Goal: Task Accomplishment & Management: Manage account settings

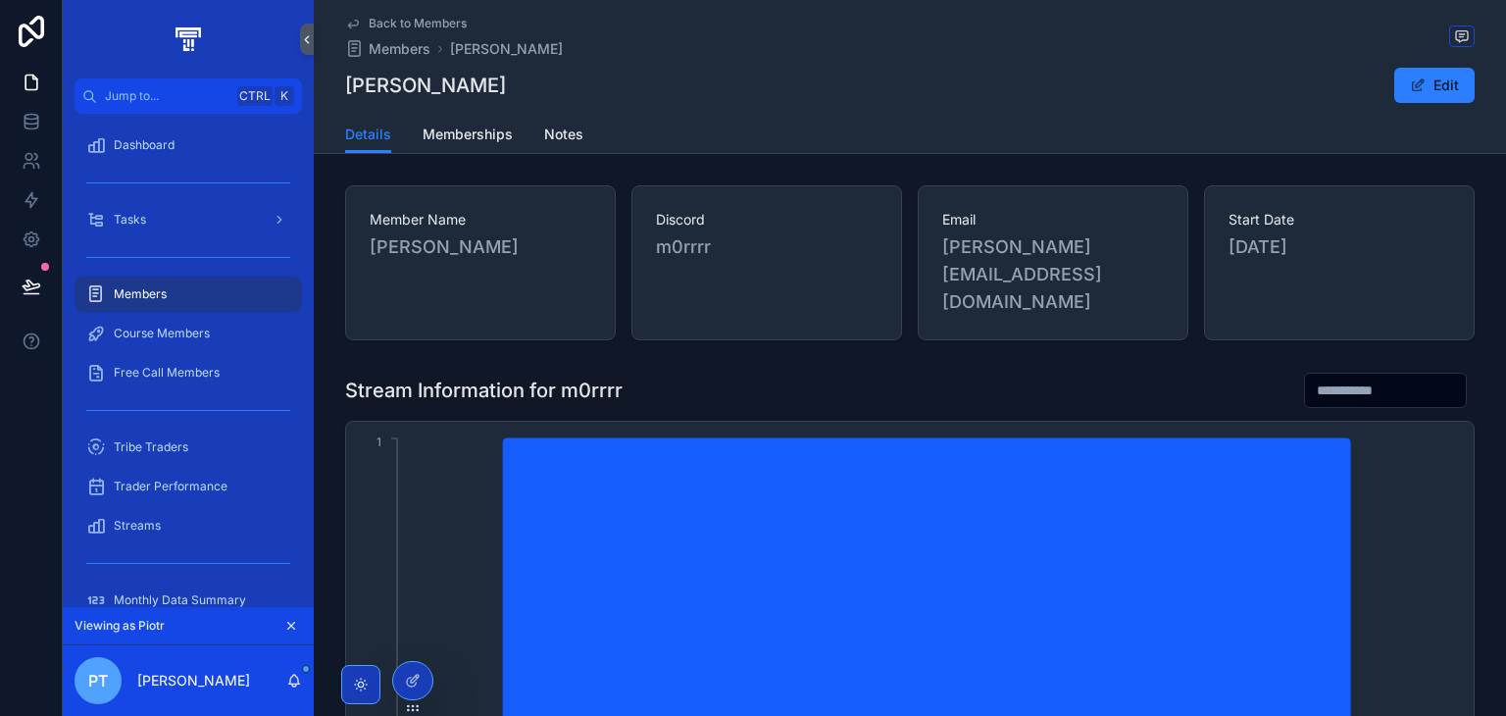
click at [211, 279] on div "Members" at bounding box center [188, 293] width 204 height 31
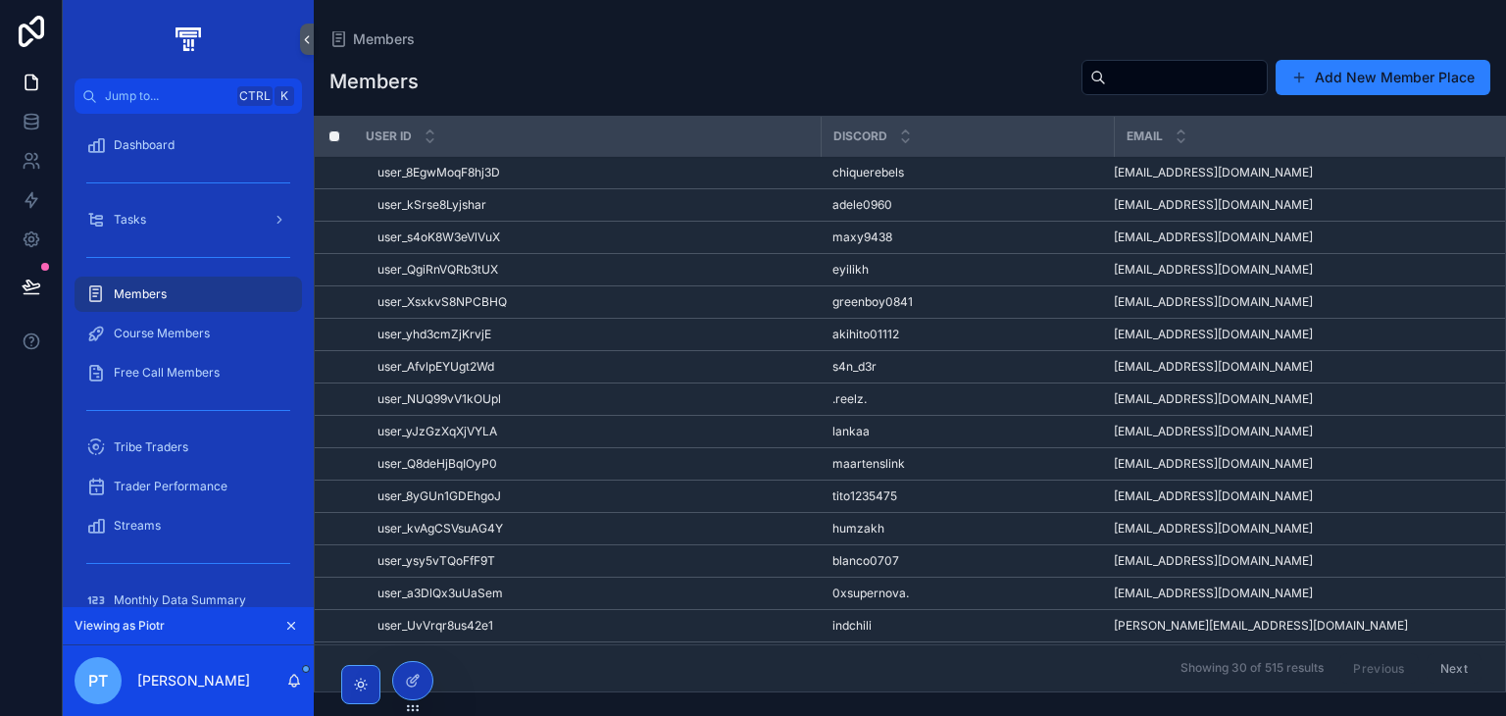
click at [203, 233] on div "Tasks" at bounding box center [188, 219] width 204 height 31
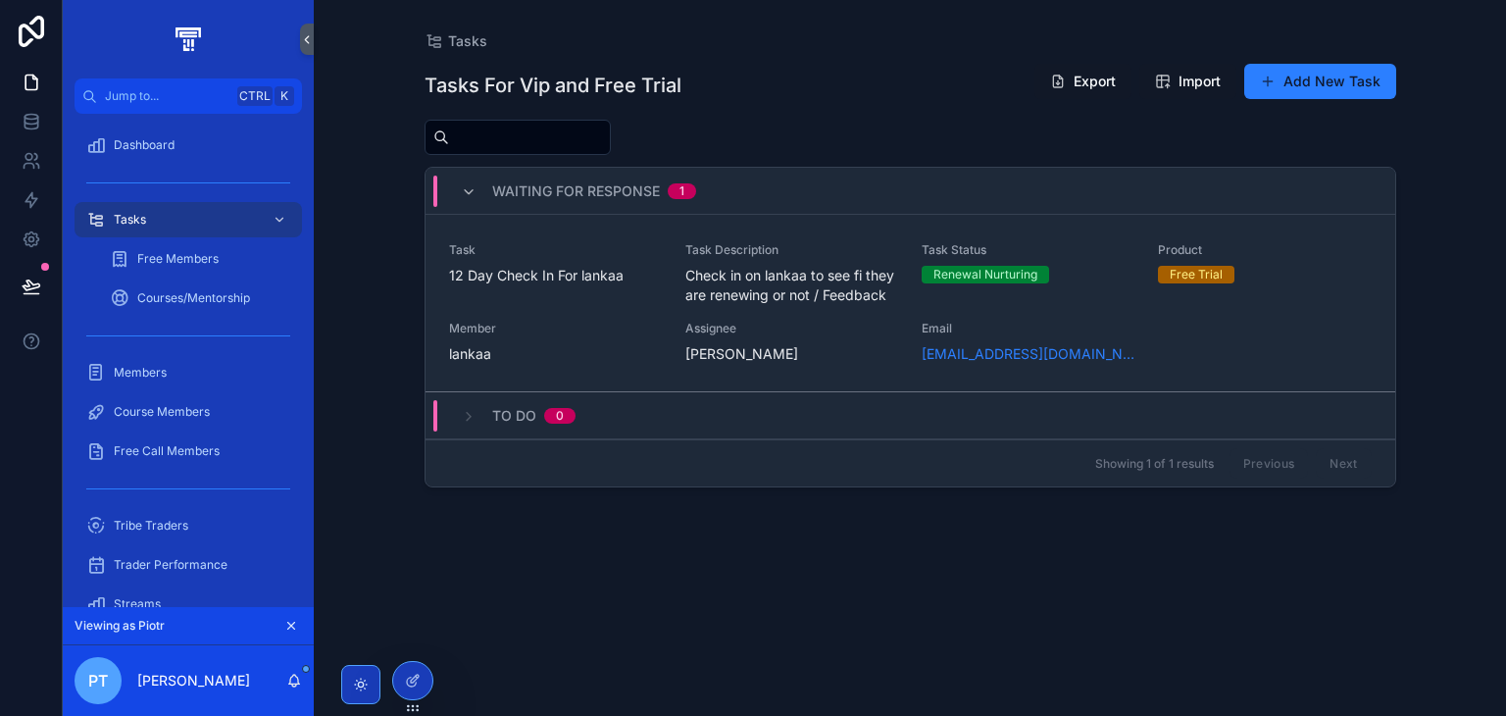
click at [582, 291] on div "Task 12 Day Check In For lankaa" at bounding box center [555, 273] width 213 height 63
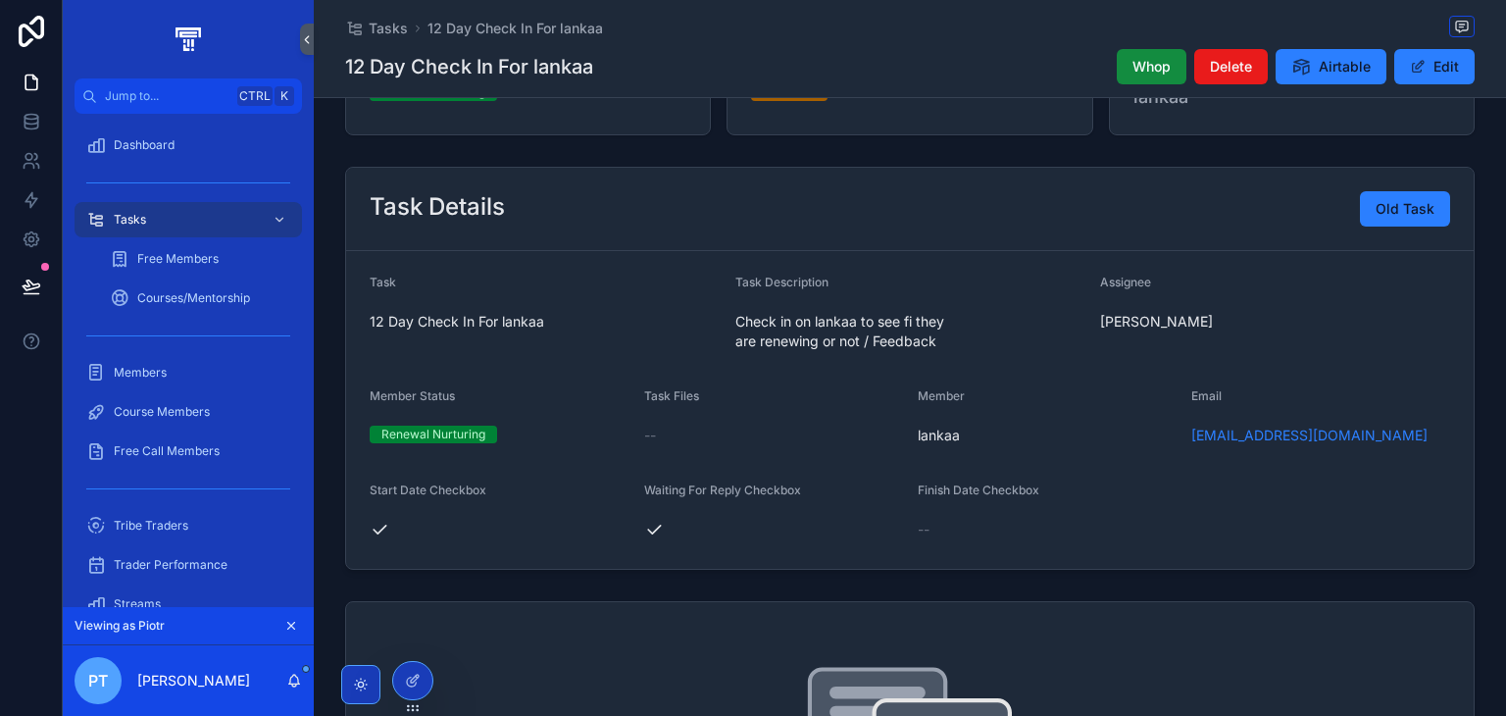
scroll to position [176, 0]
click at [1406, 58] on button "Edit" at bounding box center [1434, 66] width 80 height 35
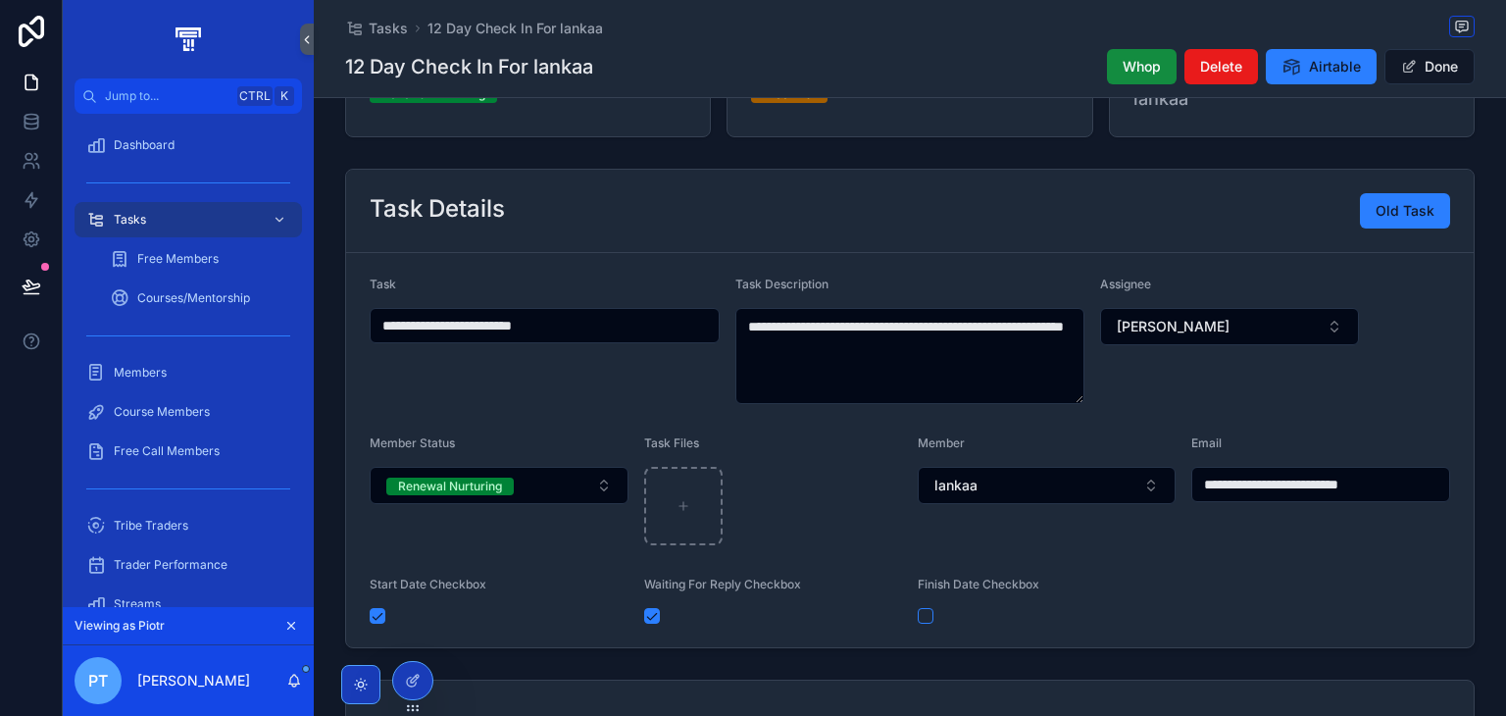
click at [182, 236] on link "Tasks" at bounding box center [187, 219] width 227 height 35
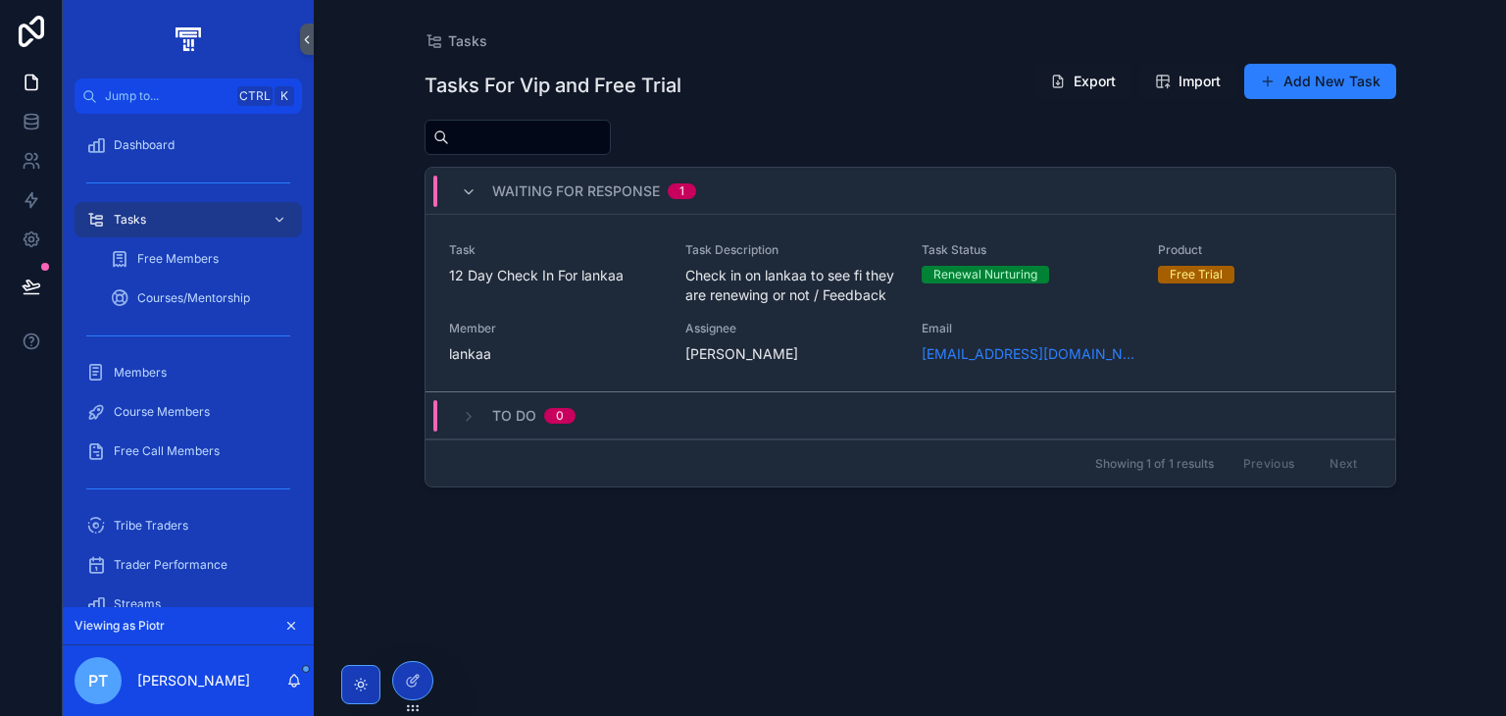
click at [529, 413] on span "To do" at bounding box center [514, 416] width 44 height 20
click at [580, 307] on div "Task 12 Day Check In For lankaa Task Description Check in on [GEOGRAPHIC_DATA] …" at bounding box center [910, 303] width 922 height 122
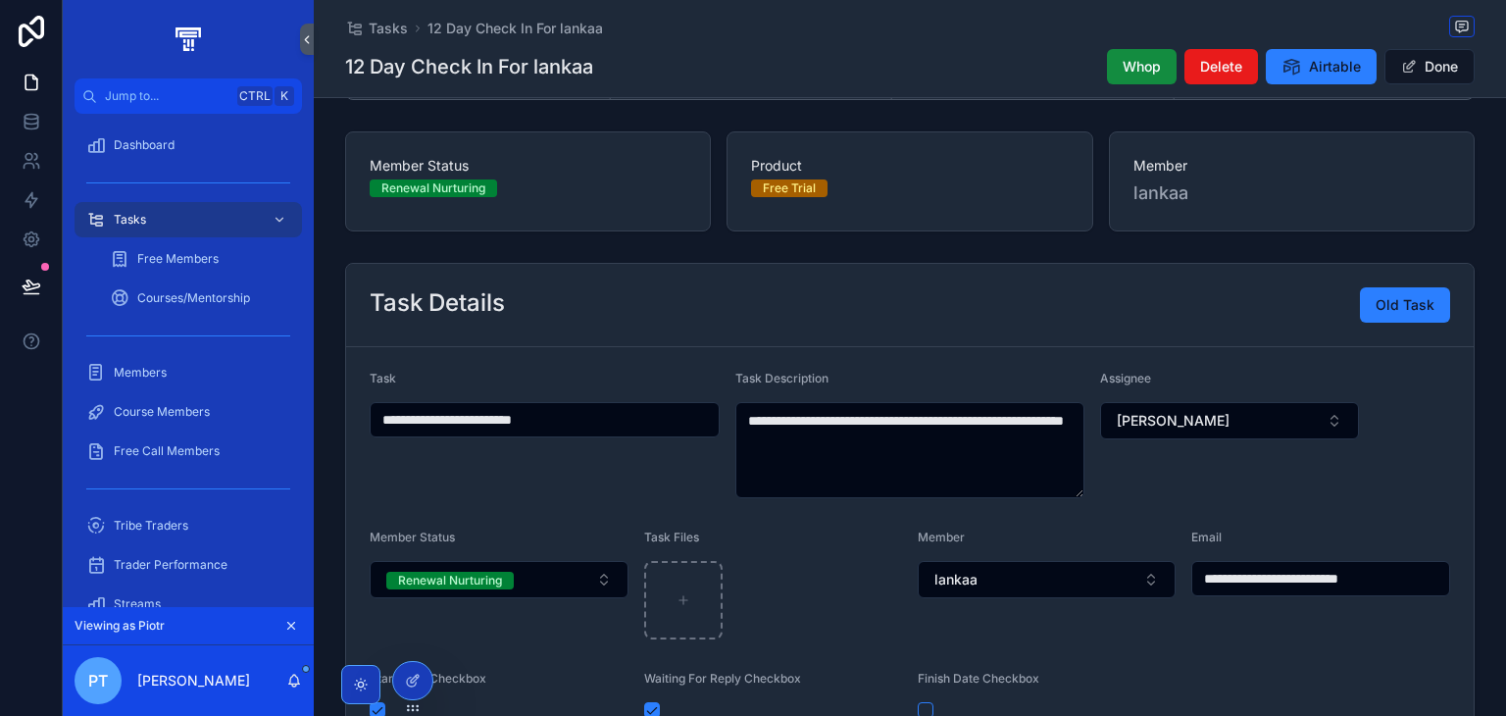
scroll to position [47, 0]
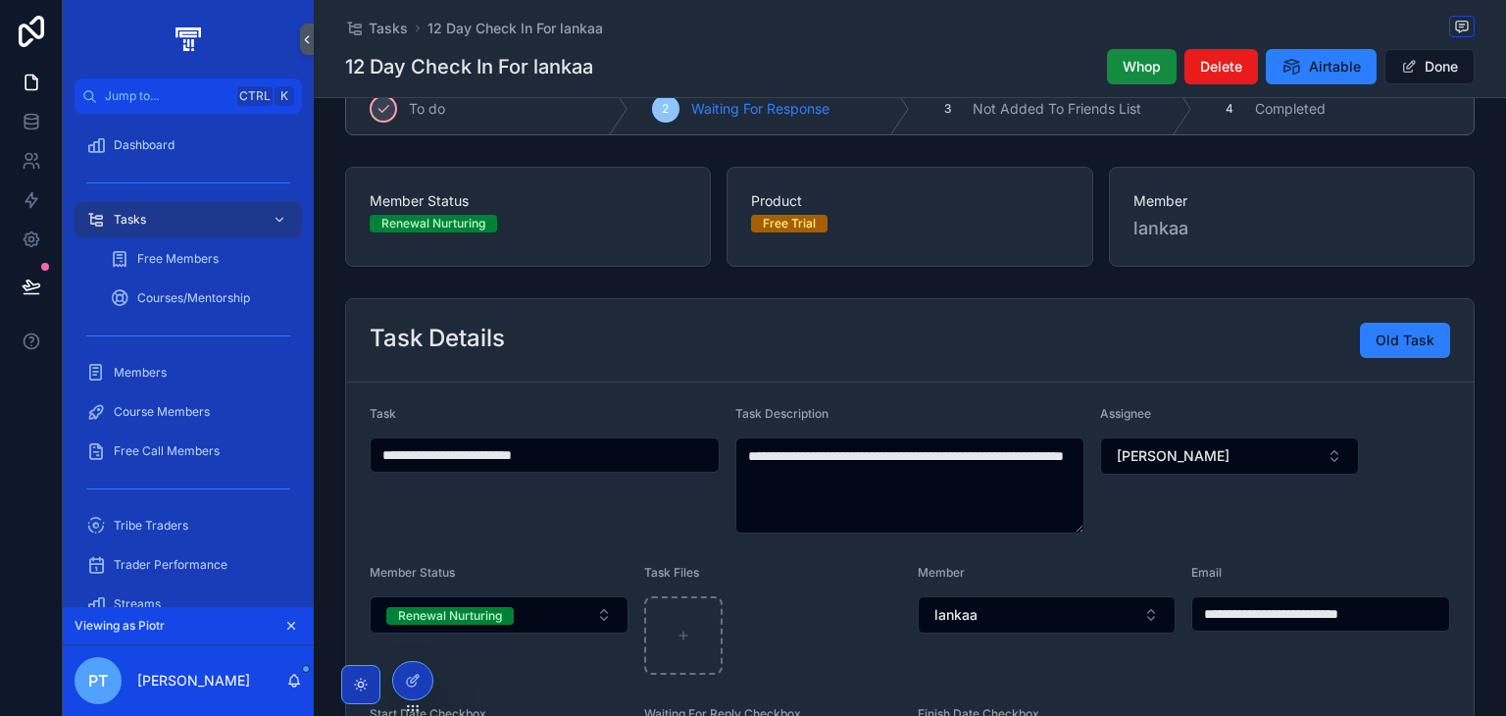
click at [416, 699] on div at bounding box center [412, 680] width 39 height 37
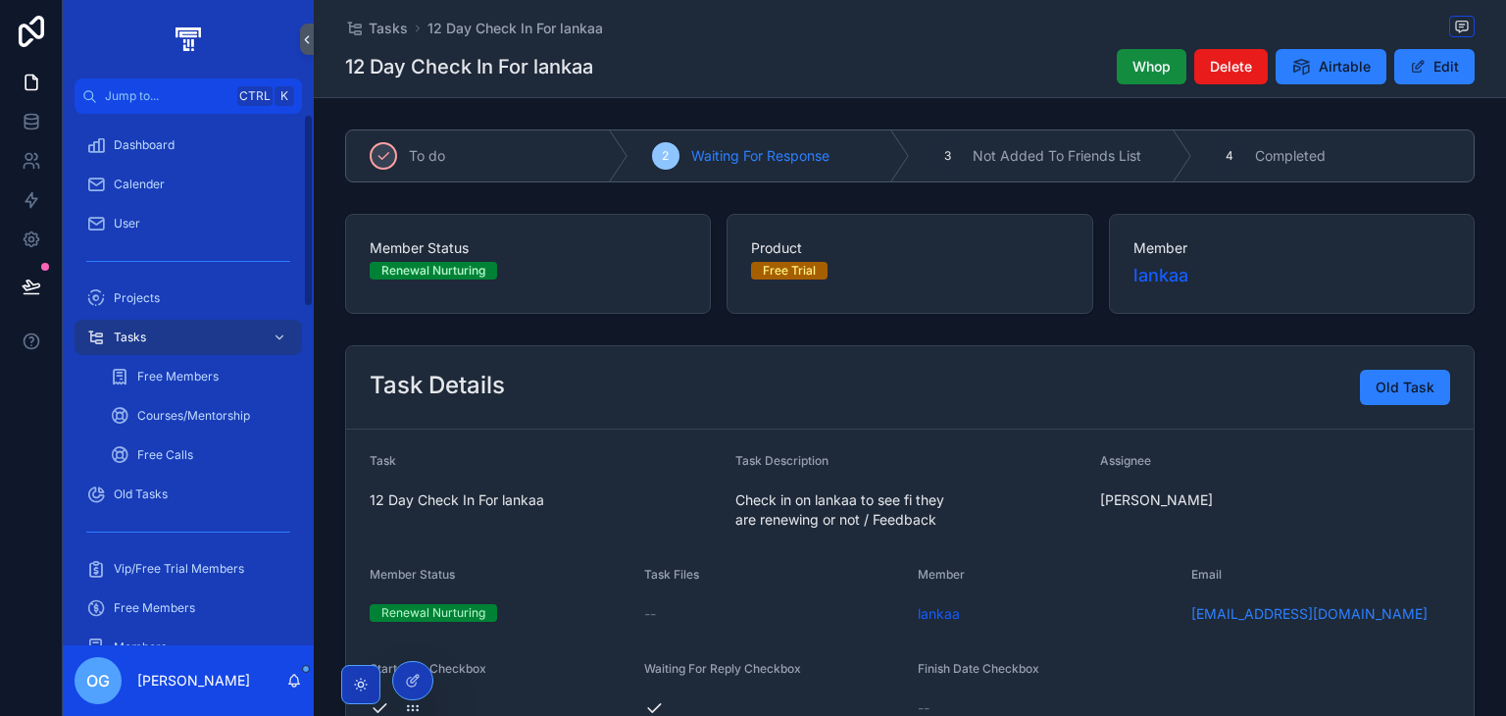
click at [186, 335] on div "Tasks" at bounding box center [188, 337] width 204 height 31
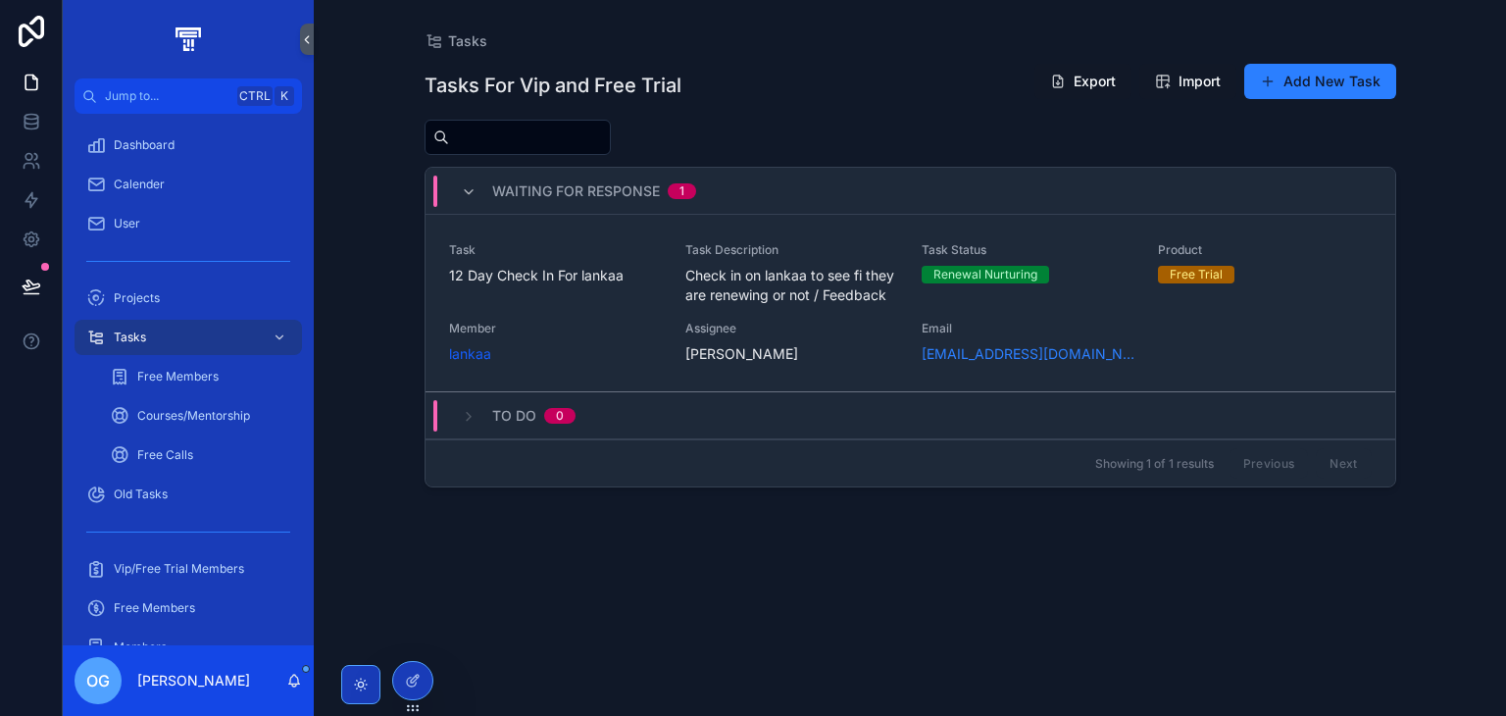
click at [847, 296] on span "Check in on lankaa to see fi they are renewing or not / Feedback" at bounding box center [791, 285] width 213 height 39
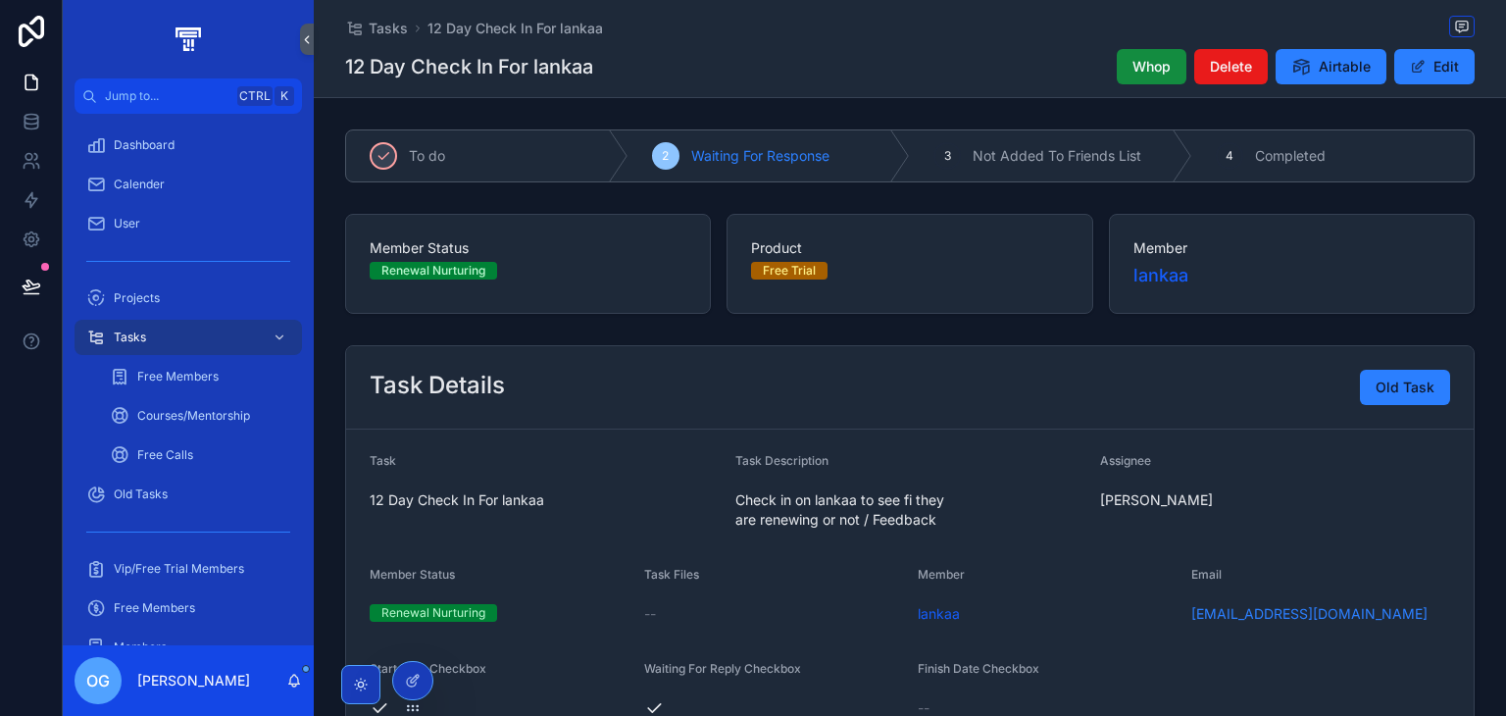
click at [1427, 295] on div "Member lankaa" at bounding box center [1292, 264] width 366 height 100
click at [153, 342] on div "Tasks" at bounding box center [188, 337] width 204 height 31
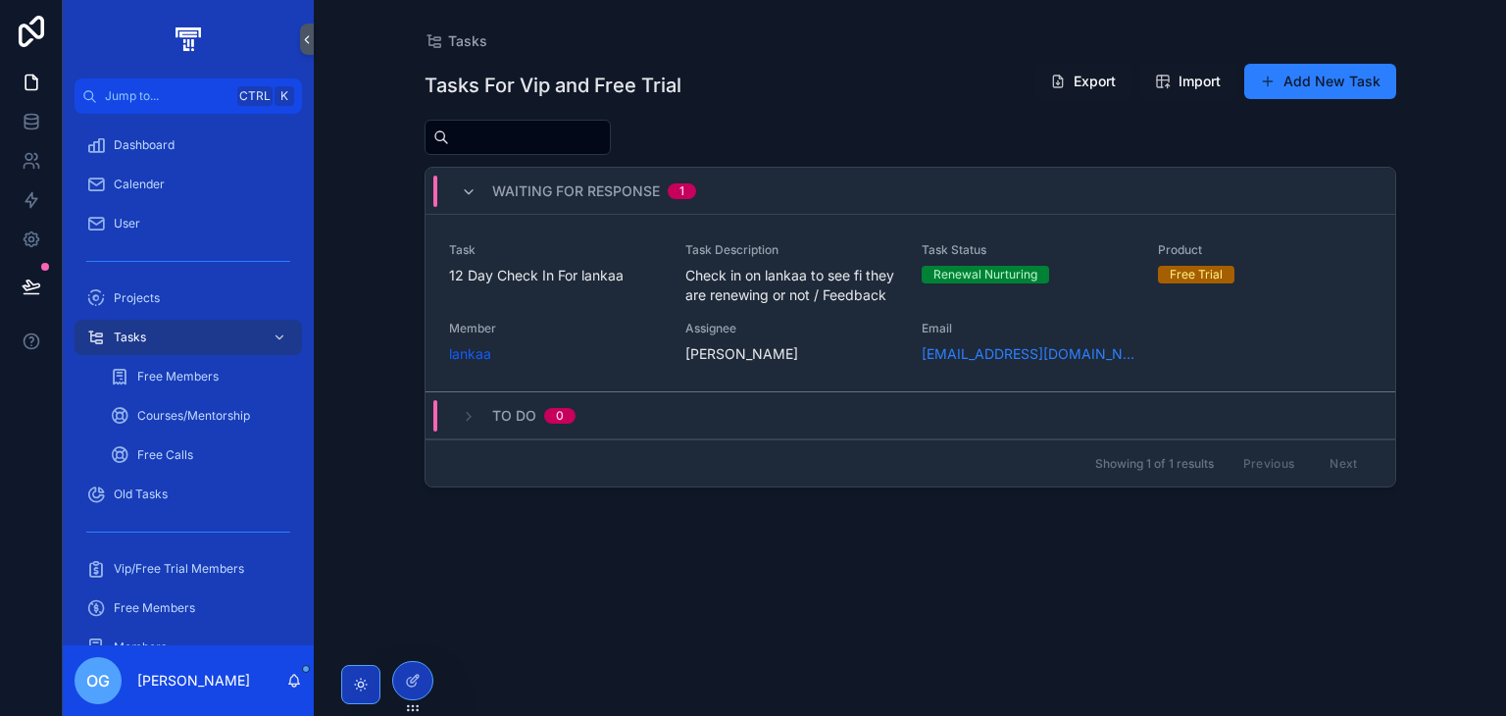
click at [729, 266] on span "Check in on lankaa to see fi they are renewing or not / Feedback" at bounding box center [791, 285] width 213 height 39
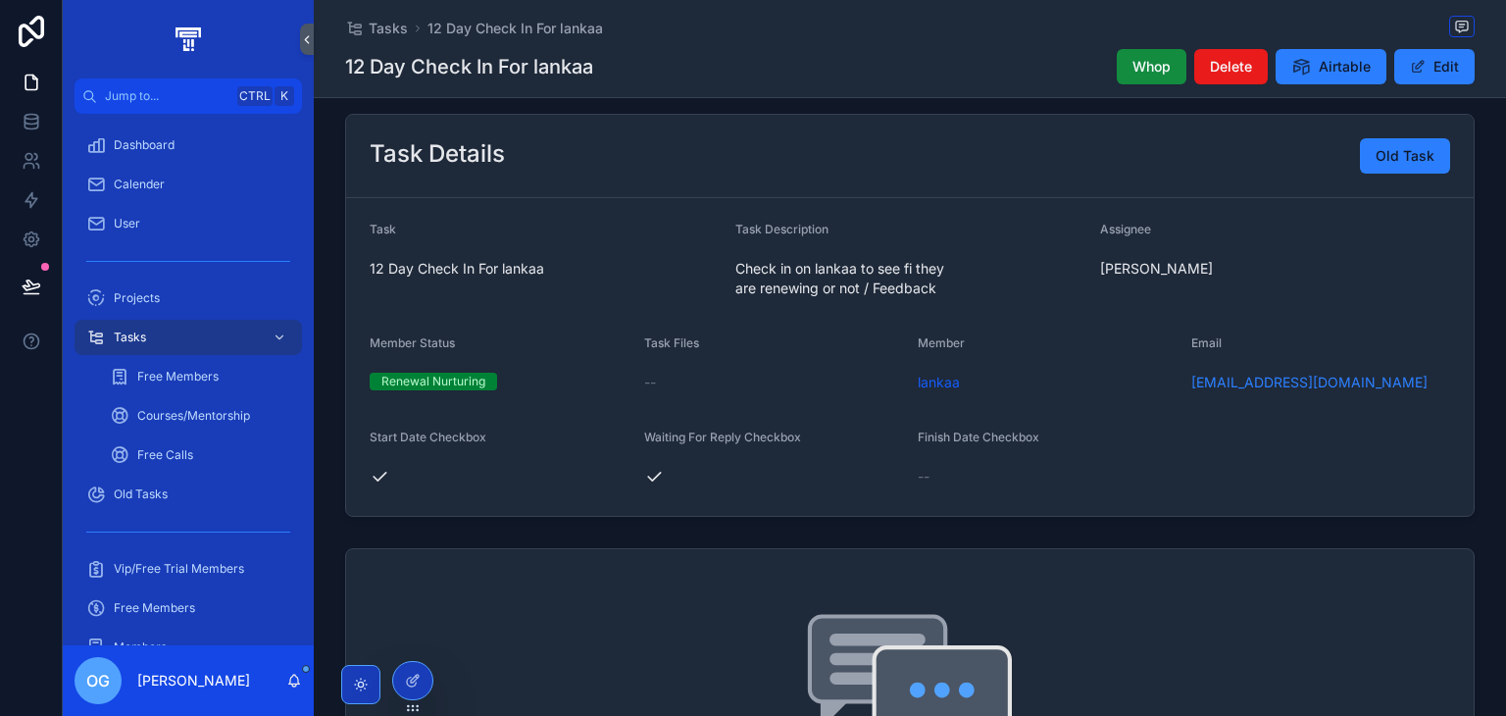
scroll to position [245, 0]
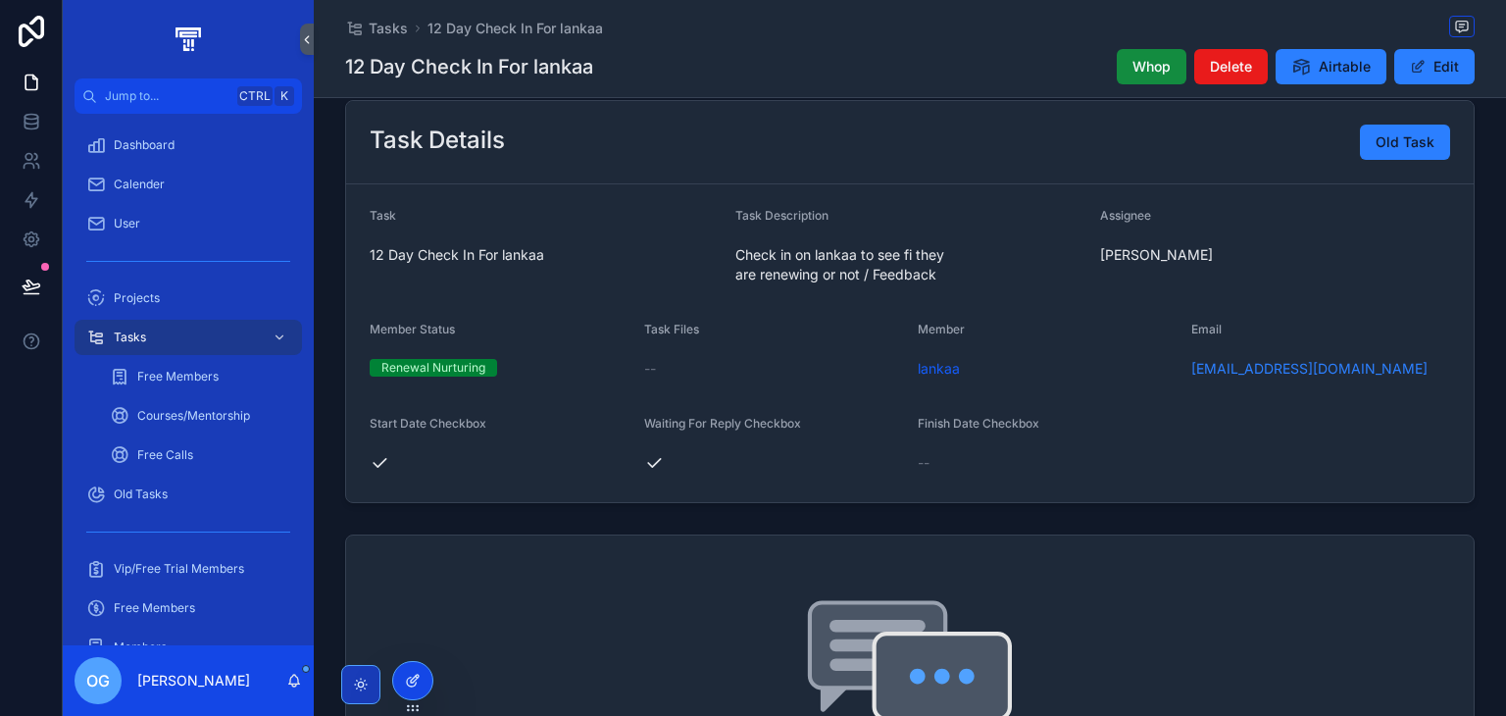
click at [423, 683] on div at bounding box center [412, 680] width 39 height 37
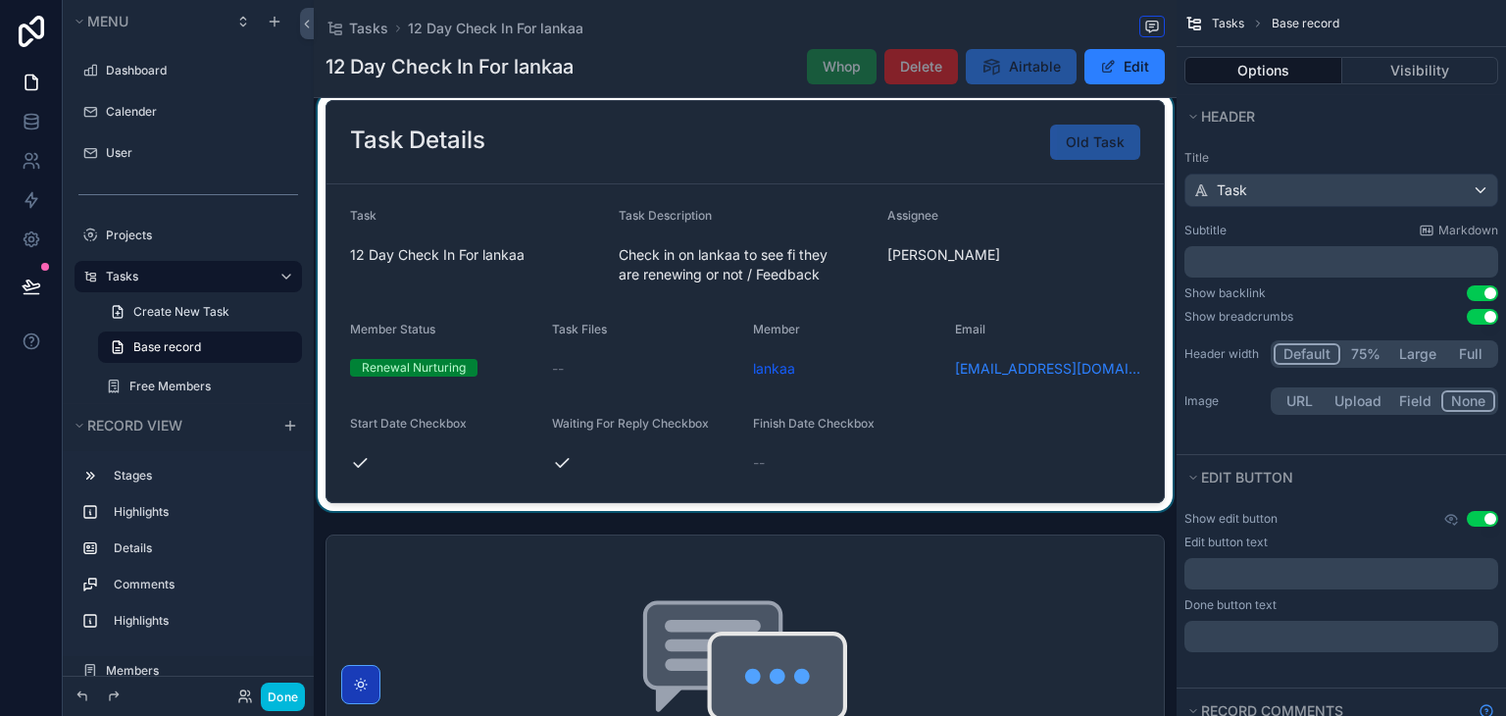
click at [841, 305] on div "scrollable content" at bounding box center [745, 301] width 863 height 419
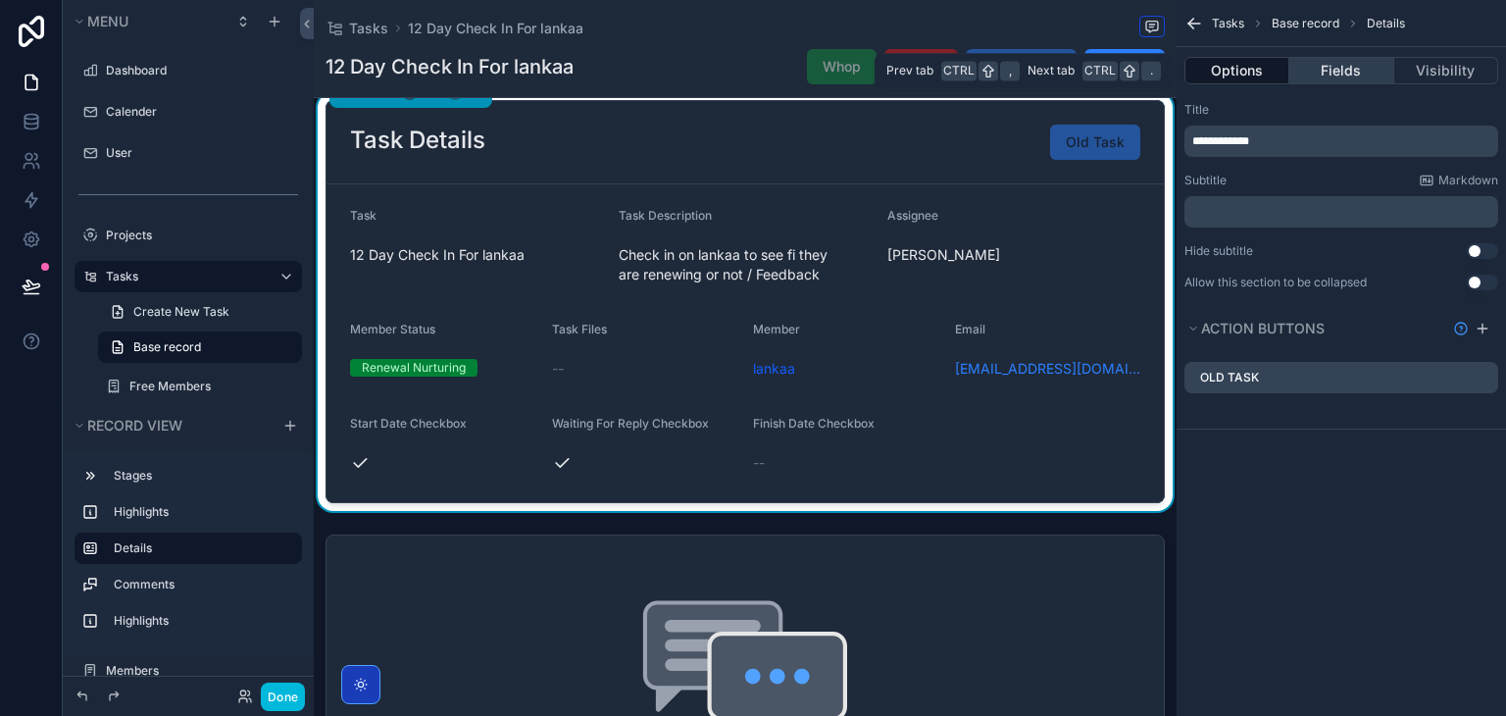
click at [1361, 60] on button "Fields" at bounding box center [1341, 70] width 104 height 27
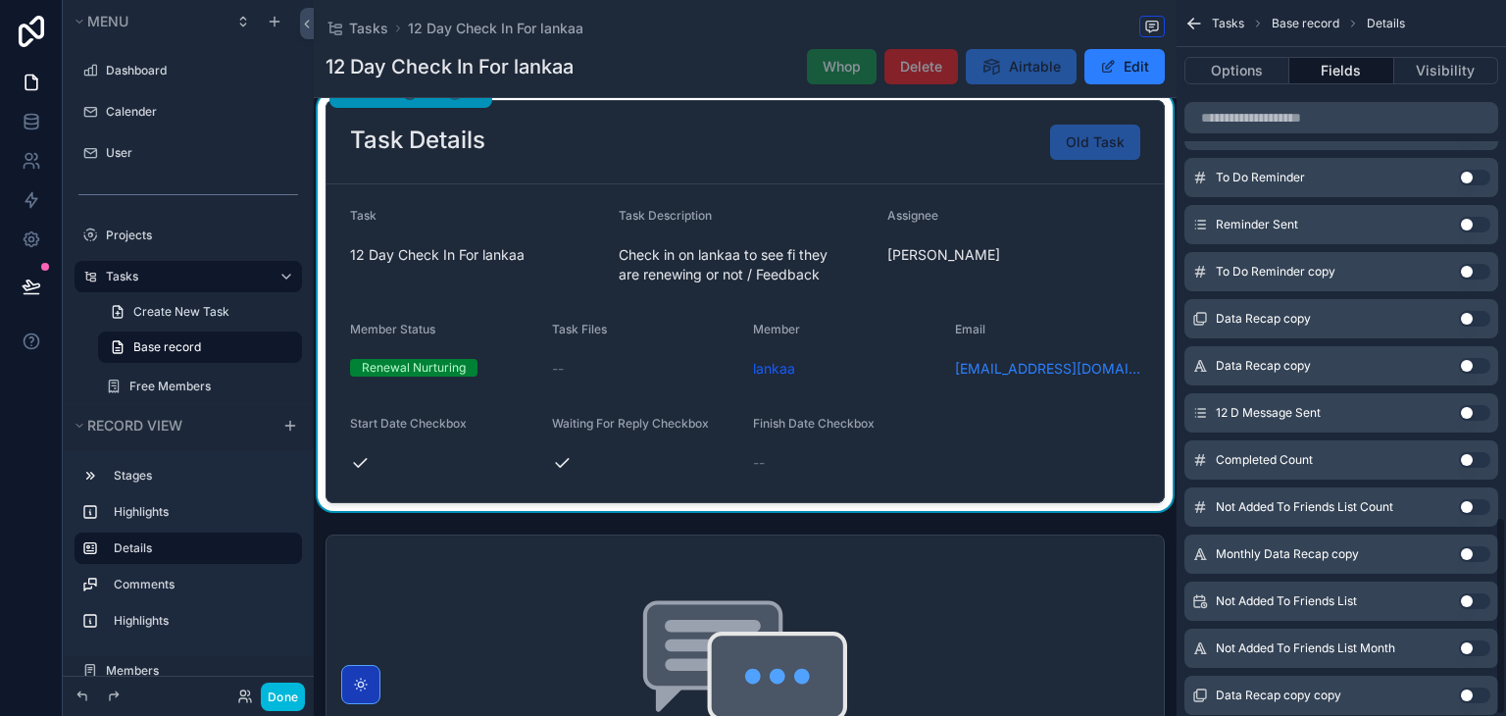
scroll to position [1867, 0]
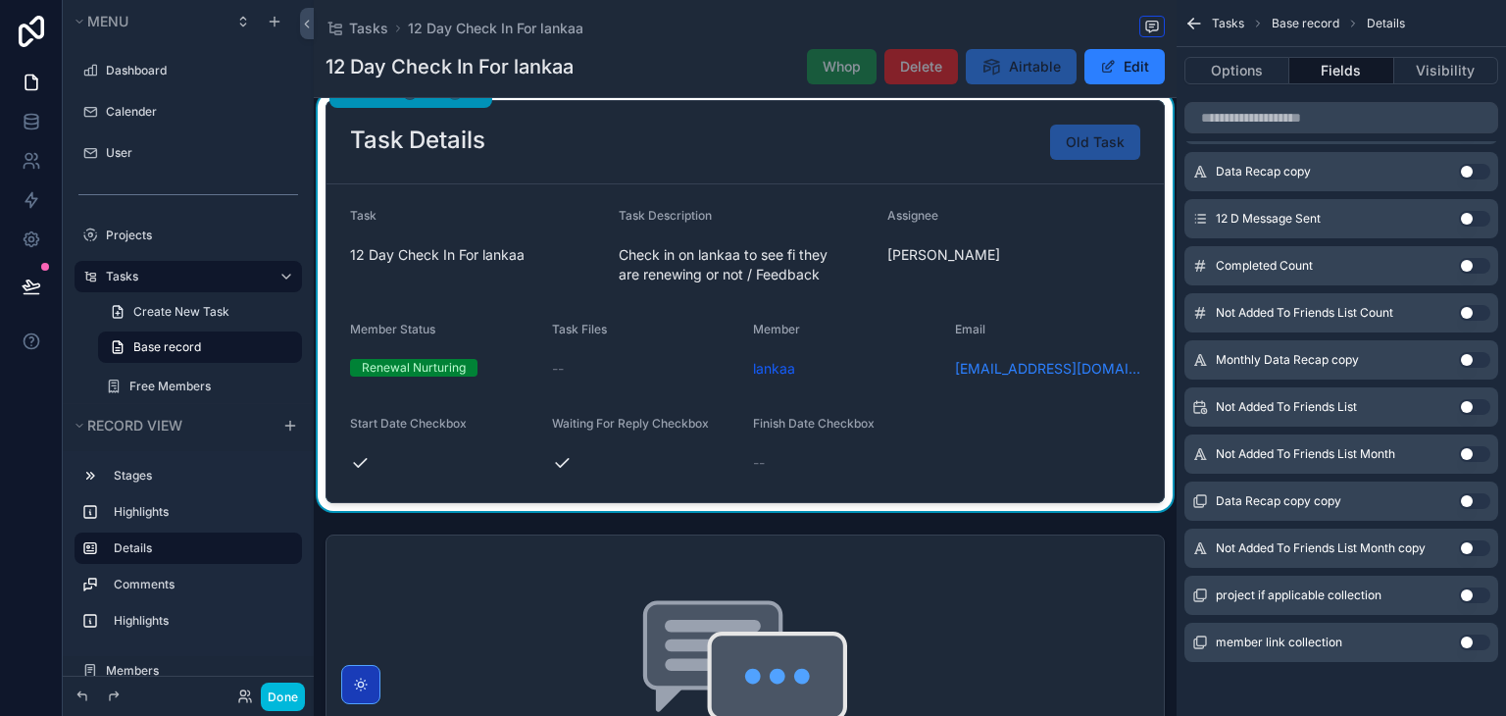
click at [1471, 640] on button "Use setting" at bounding box center [1474, 642] width 31 height 16
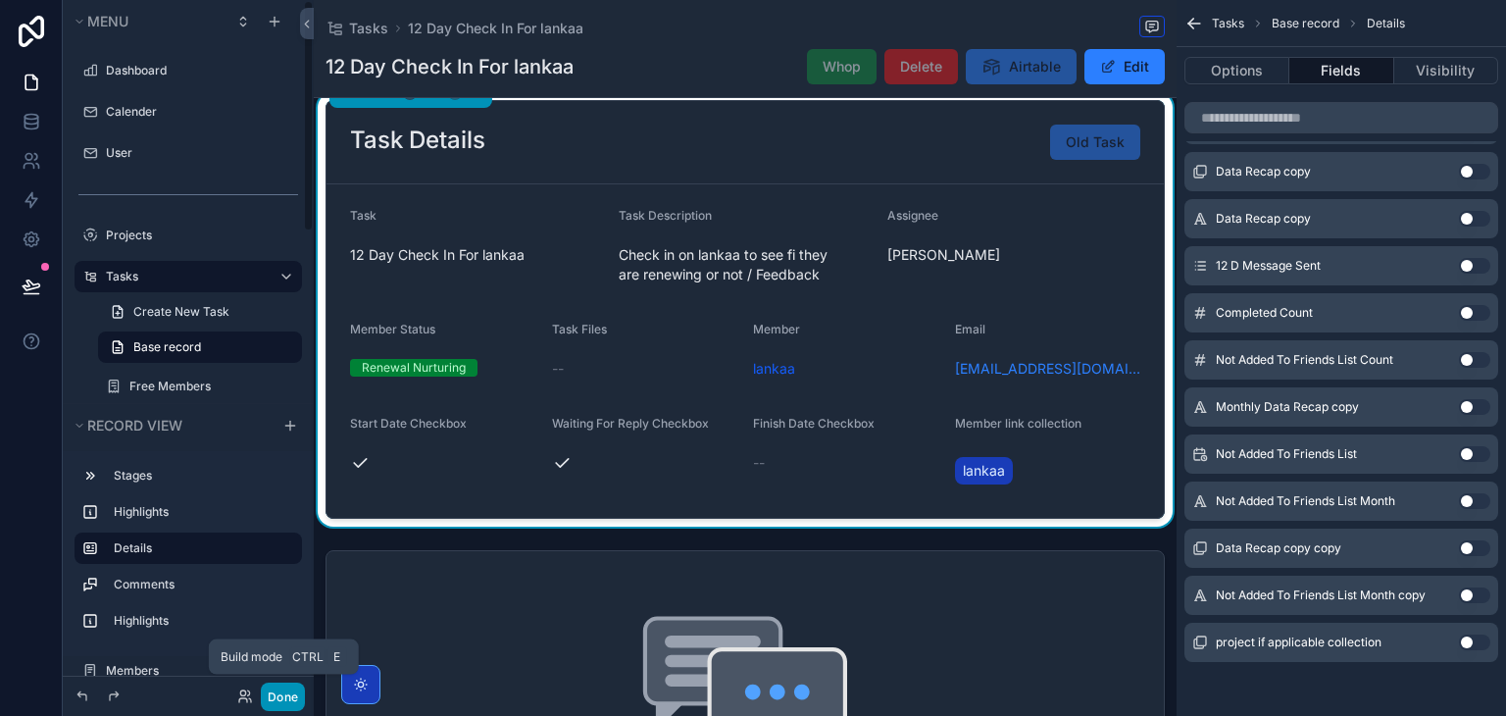
click at [286, 691] on button "Done" at bounding box center [283, 696] width 44 height 28
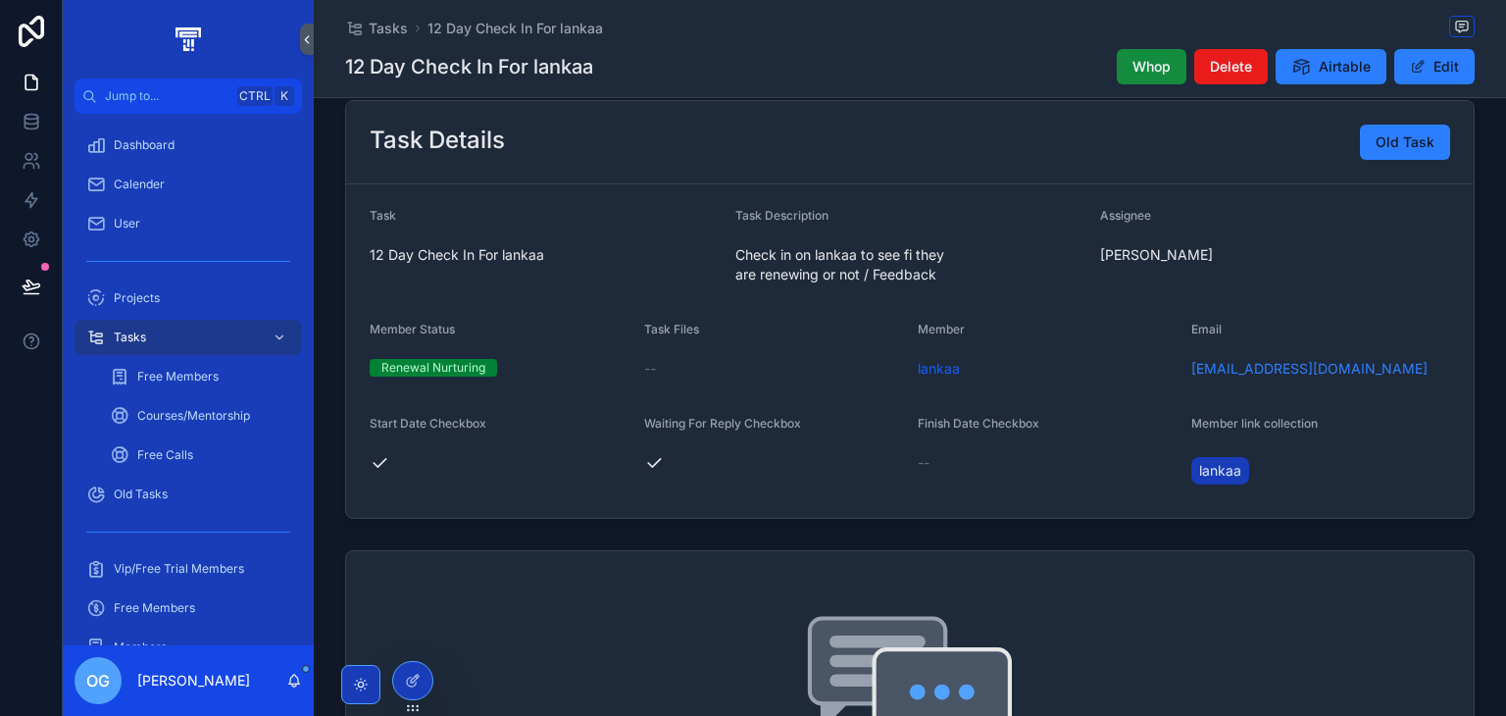
click at [1210, 470] on span "lankaa" at bounding box center [1220, 471] width 42 height 20
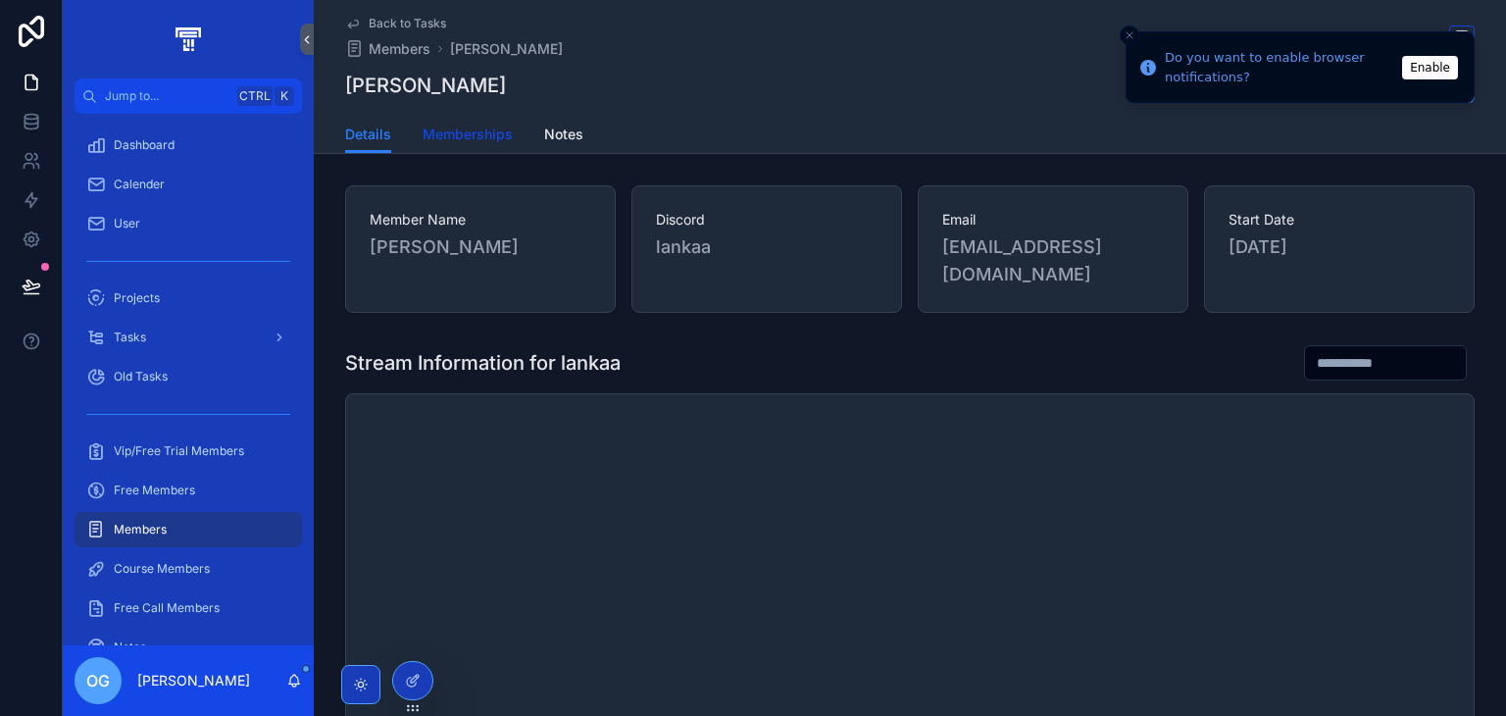
click at [470, 135] on span "Memberships" at bounding box center [467, 134] width 90 height 20
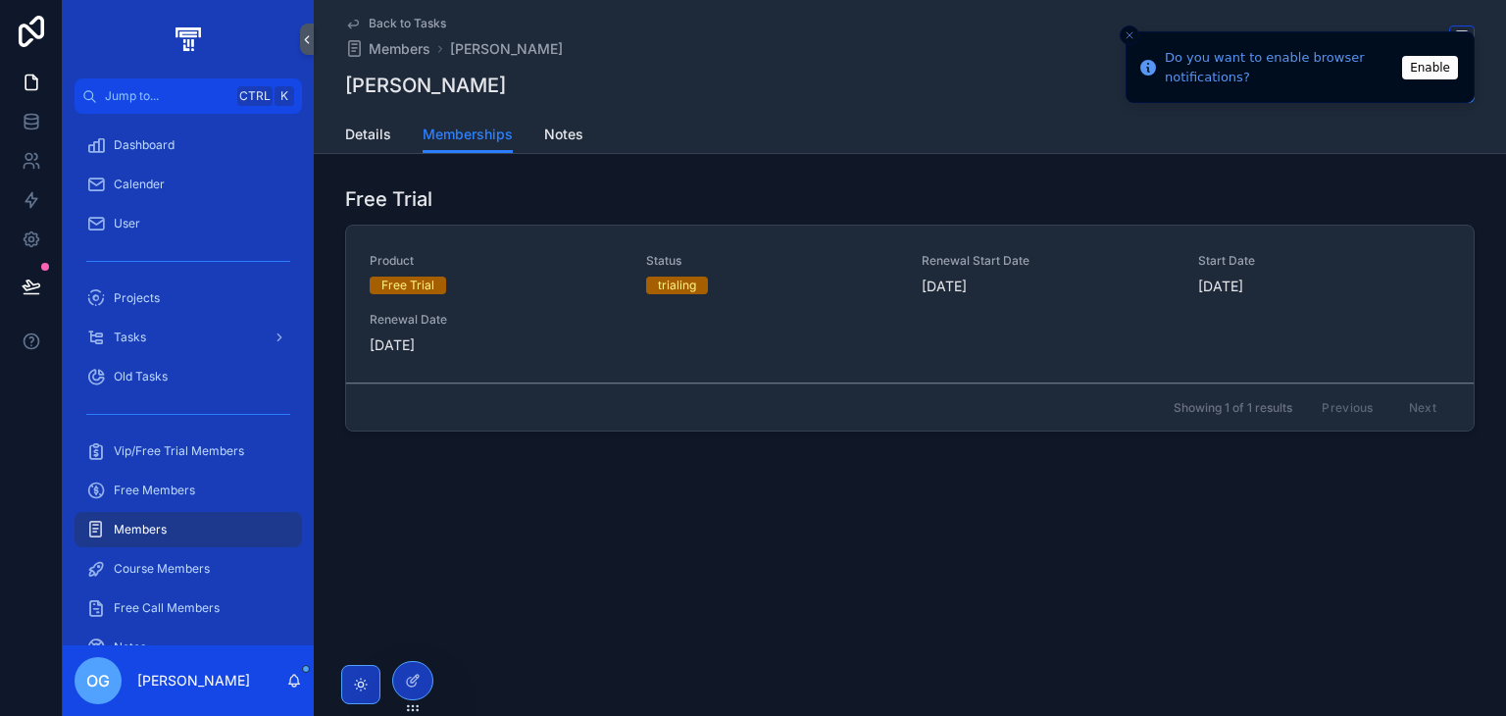
click at [212, 528] on div "Members" at bounding box center [188, 529] width 204 height 31
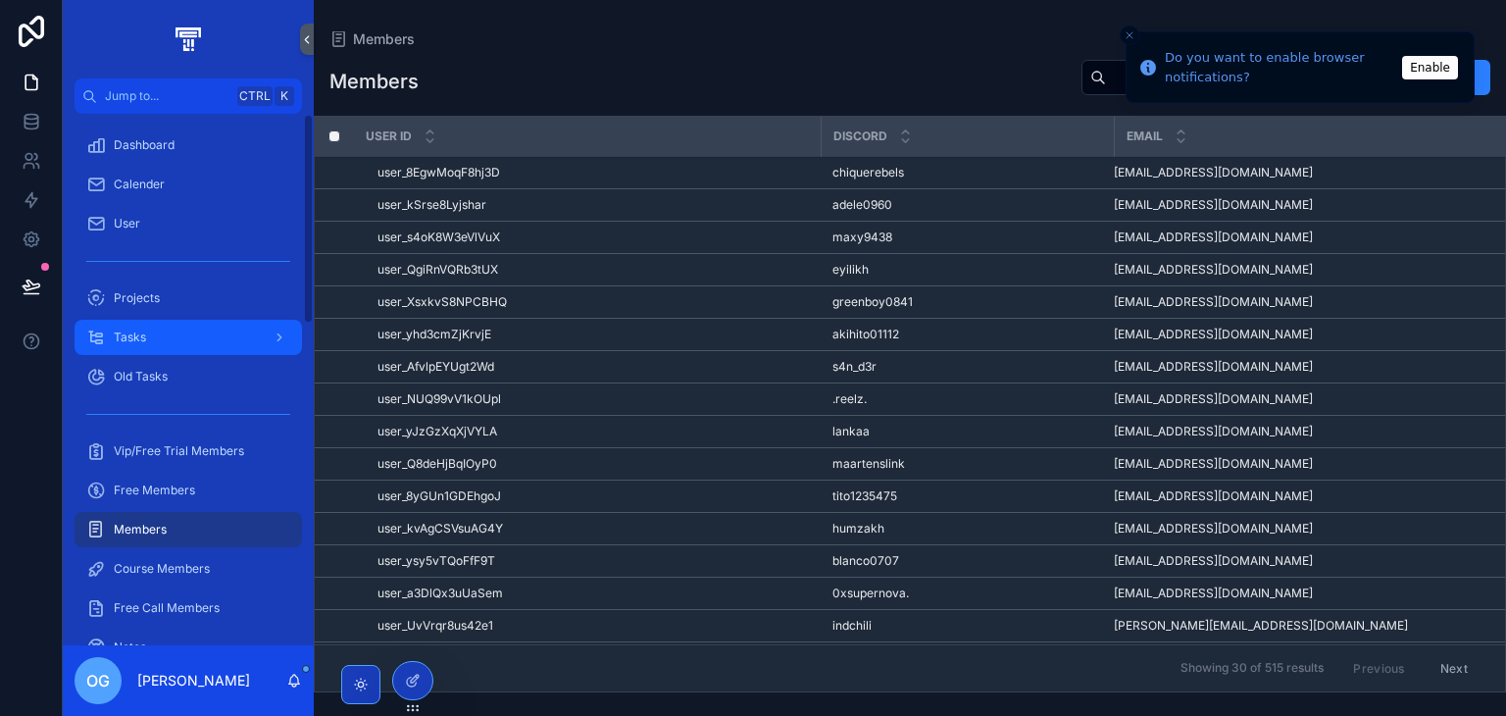
click at [235, 338] on div "Tasks" at bounding box center [188, 337] width 204 height 31
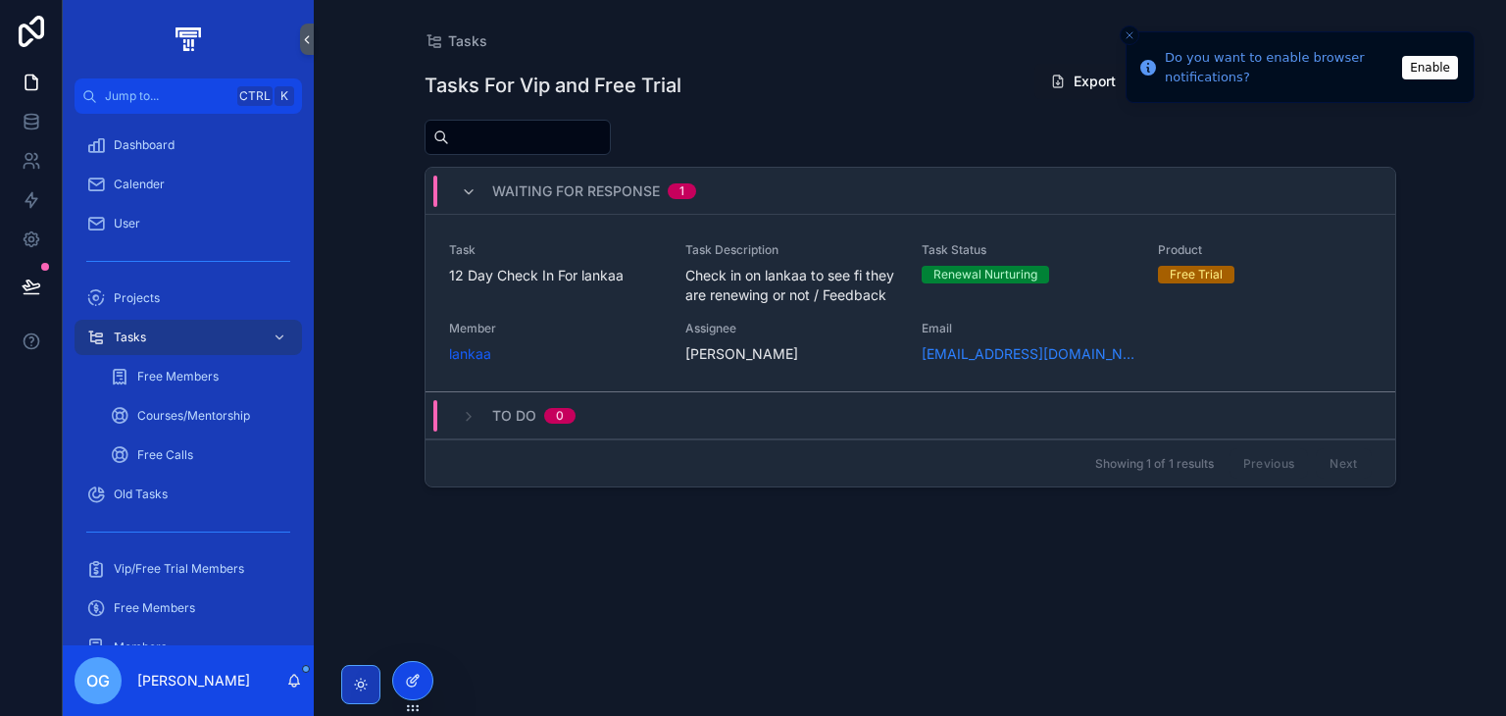
click at [420, 670] on div at bounding box center [412, 680] width 39 height 37
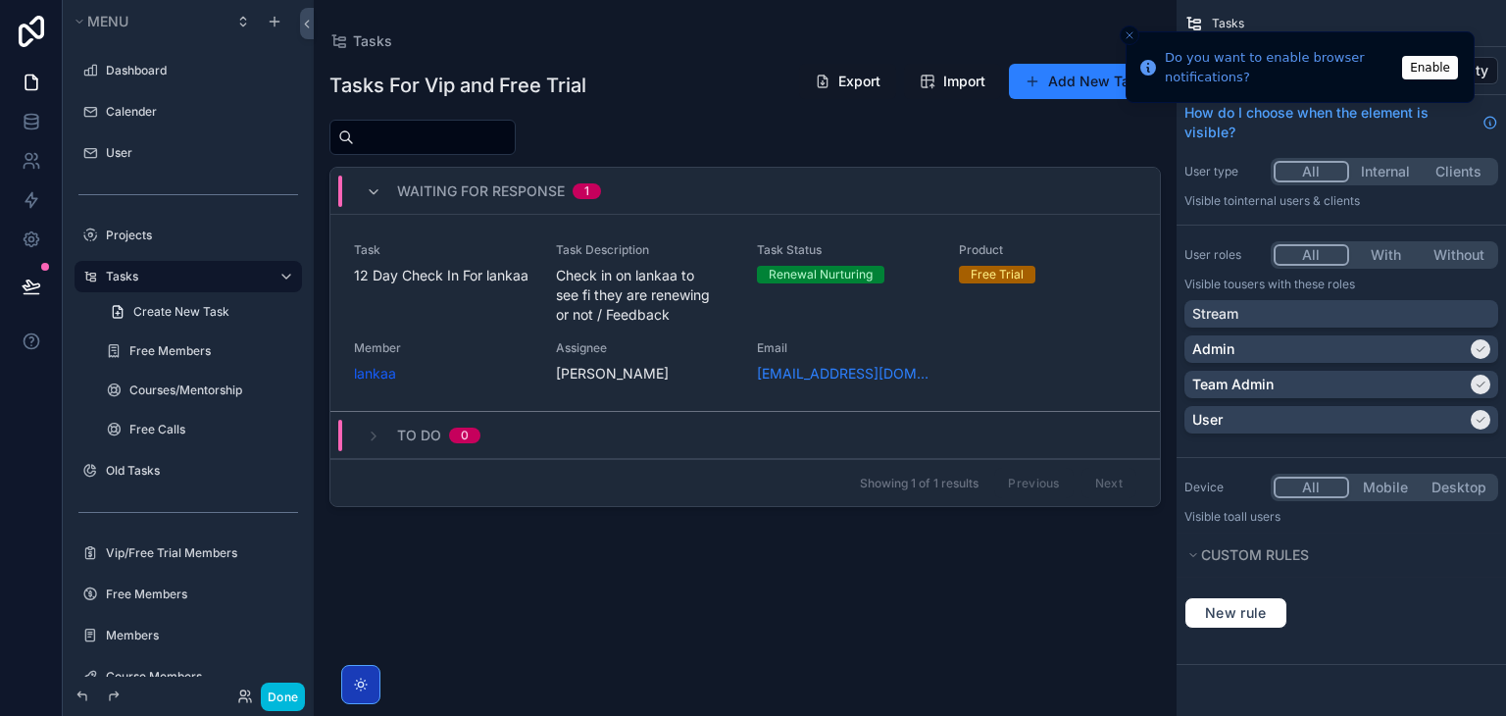
click at [902, 303] on div "scrollable content" at bounding box center [745, 346] width 863 height 692
click at [1129, 36] on icon "Close toast" at bounding box center [1129, 35] width 12 height 12
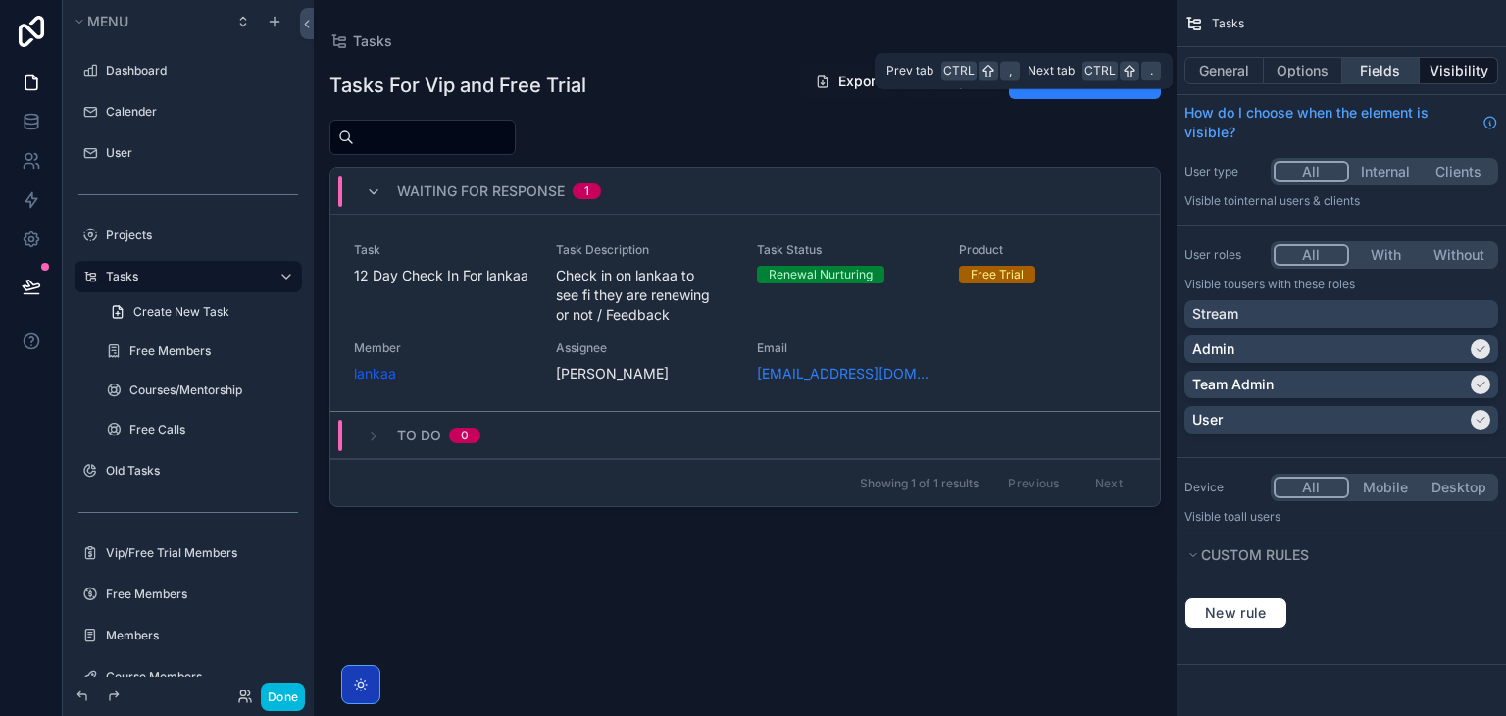
click at [1368, 60] on button "Fields" at bounding box center [1381, 70] width 78 height 27
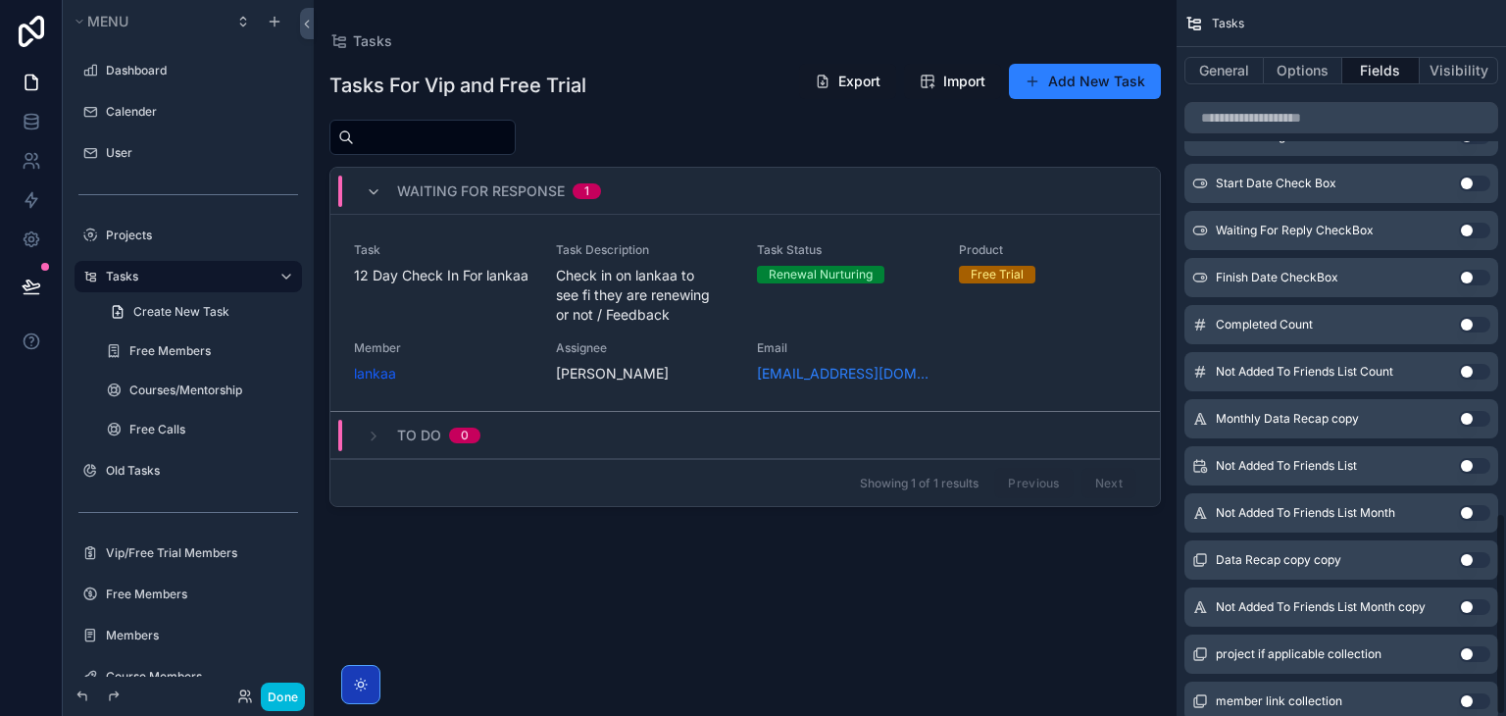
scroll to position [1811, 0]
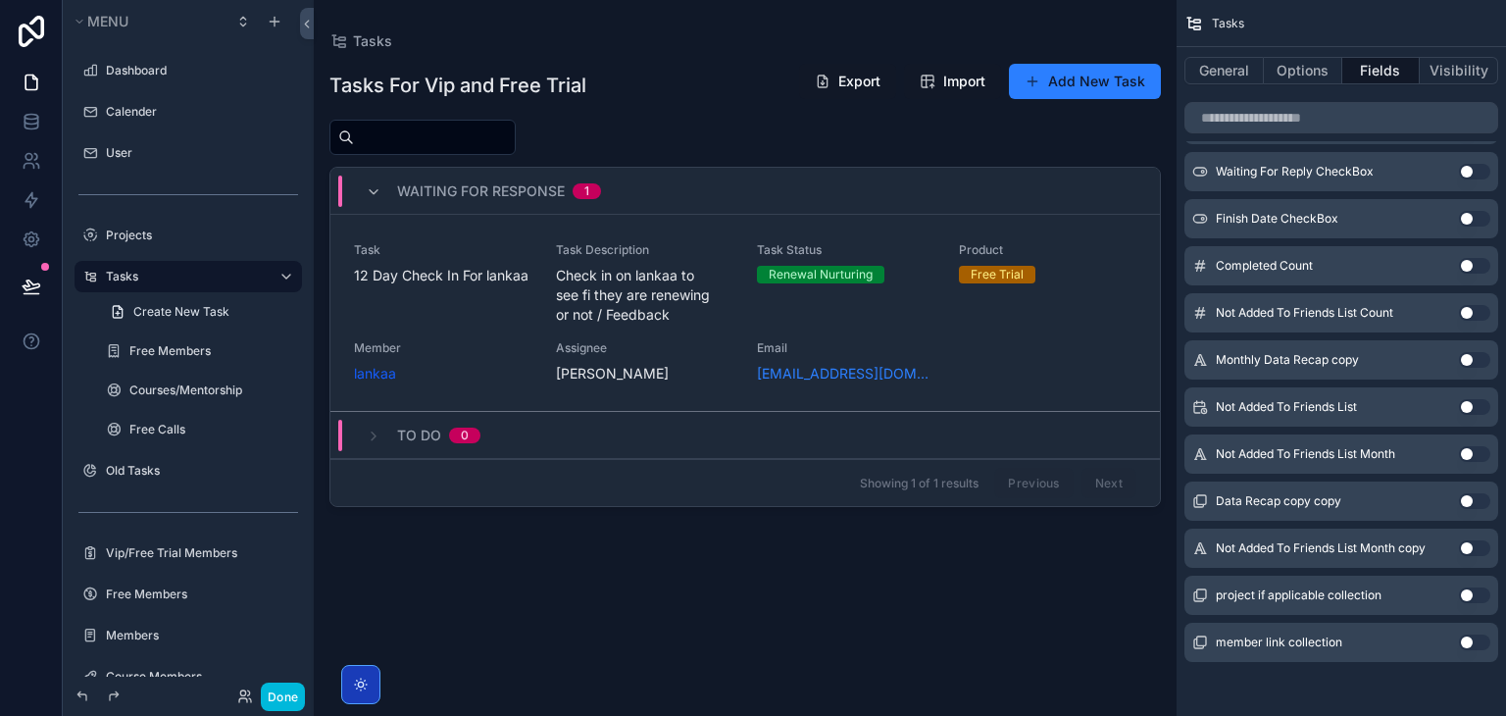
click at [1471, 643] on button "Use setting" at bounding box center [1474, 642] width 31 height 16
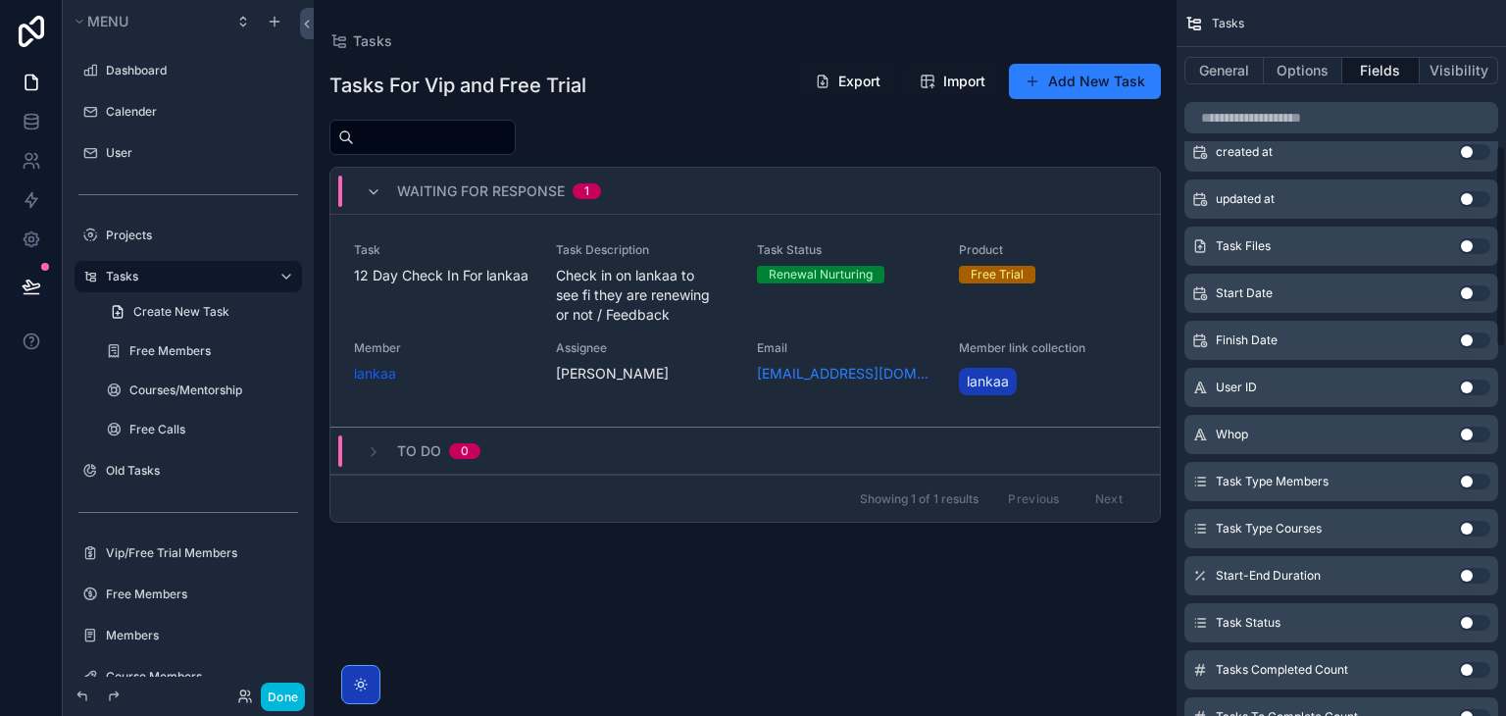
scroll to position [0, 0]
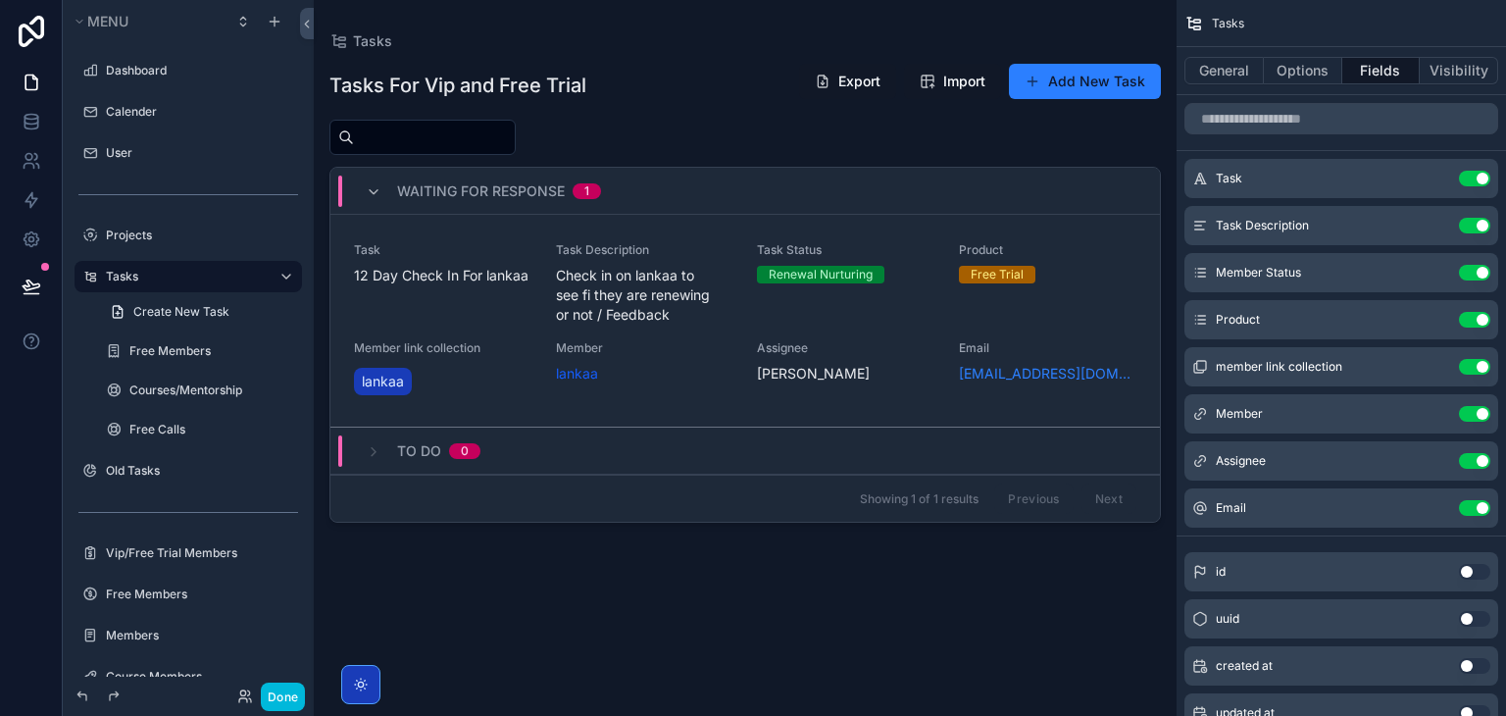
click at [0, 0] on icon "scrollable content" at bounding box center [0, 0] width 0 height 0
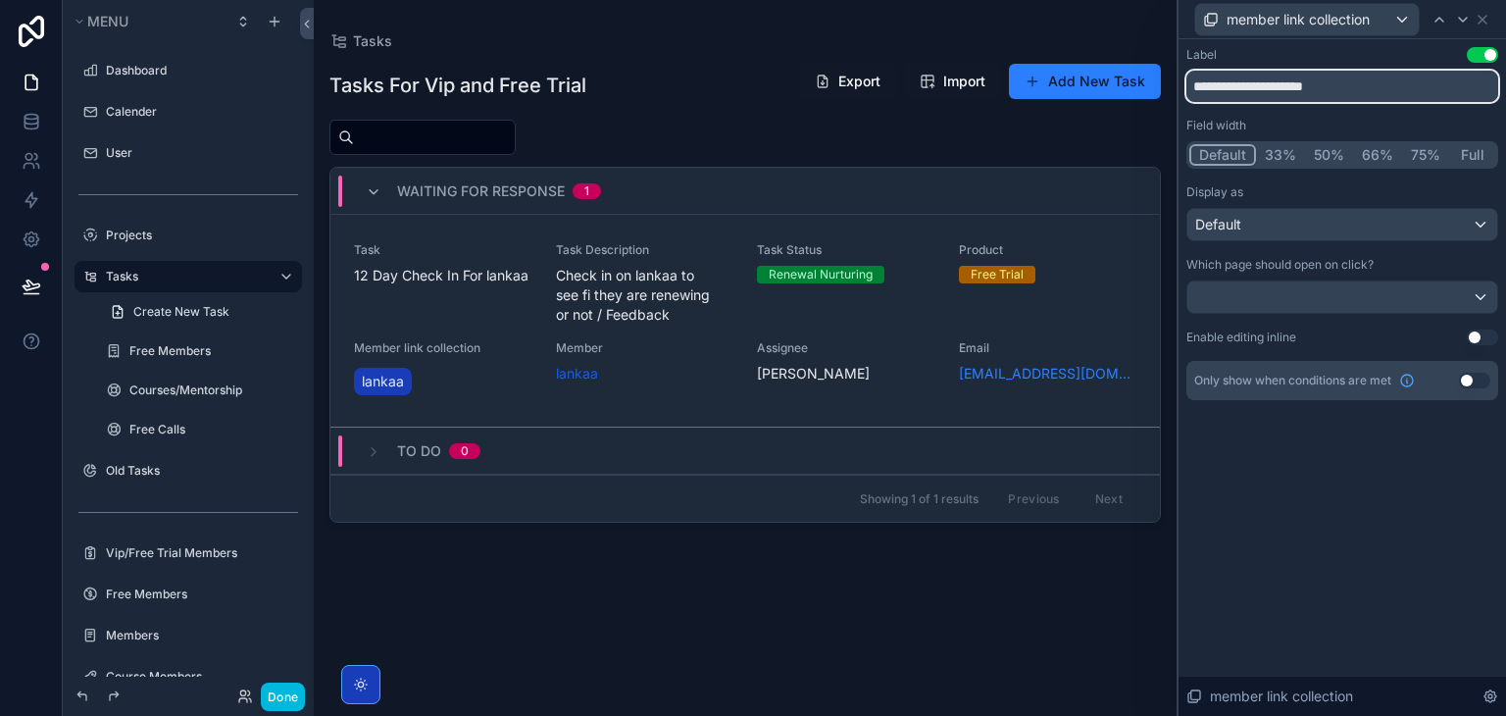
click at [1247, 74] on input "**********" at bounding box center [1342, 86] width 312 height 31
click at [1384, 93] on input "**********" at bounding box center [1342, 86] width 312 height 31
drag, startPoint x: 1384, startPoint y: 93, endPoint x: 1251, endPoint y: 87, distance: 133.4
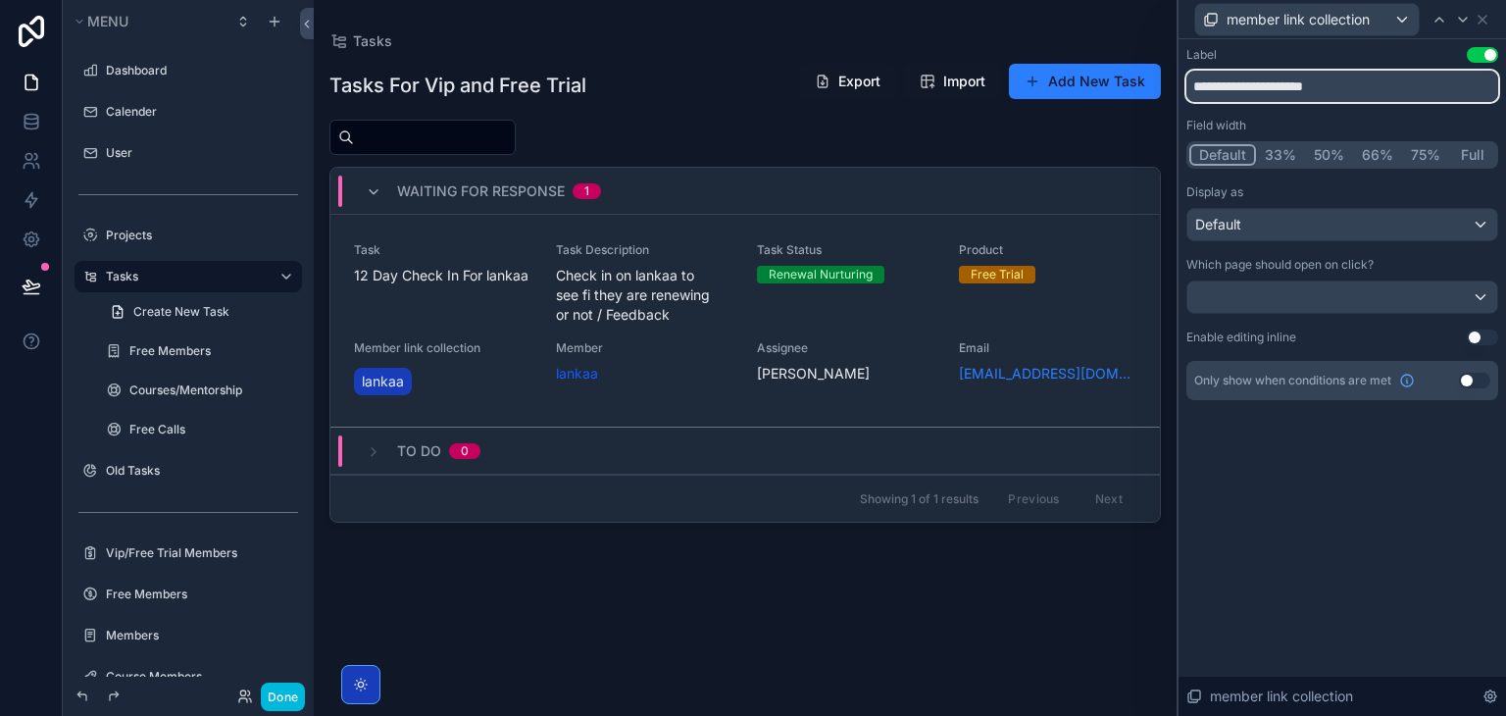
click at [1251, 87] on input "**********" at bounding box center [1342, 86] width 312 height 31
type input "******"
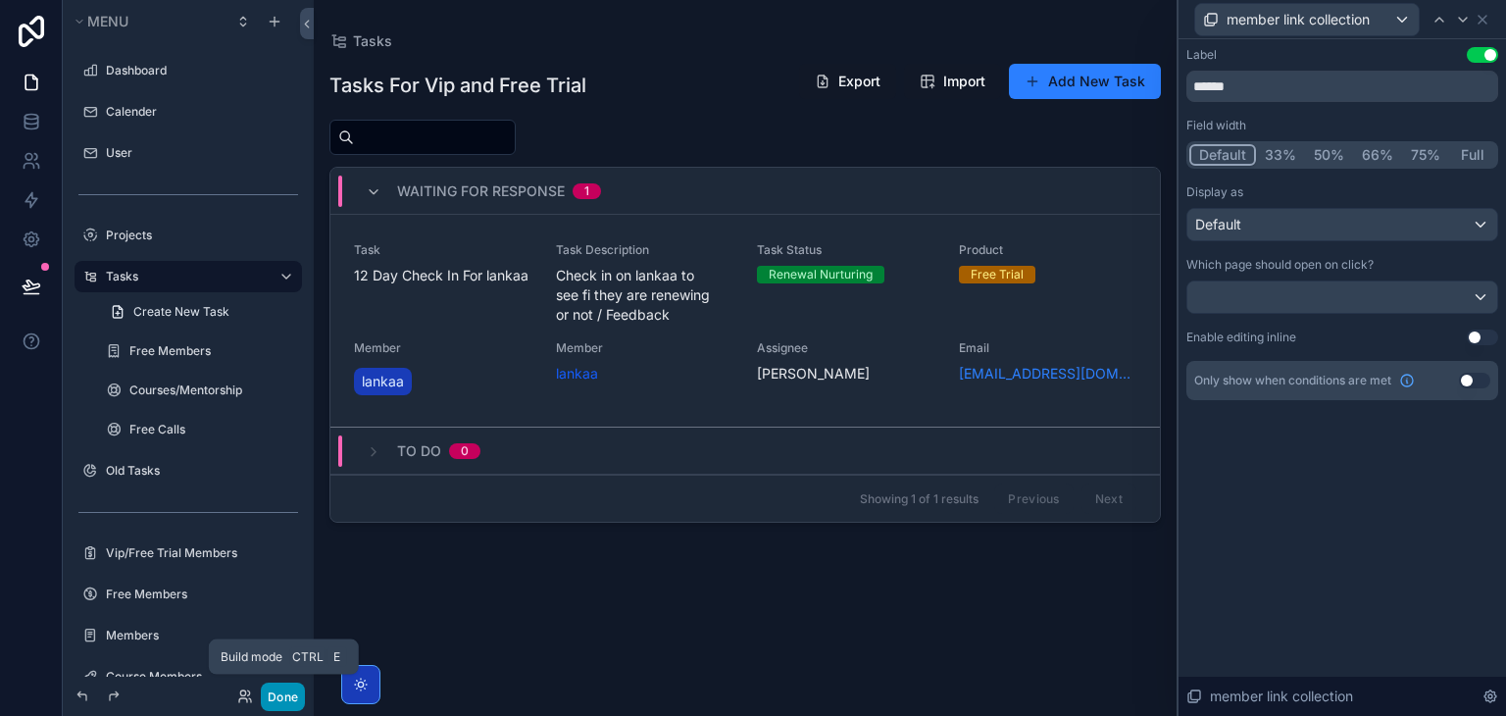
click at [295, 683] on button "Done" at bounding box center [283, 696] width 44 height 28
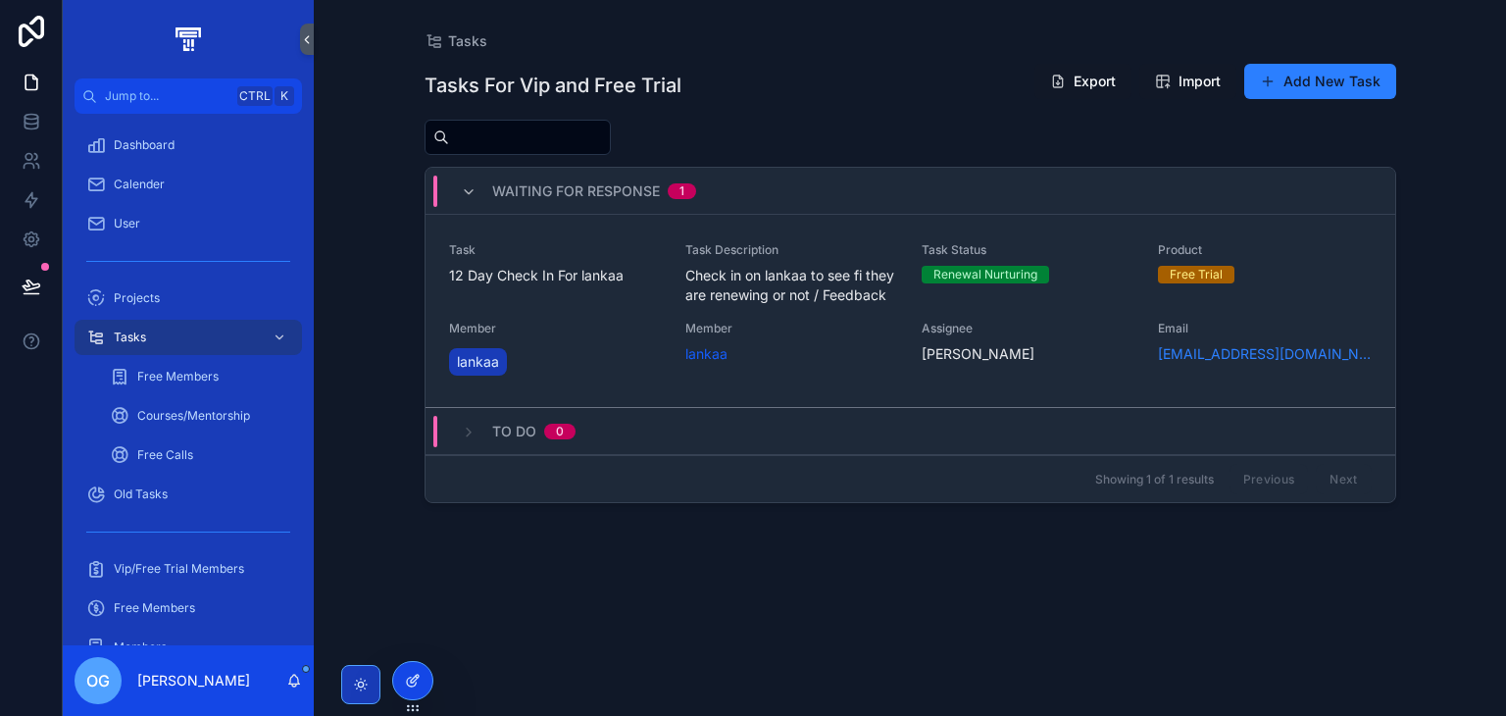
click at [415, 674] on icon at bounding box center [413, 680] width 16 height 16
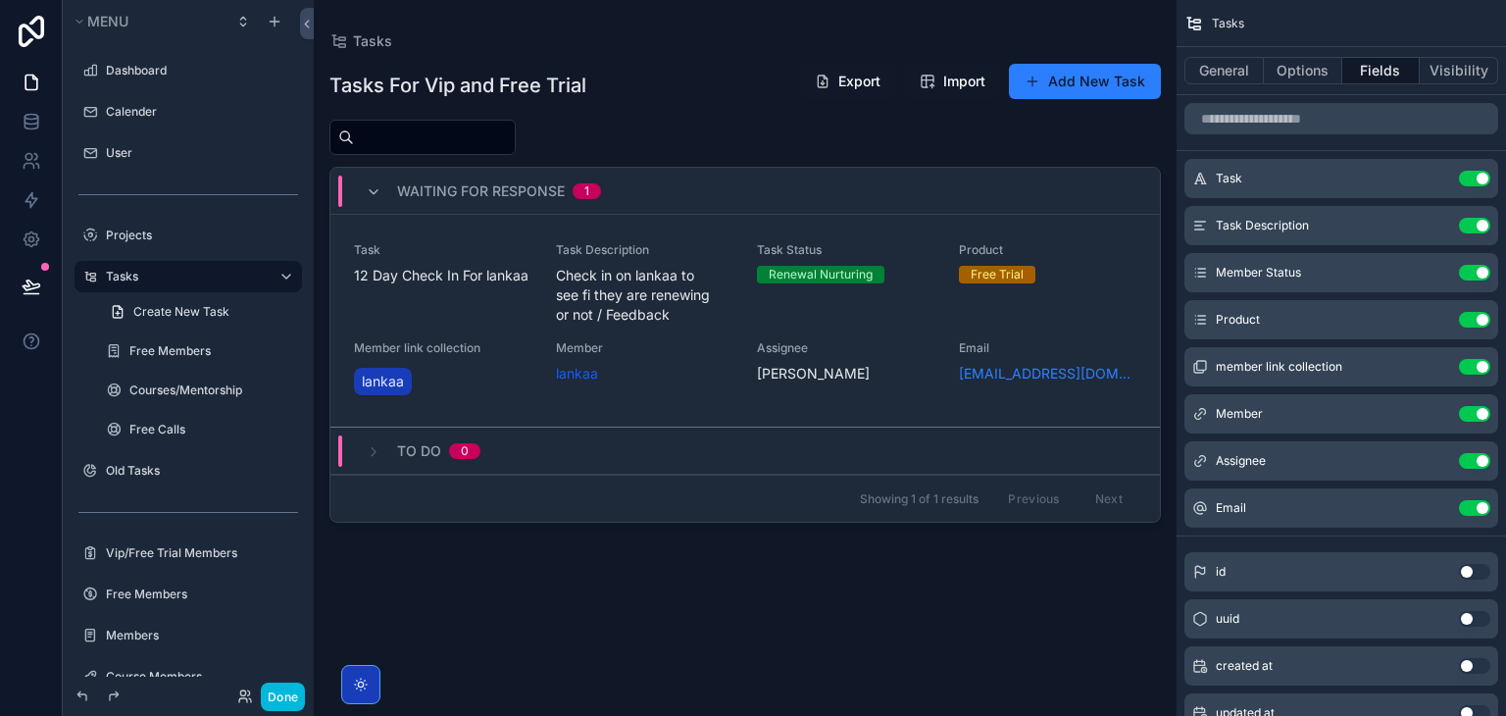
click at [1472, 412] on button "Use setting" at bounding box center [1474, 414] width 31 height 16
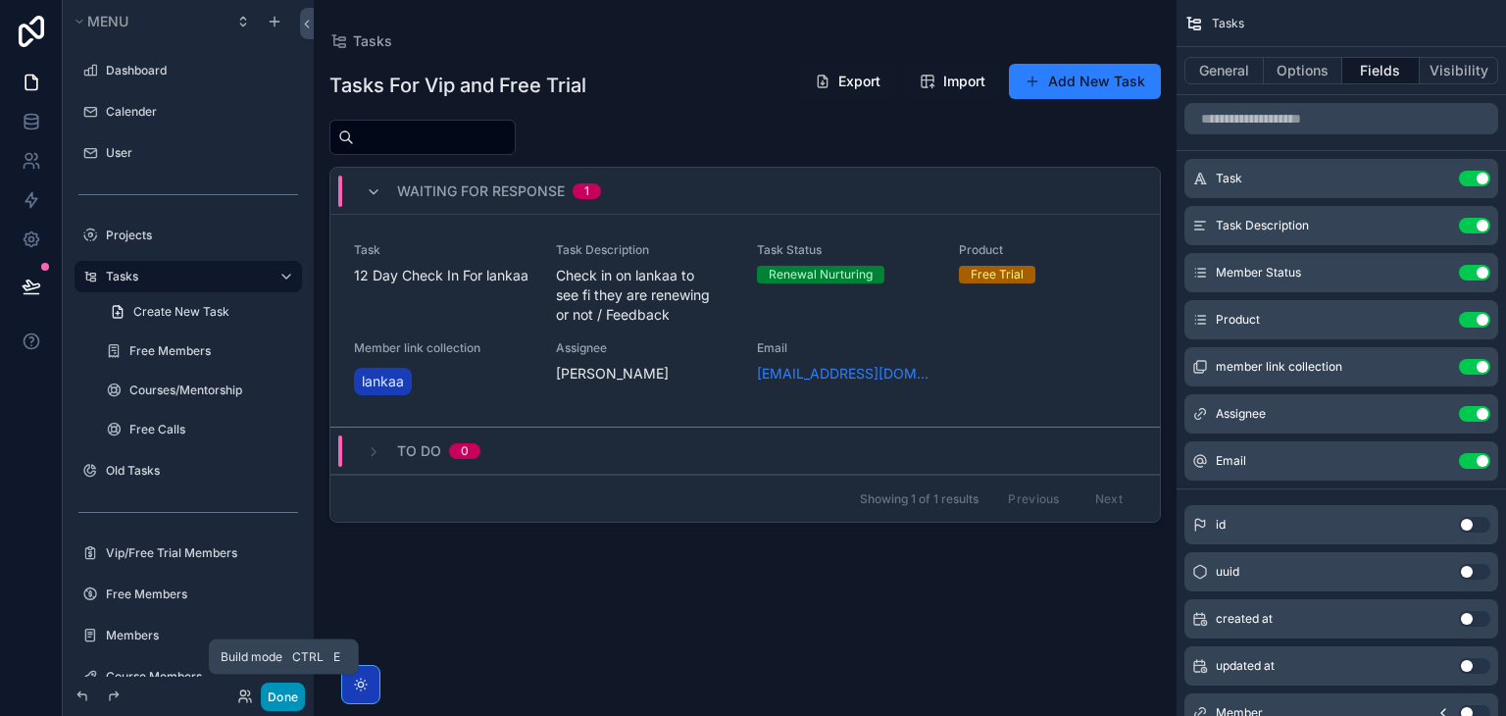
click at [291, 692] on button "Done" at bounding box center [283, 696] width 44 height 28
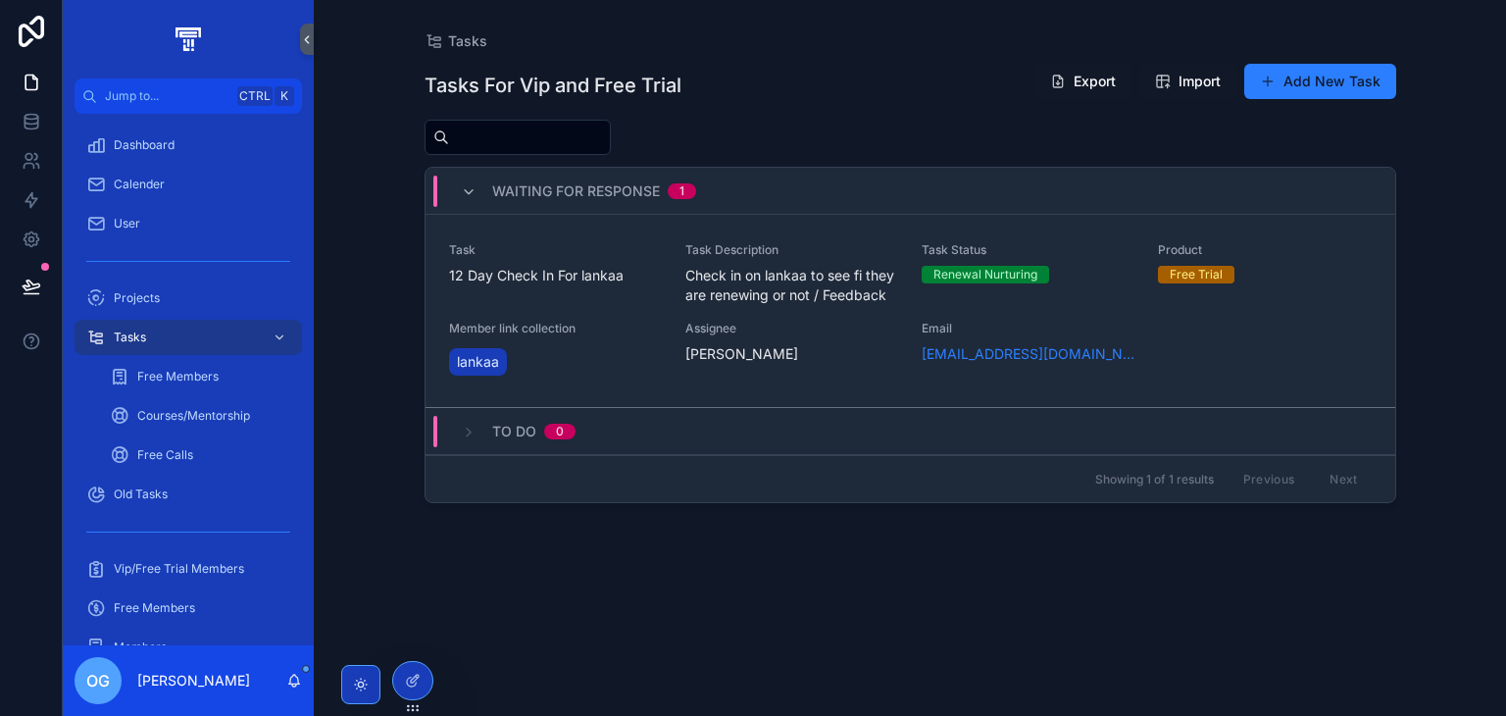
click at [705, 333] on span "Assignee" at bounding box center [791, 329] width 213 height 16
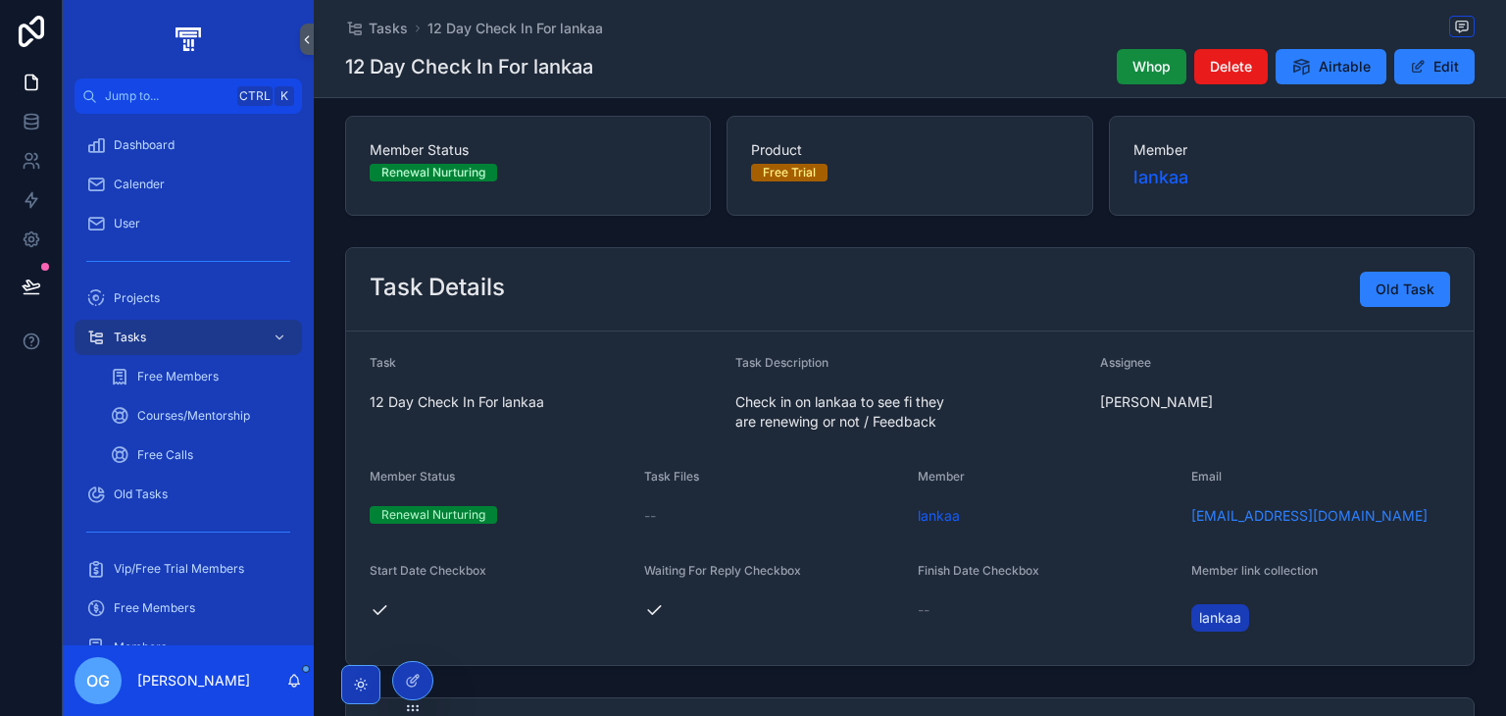
scroll to position [94, 0]
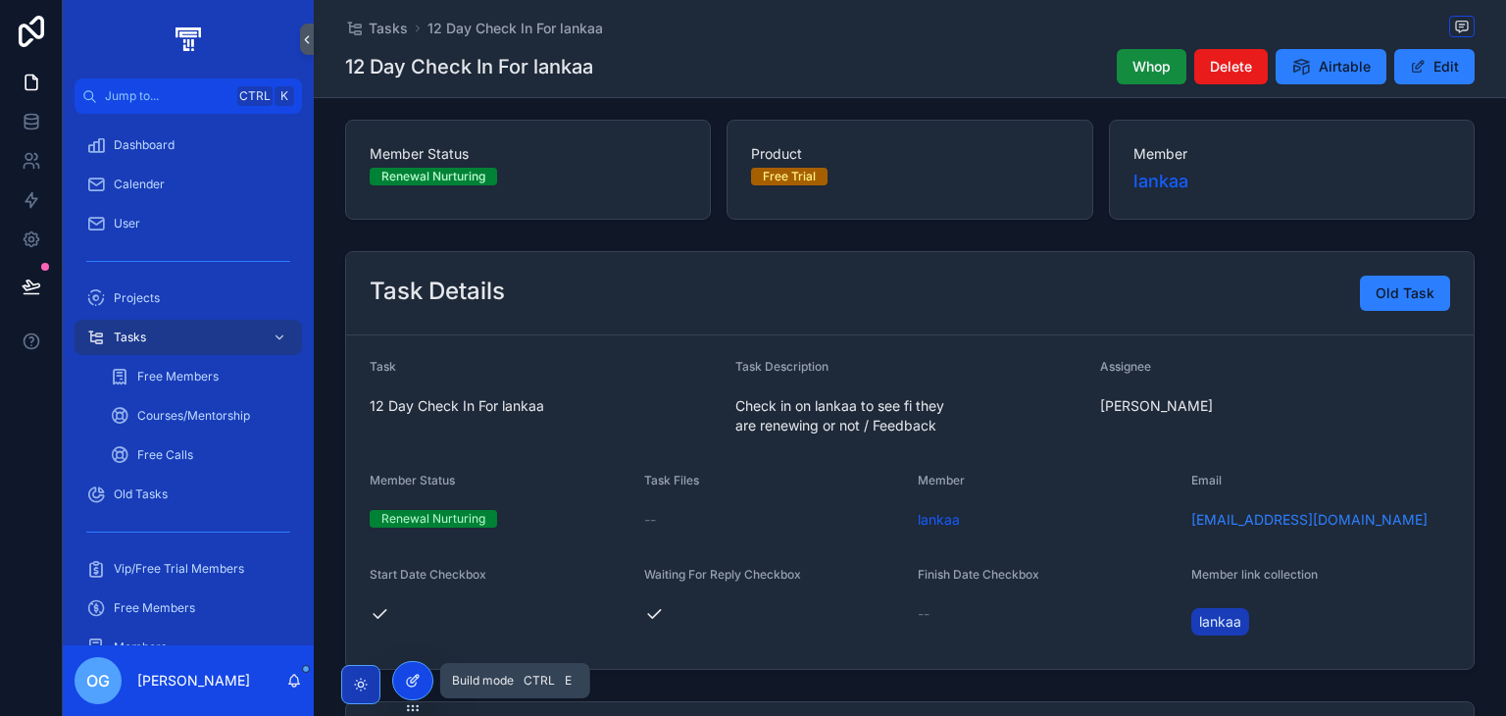
click at [405, 685] on icon at bounding box center [413, 680] width 16 height 16
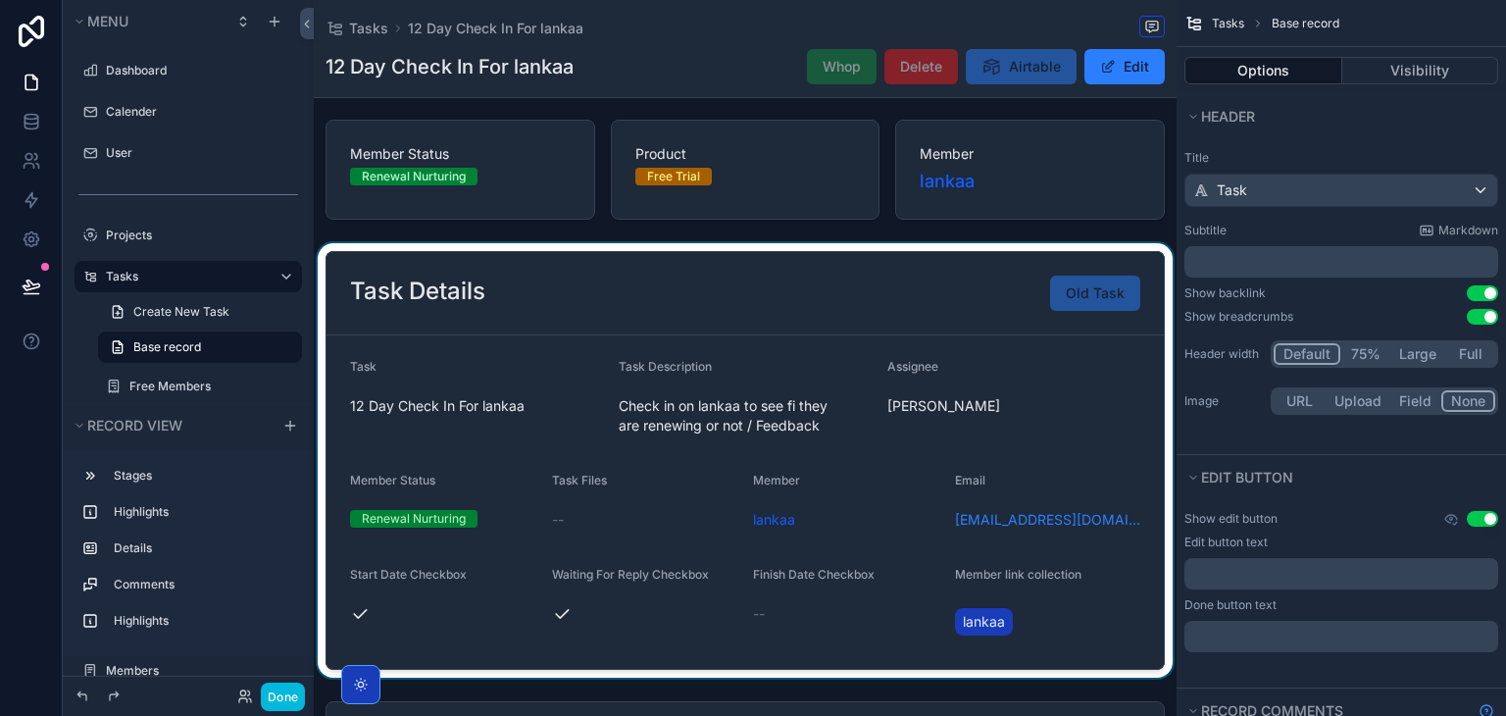
click at [831, 301] on div "scrollable content" at bounding box center [745, 460] width 863 height 434
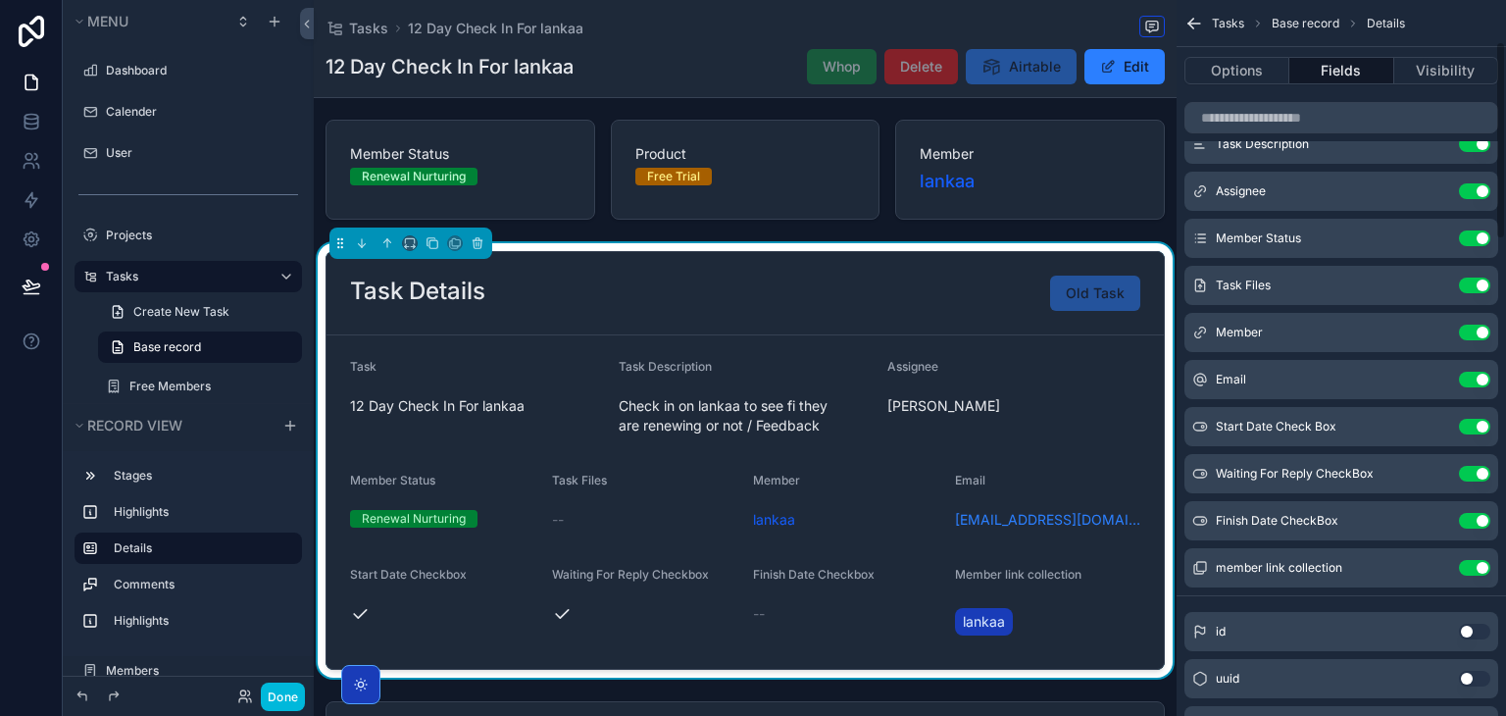
scroll to position [153, 0]
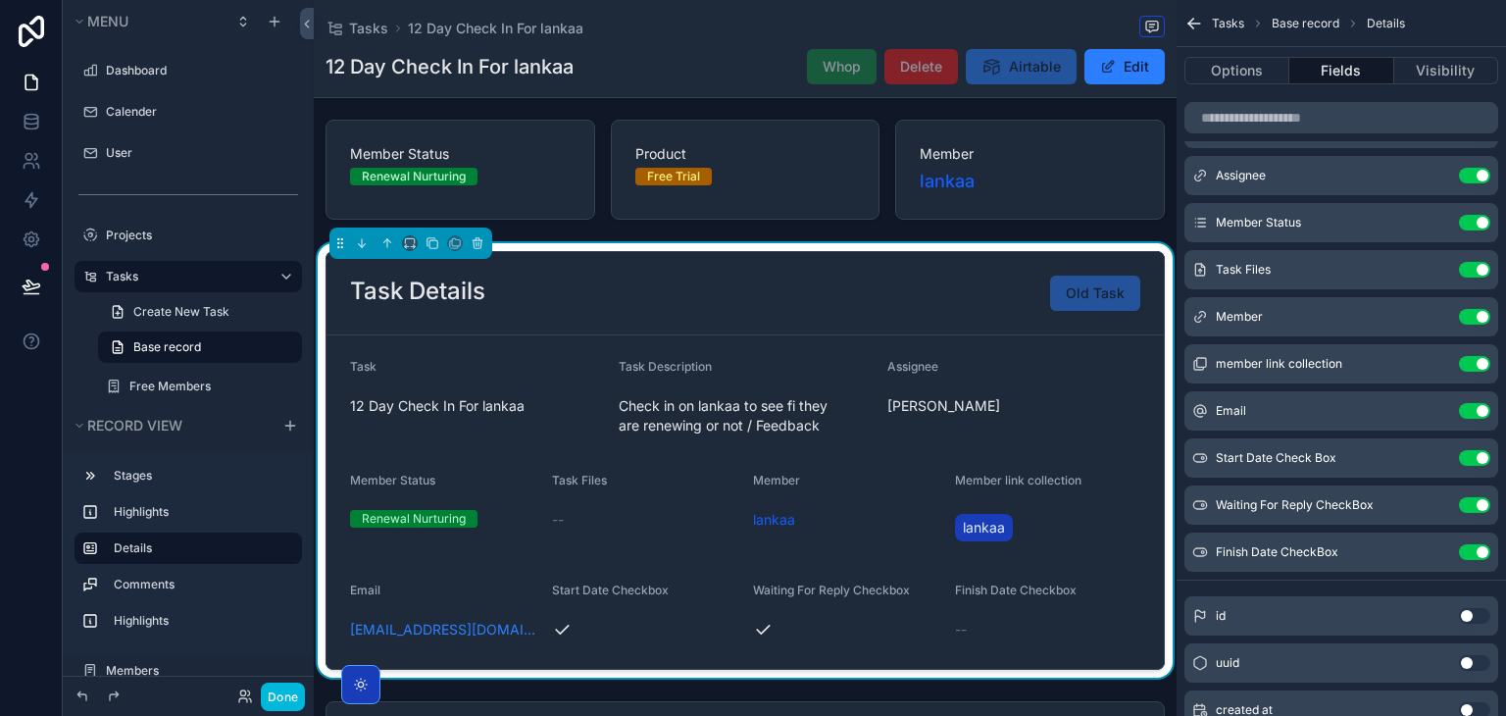
click at [1464, 314] on button "Use setting" at bounding box center [1474, 317] width 31 height 16
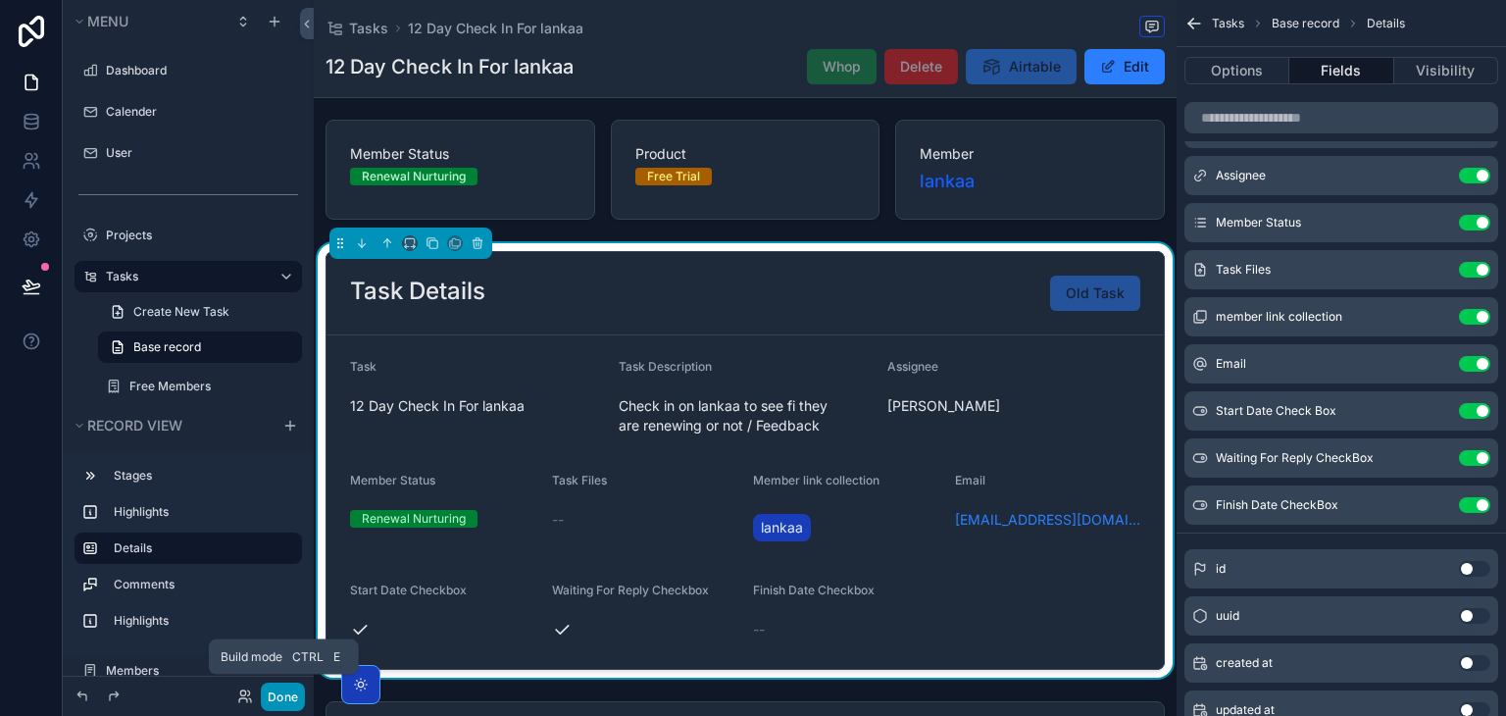
click at [298, 697] on button "Done" at bounding box center [283, 696] width 44 height 28
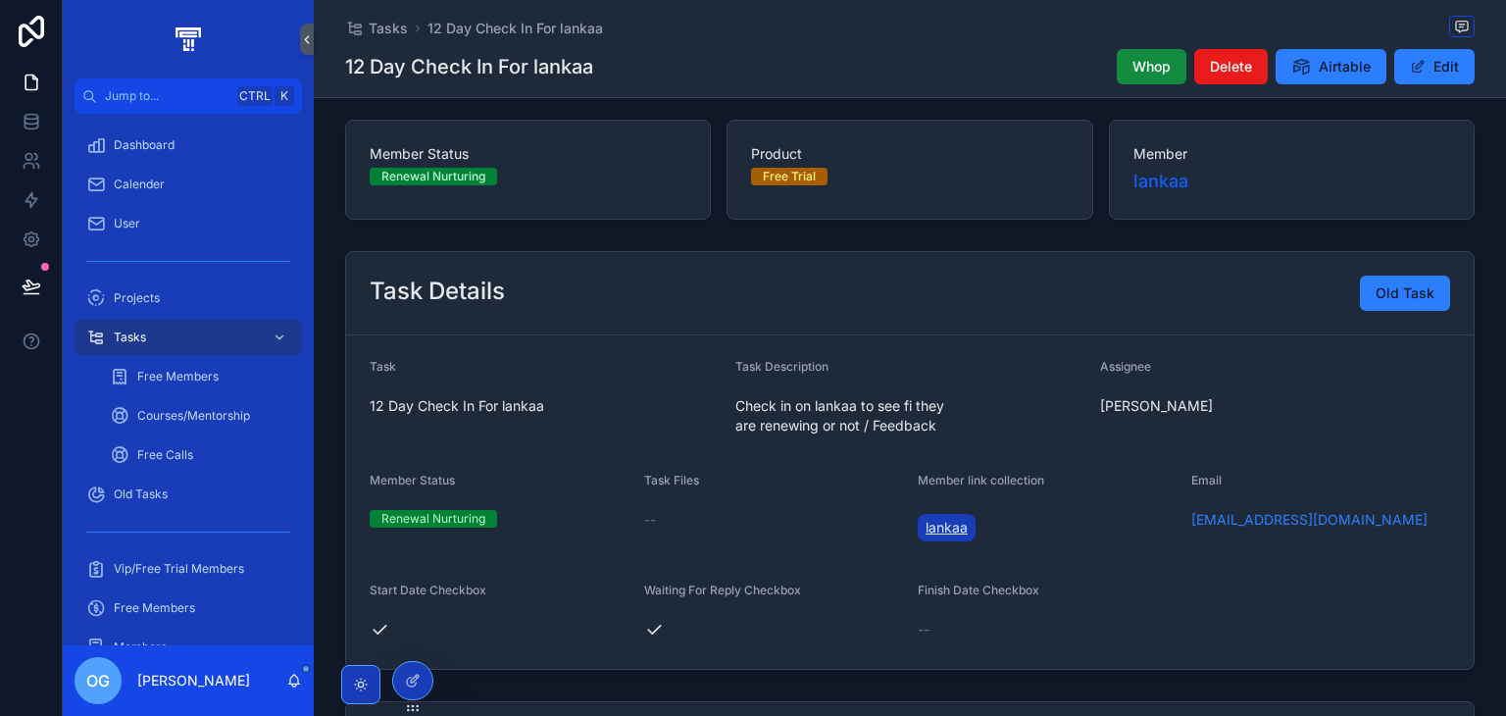
click at [927, 519] on span "lankaa" at bounding box center [946, 528] width 42 height 20
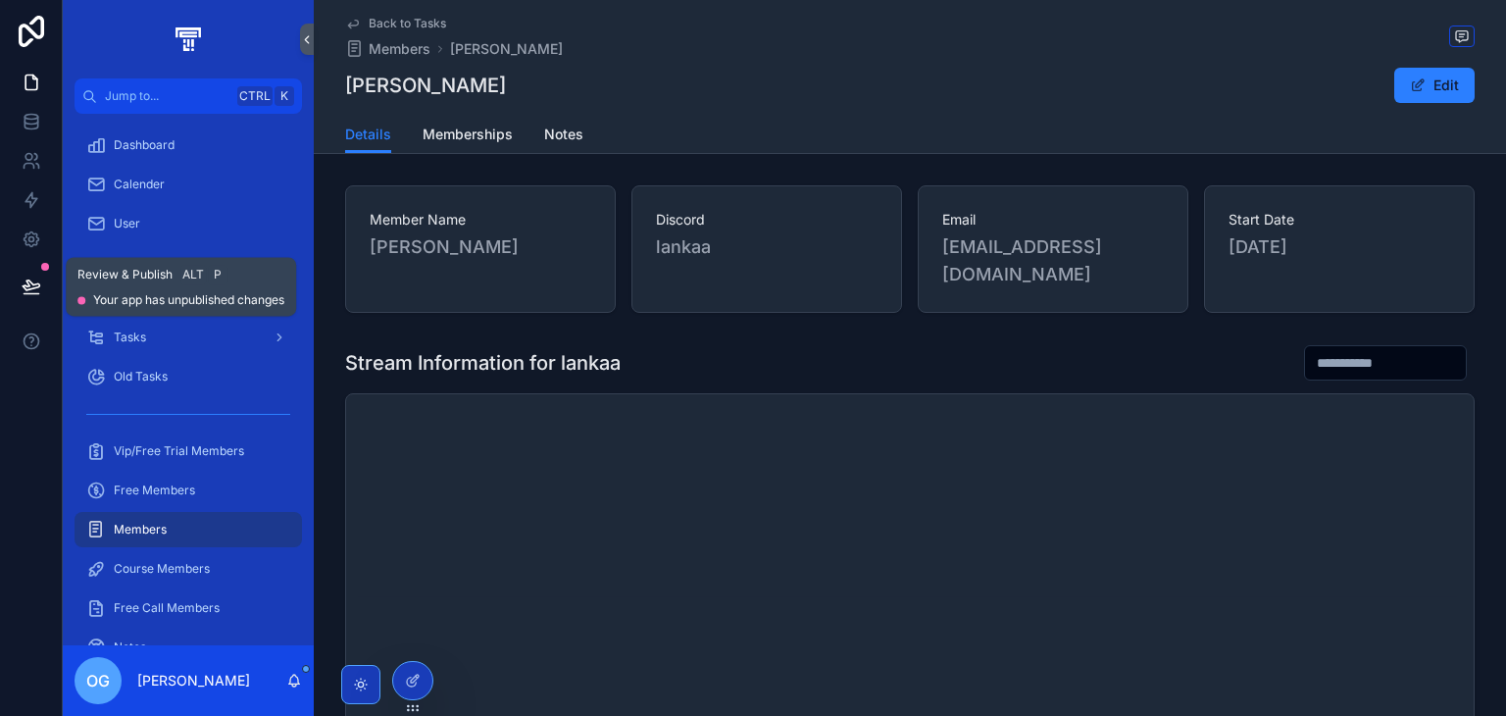
click at [24, 279] on icon at bounding box center [32, 286] width 20 height 20
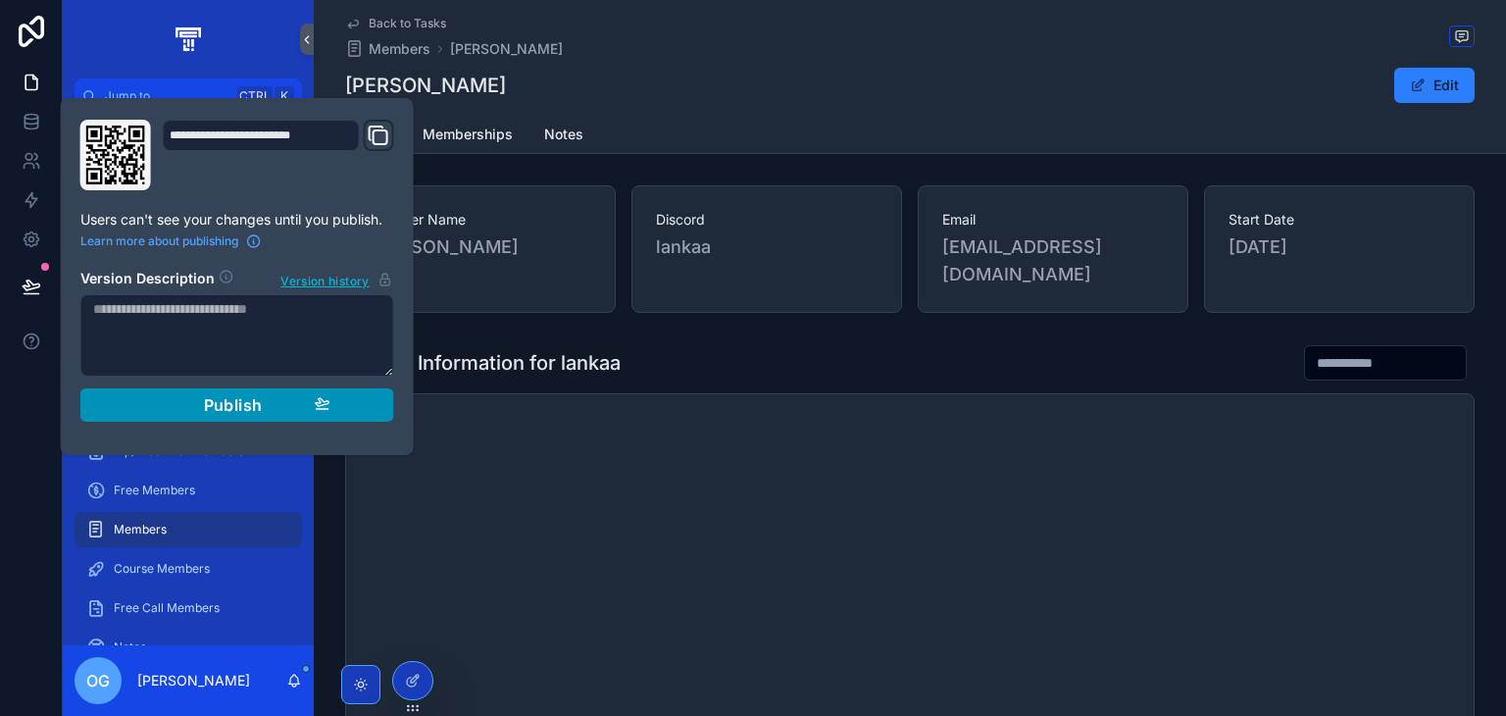
click at [329, 403] on icon "button" at bounding box center [323, 403] width 16 height 16
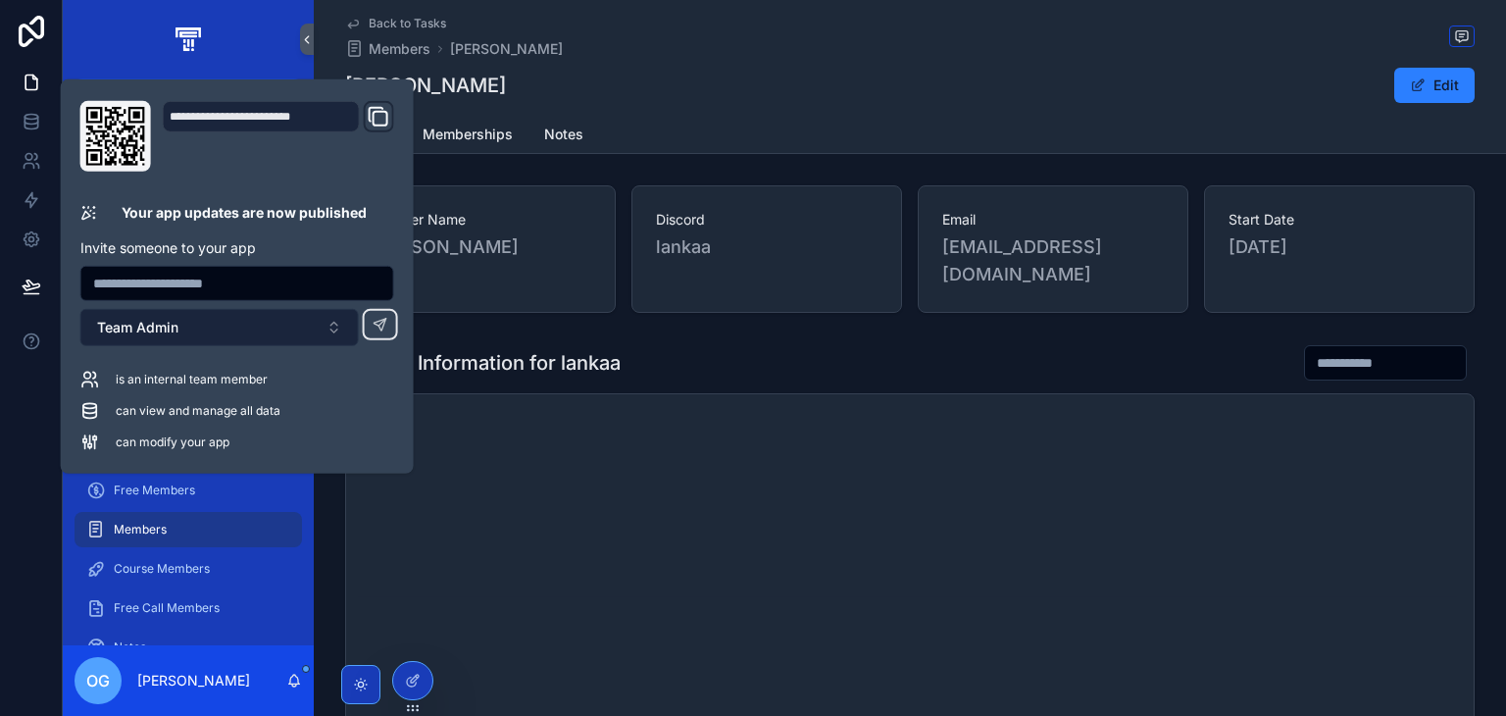
click at [318, 338] on button "Team Admin" at bounding box center [219, 327] width 278 height 37
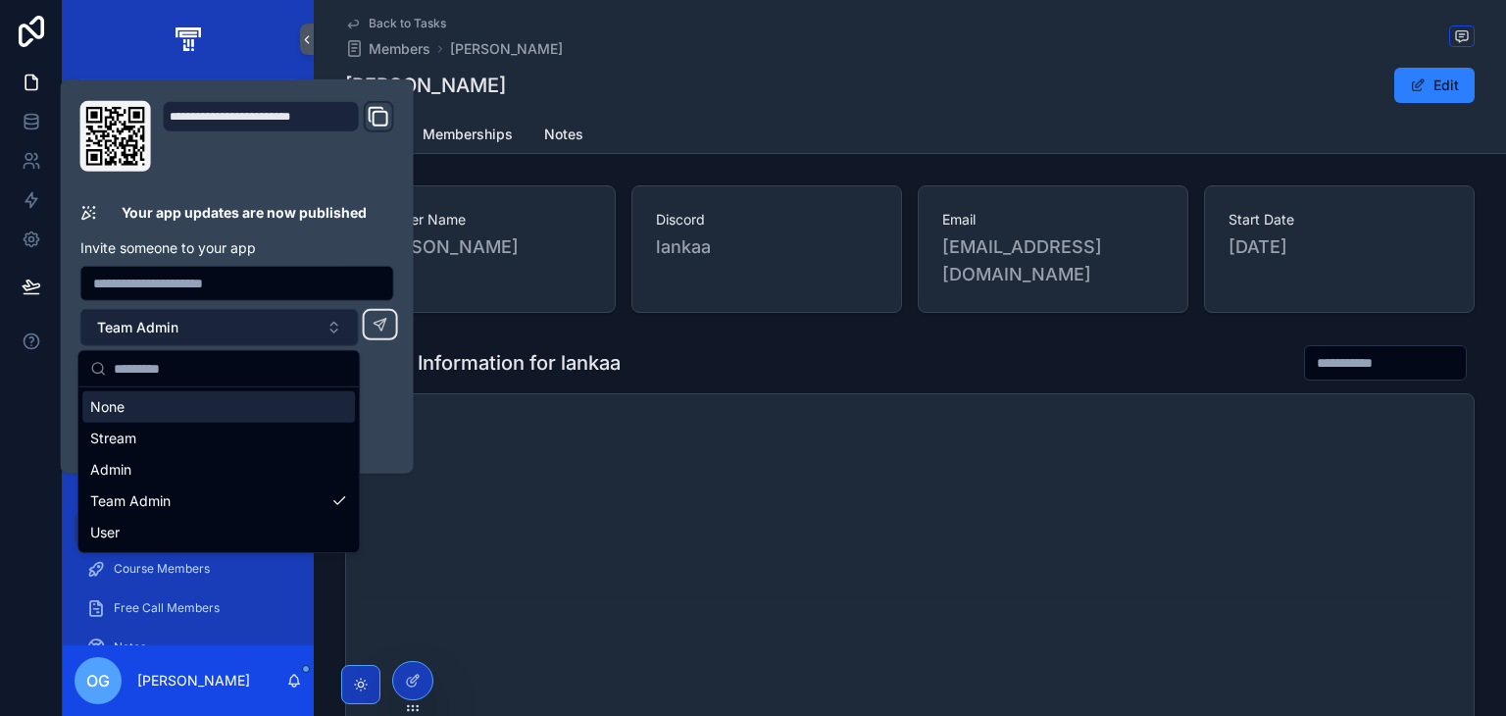
click at [318, 338] on button "Team Admin" at bounding box center [219, 327] width 278 height 37
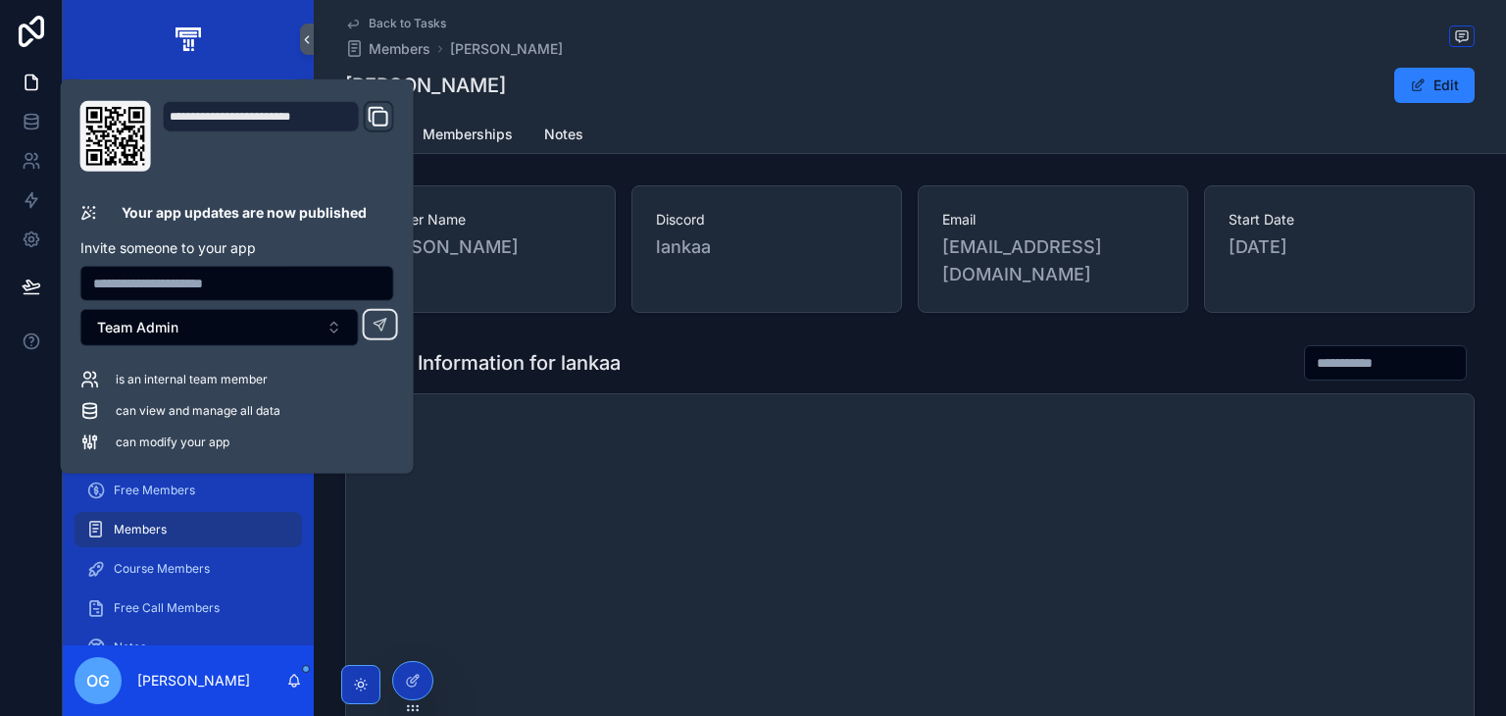
click at [595, 358] on h1 "Stream Information for lankaa" at bounding box center [482, 362] width 275 height 27
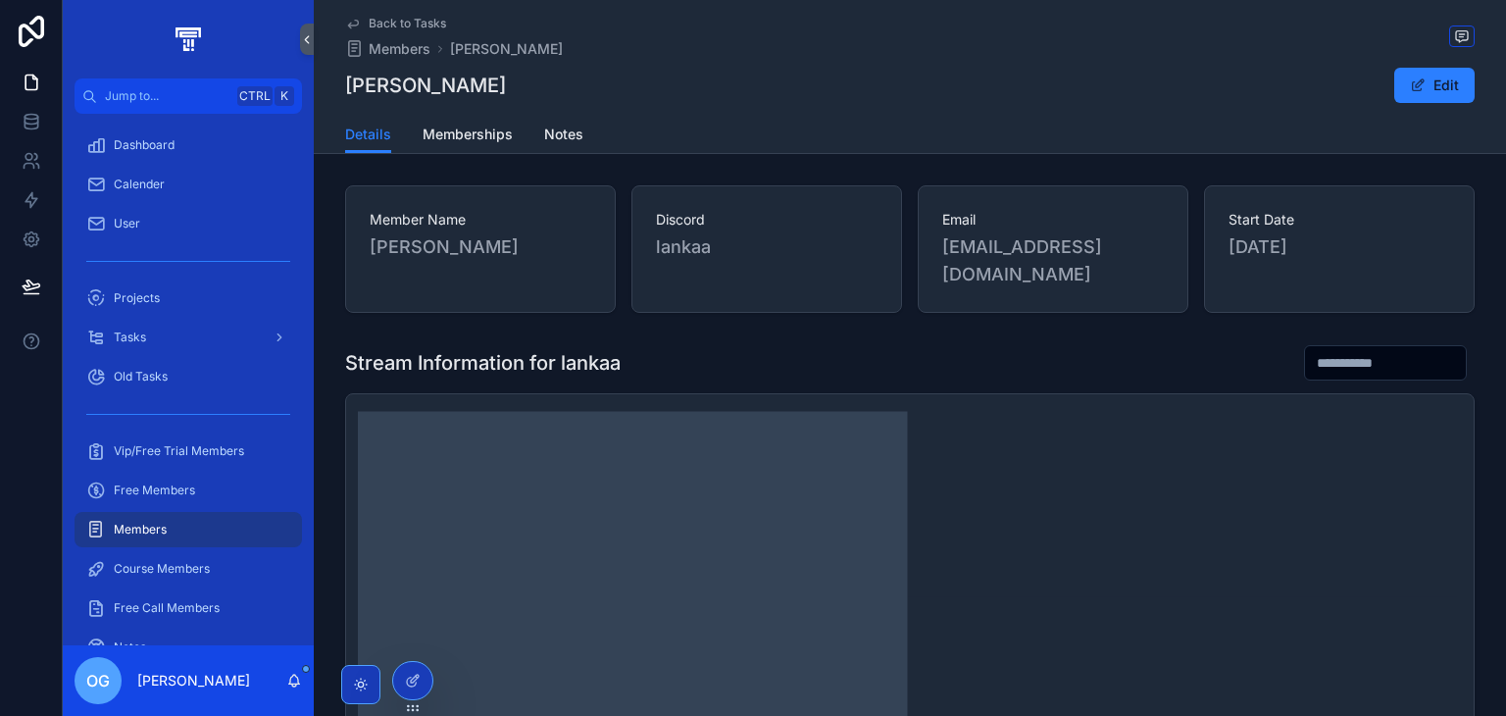
click at [620, 673] on icon "chart" at bounding box center [910, 594] width 1104 height 376
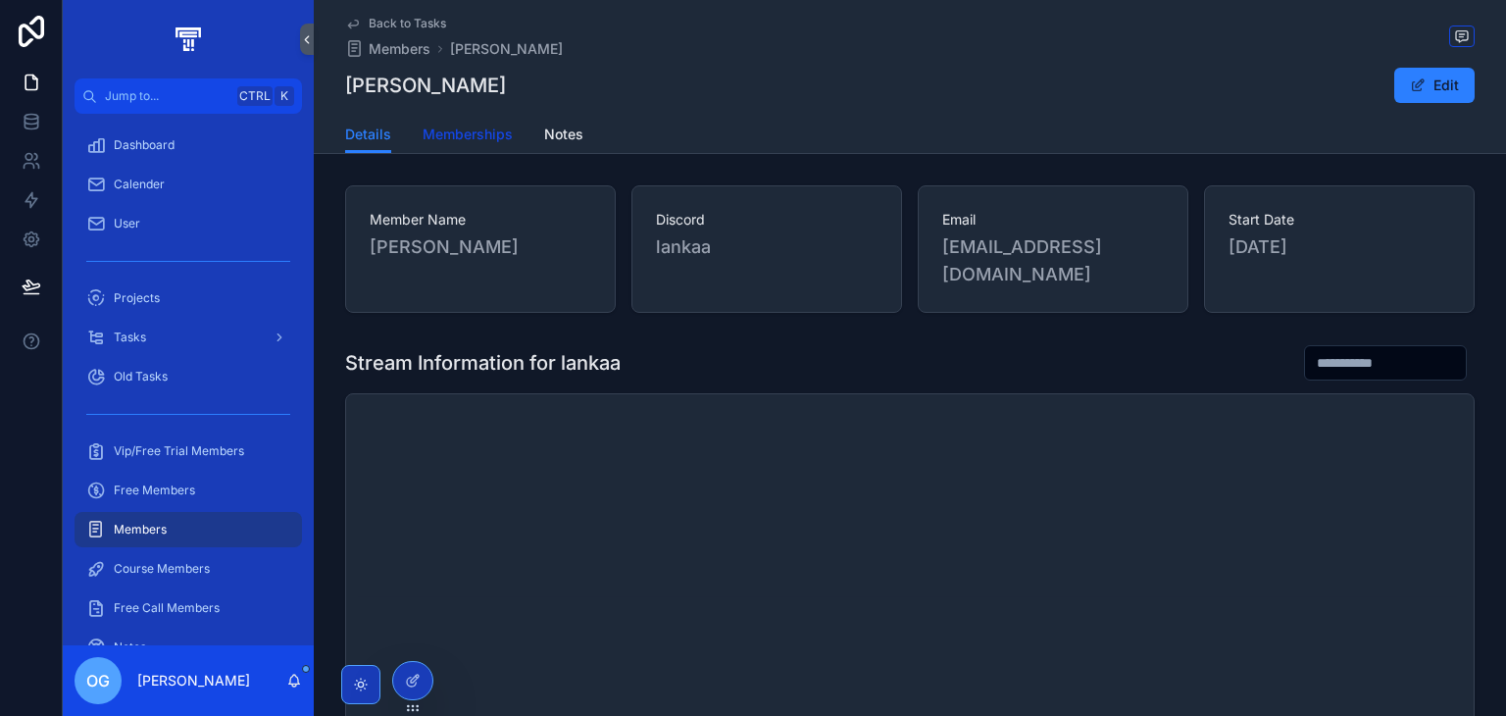
click at [479, 133] on span "Memberships" at bounding box center [467, 134] width 90 height 20
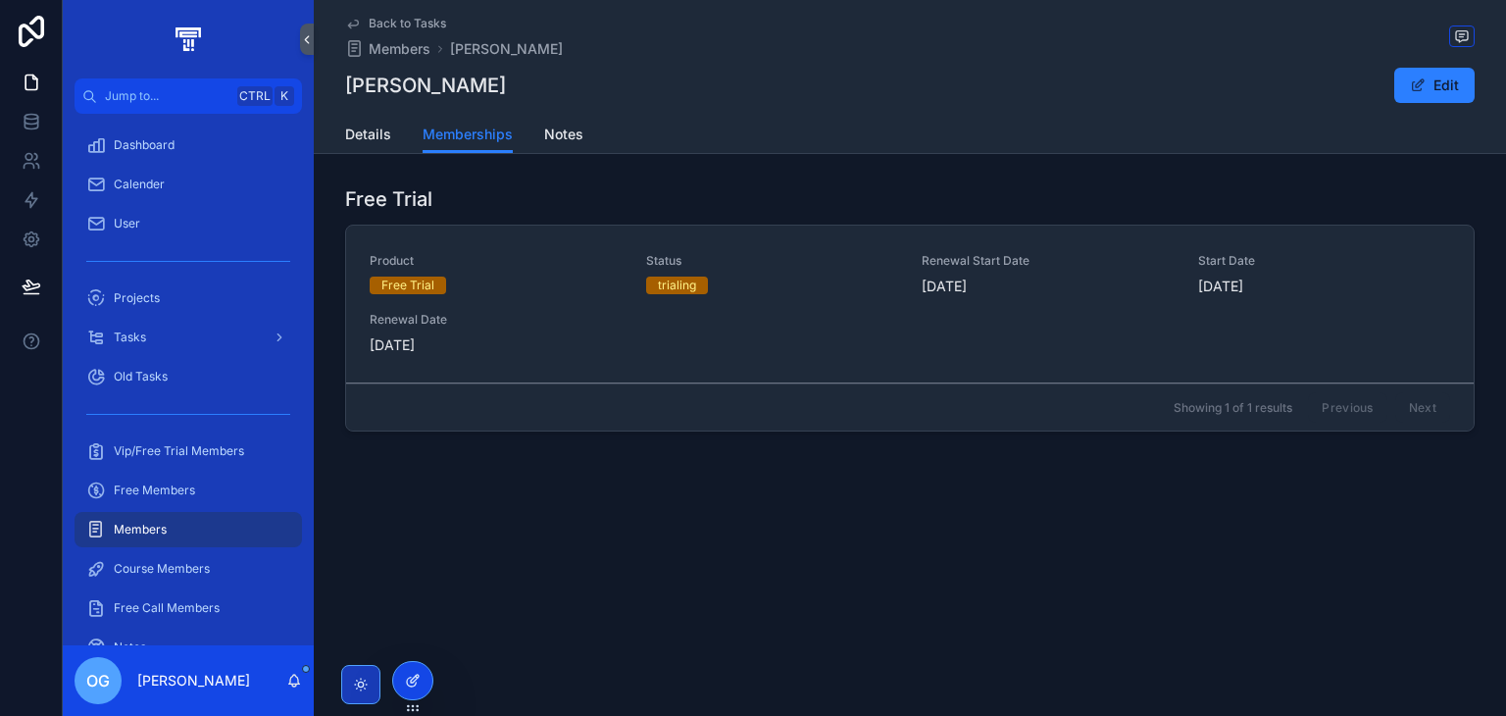
click at [422, 673] on div at bounding box center [412, 680] width 39 height 37
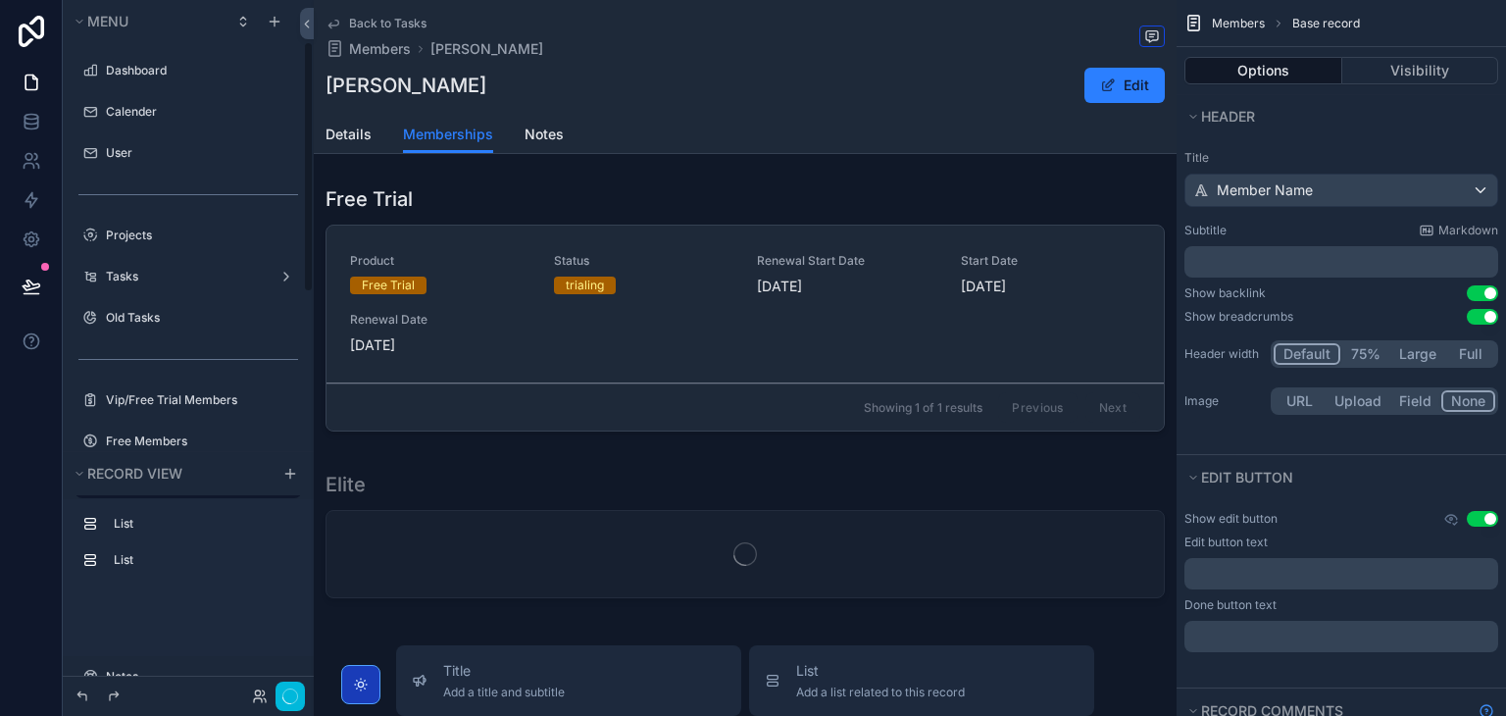
click at [830, 228] on div "scrollable content" at bounding box center [745, 312] width 863 height 270
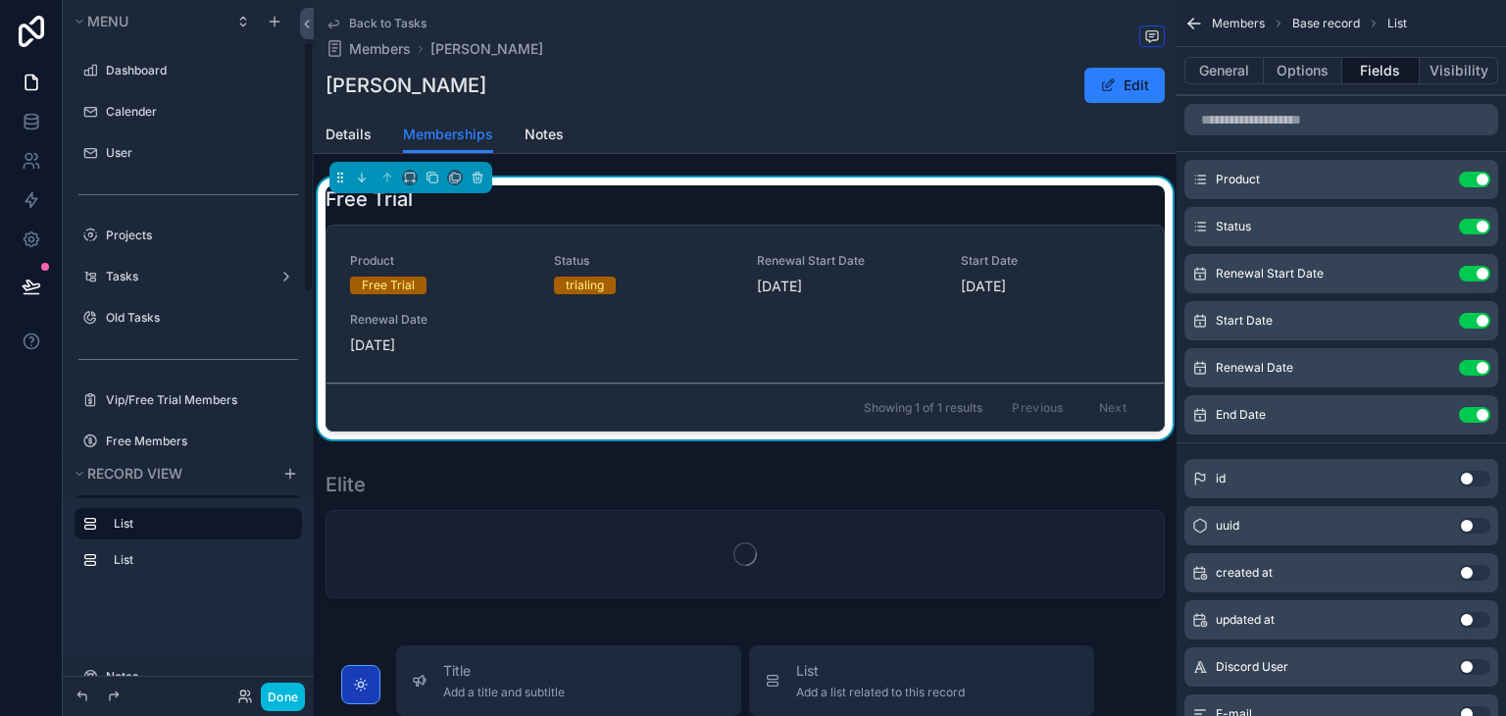
scroll to position [115, 0]
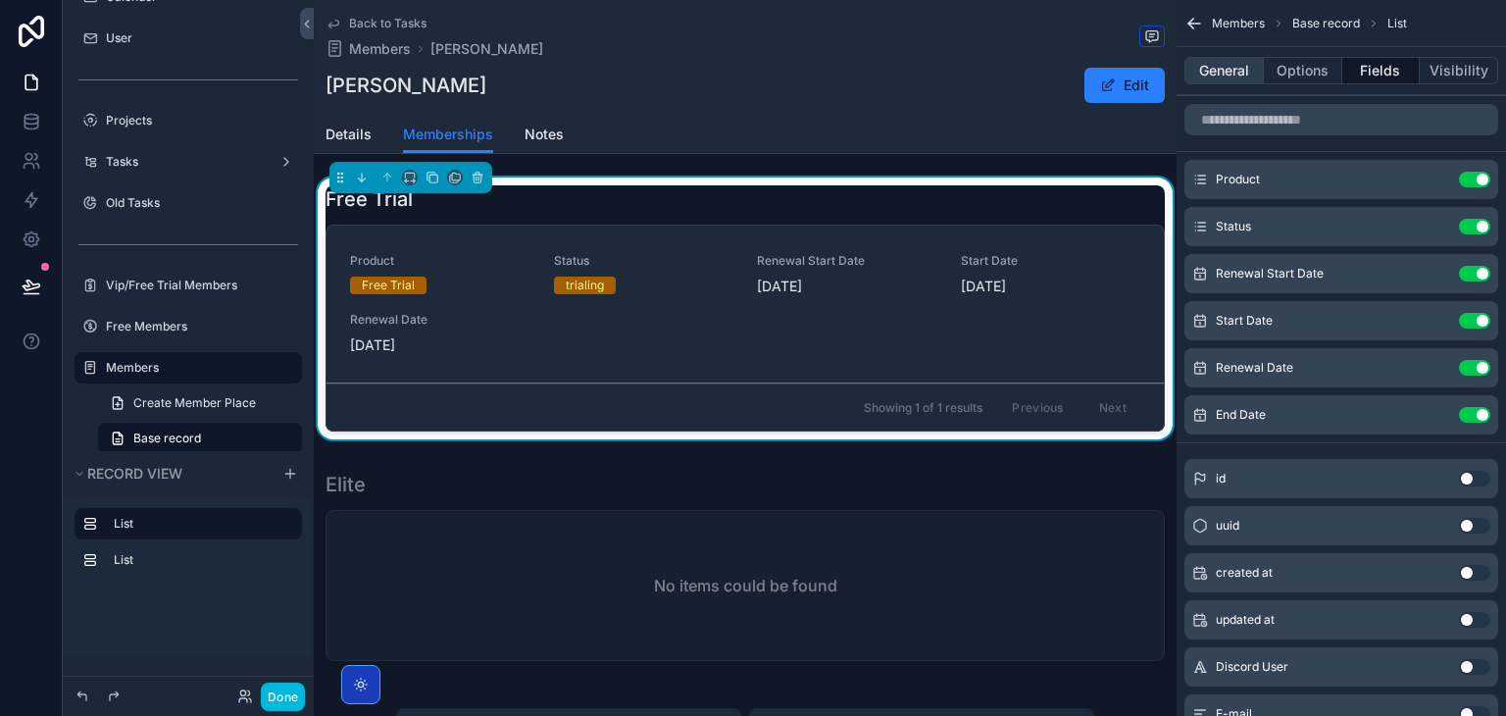
click at [1223, 70] on button "General" at bounding box center [1223, 70] width 79 height 27
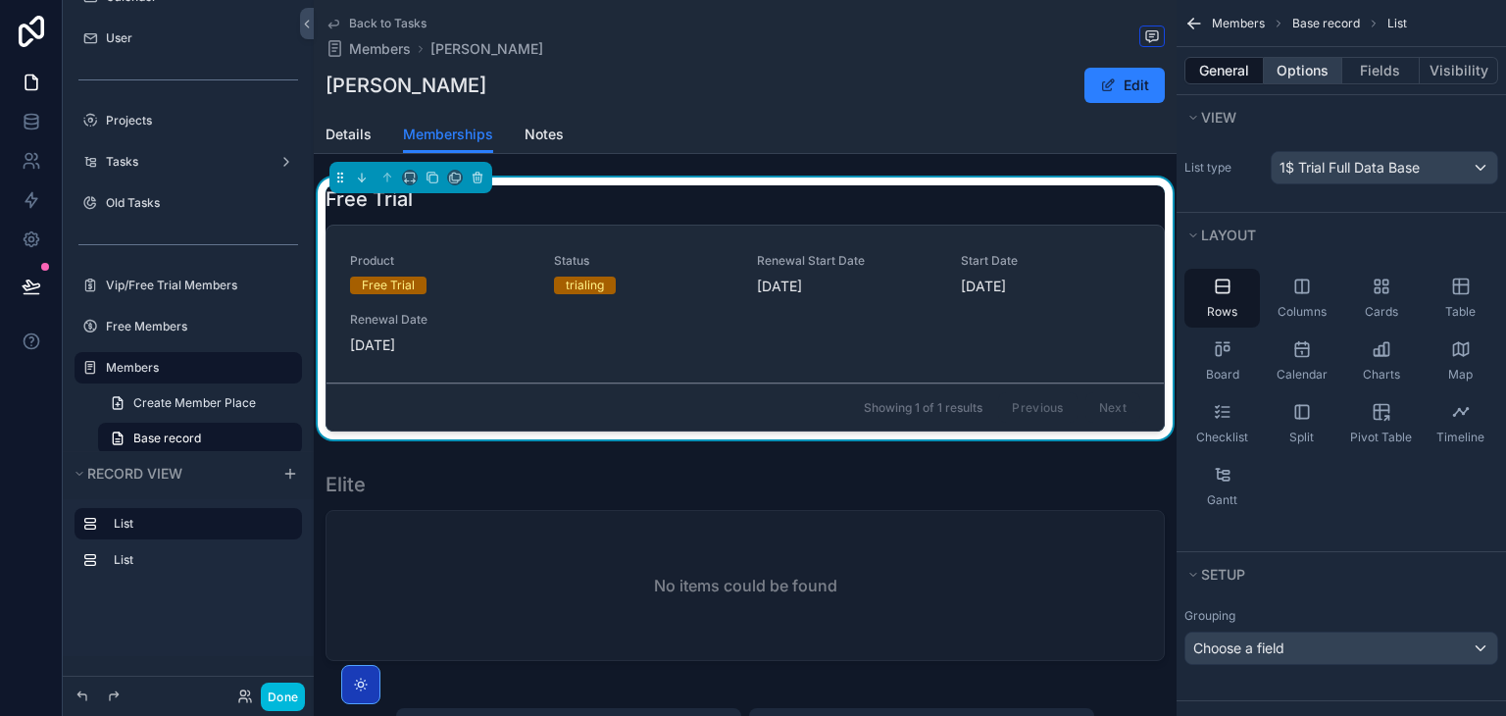
click at [1325, 78] on button "Options" at bounding box center [1303, 70] width 78 height 27
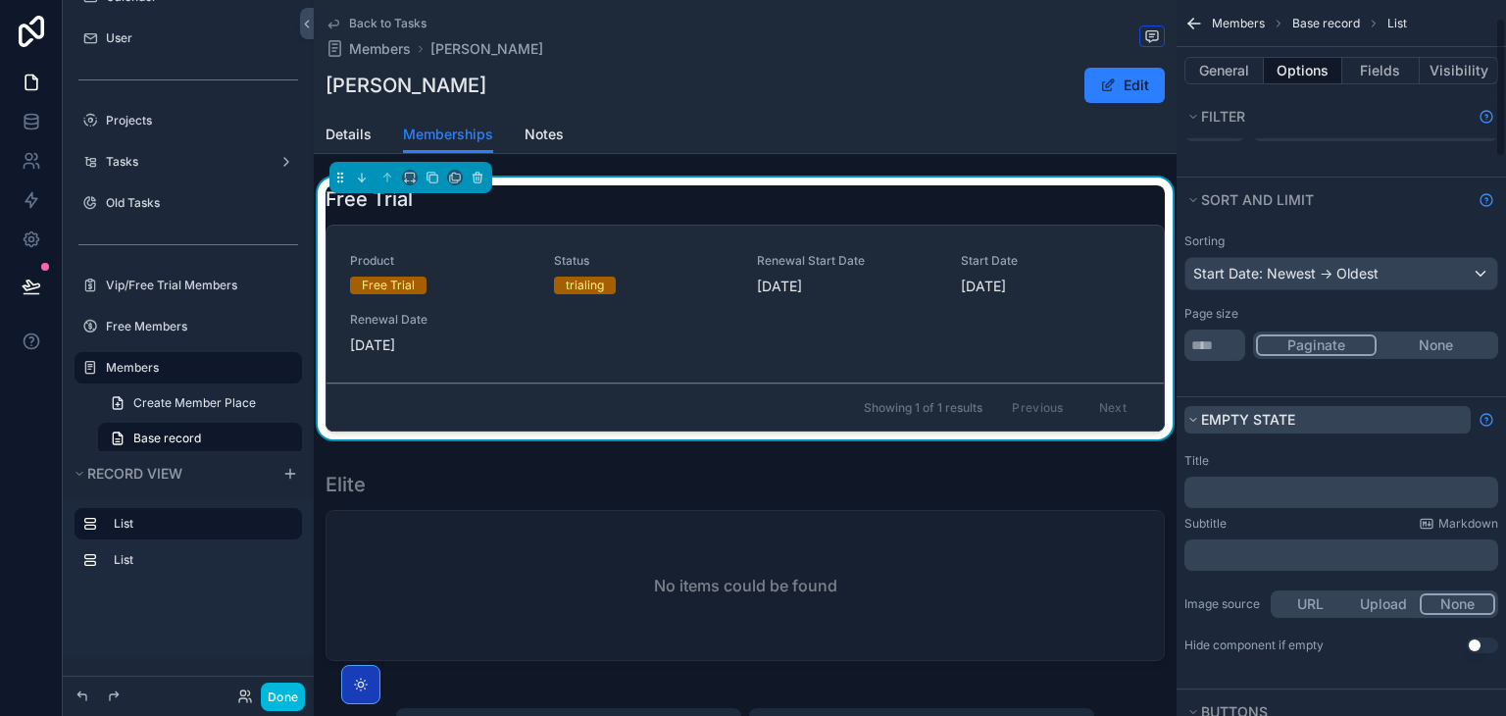
scroll to position [93, 0]
click at [1303, 477] on div "﻿" at bounding box center [1341, 488] width 314 height 31
click at [1301, 484] on p "﻿" at bounding box center [1343, 489] width 302 height 16
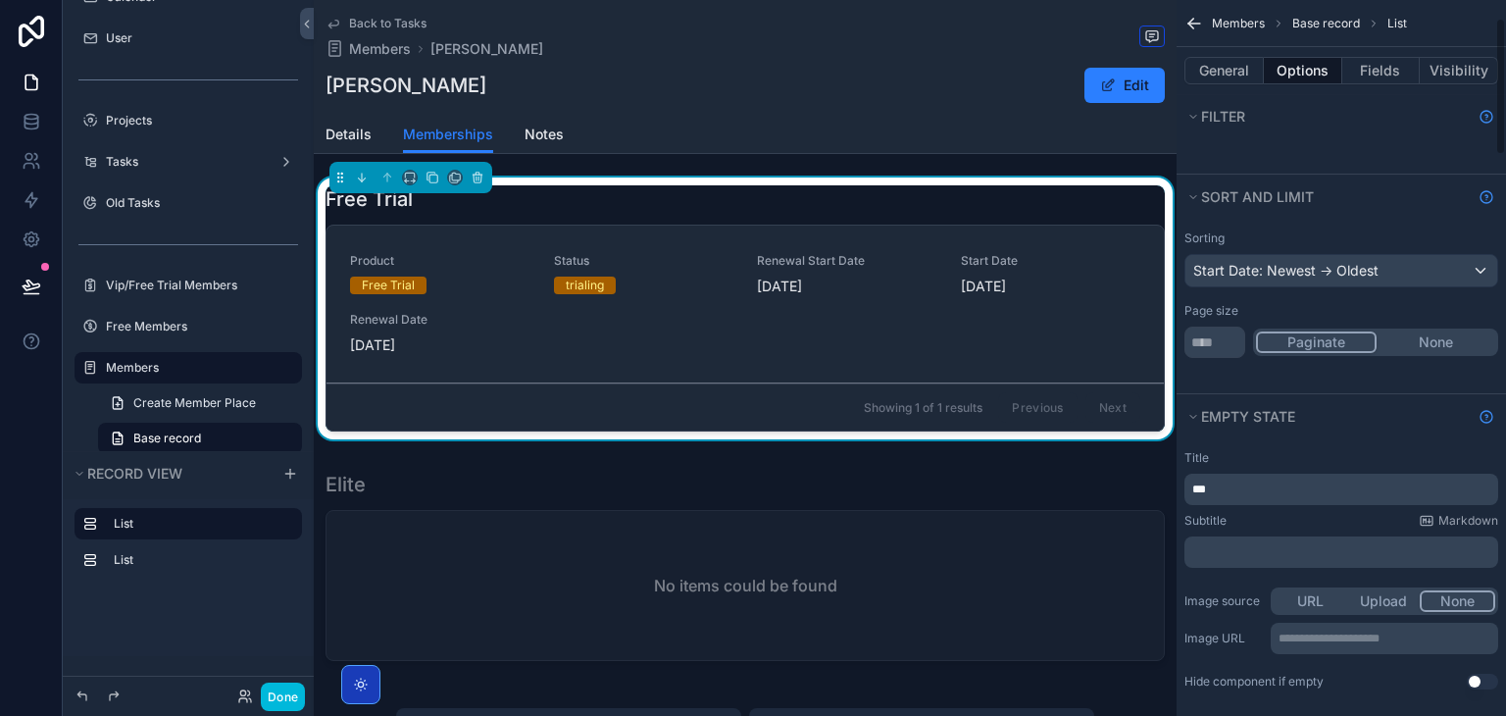
click at [1299, 513] on div "Subtitle Markdown" at bounding box center [1341, 521] width 314 height 16
click at [959, 450] on div "Free Trial Product Free Trial Status trialing Renewal Start Date 28/09/2025 Sta…" at bounding box center [745, 426] width 863 height 499
click at [290, 699] on button "Done" at bounding box center [283, 696] width 44 height 28
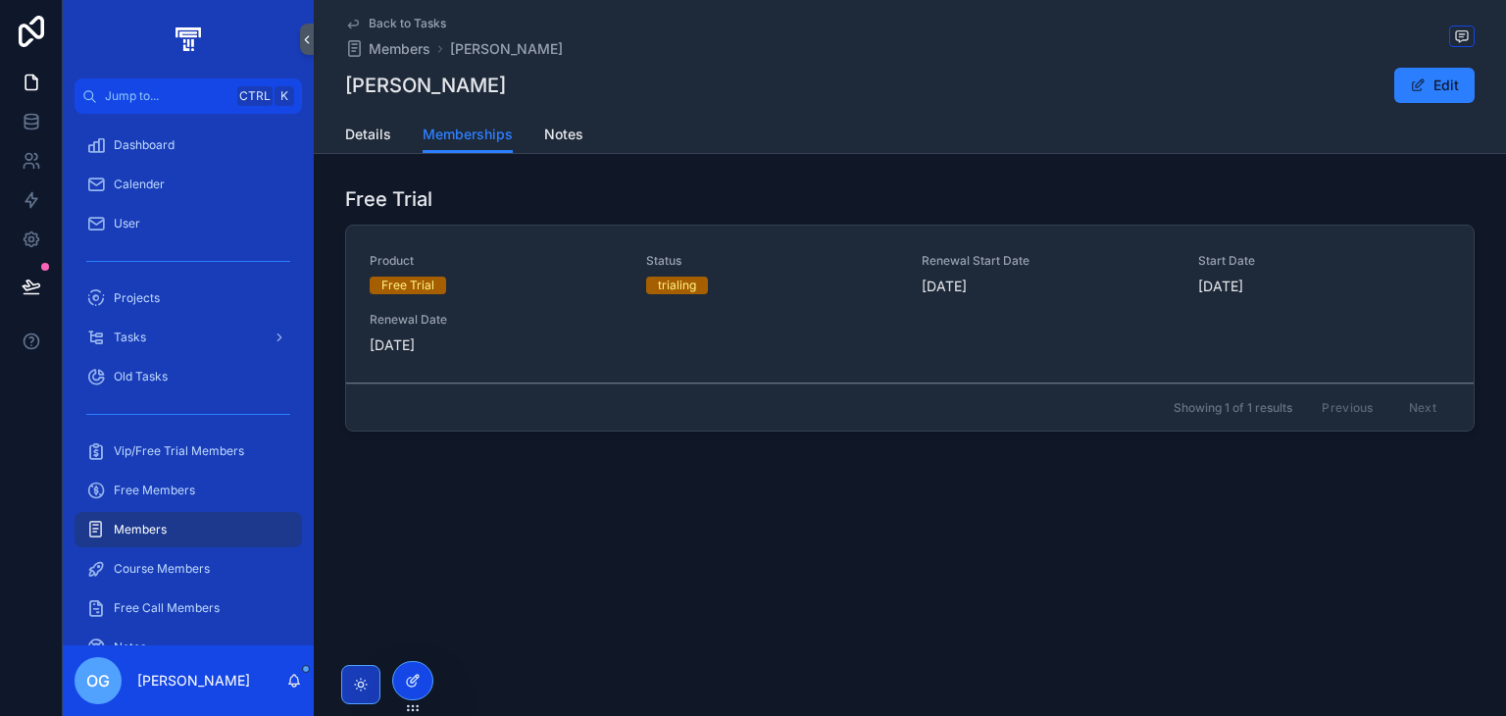
click at [408, 670] on div at bounding box center [412, 680] width 39 height 37
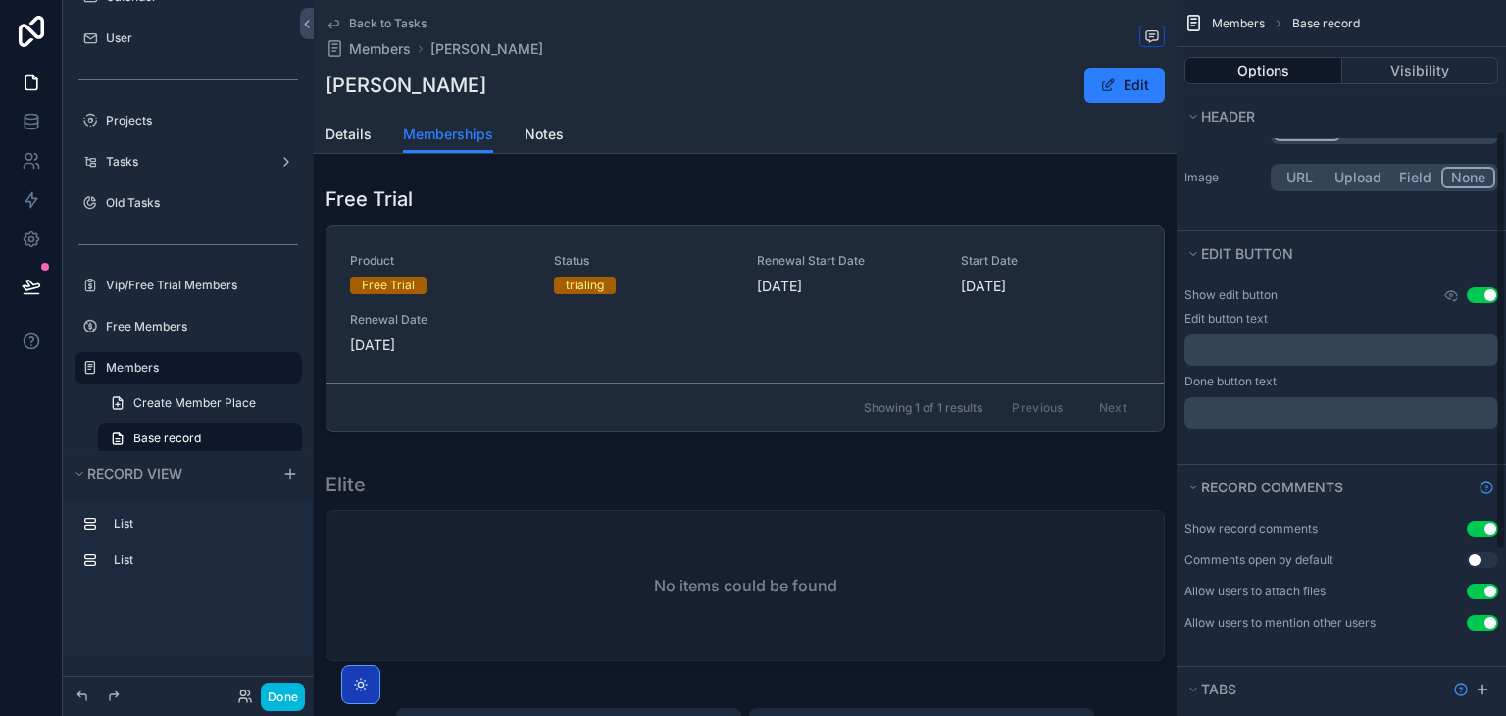
scroll to position [0, 0]
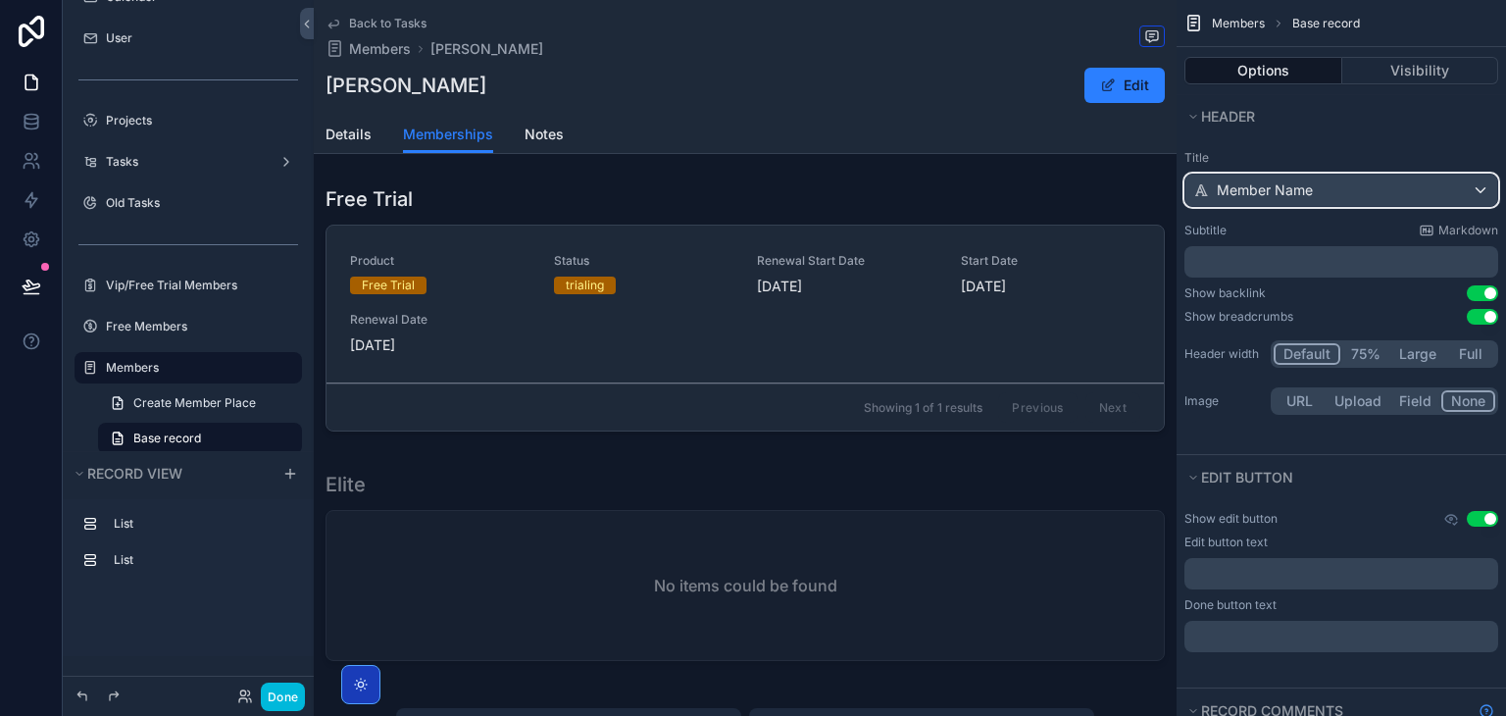
click at [1304, 202] on div "Member Name" at bounding box center [1341, 189] width 312 height 31
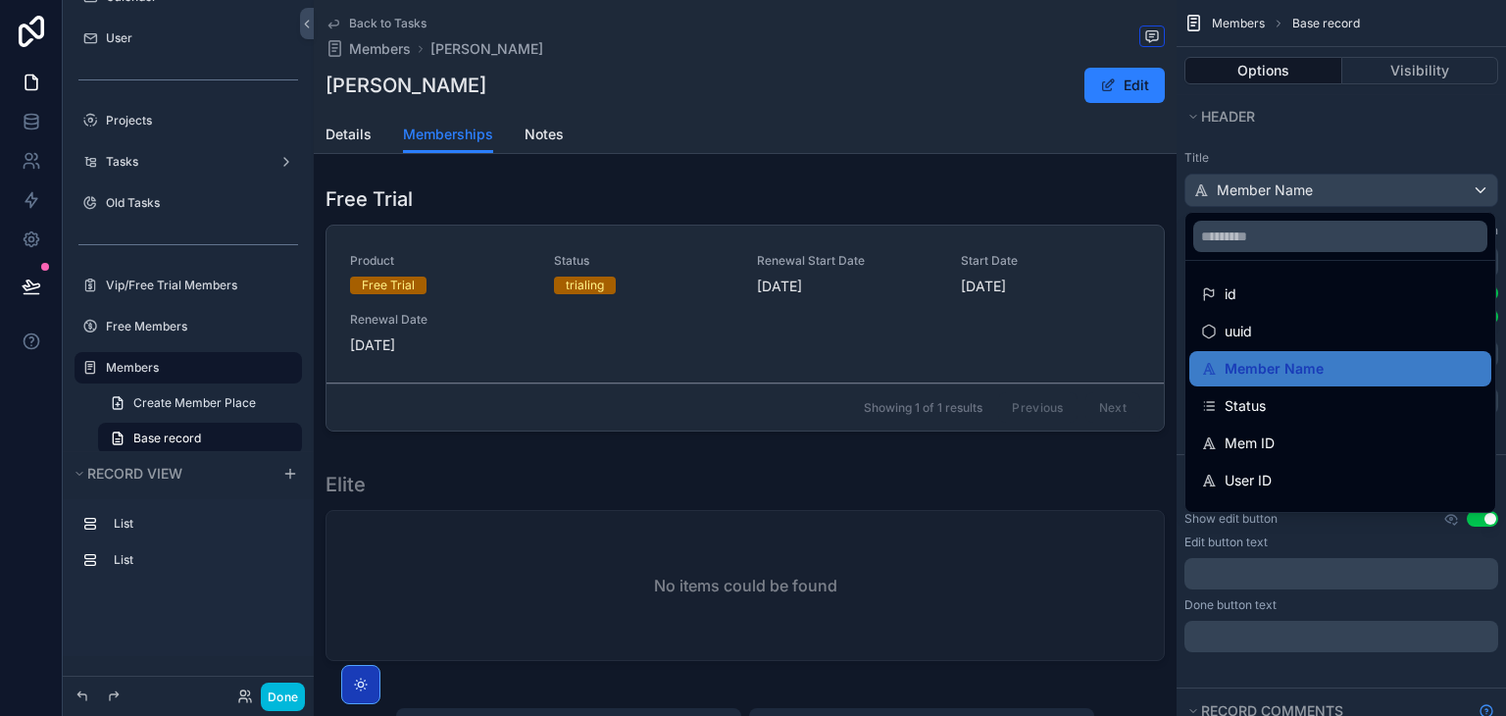
click at [1304, 202] on div "scrollable content" at bounding box center [753, 358] width 1506 height 716
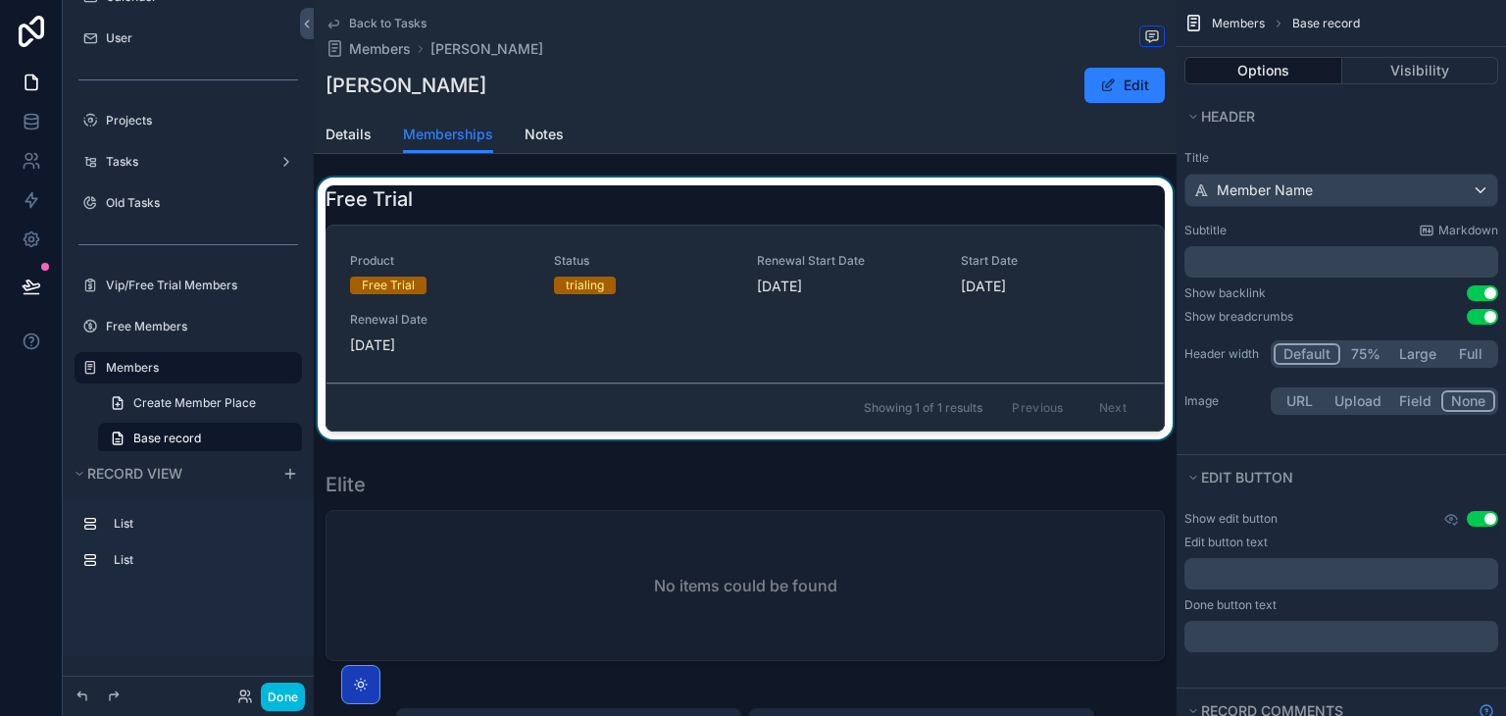
click at [950, 335] on div "scrollable content" at bounding box center [745, 312] width 863 height 270
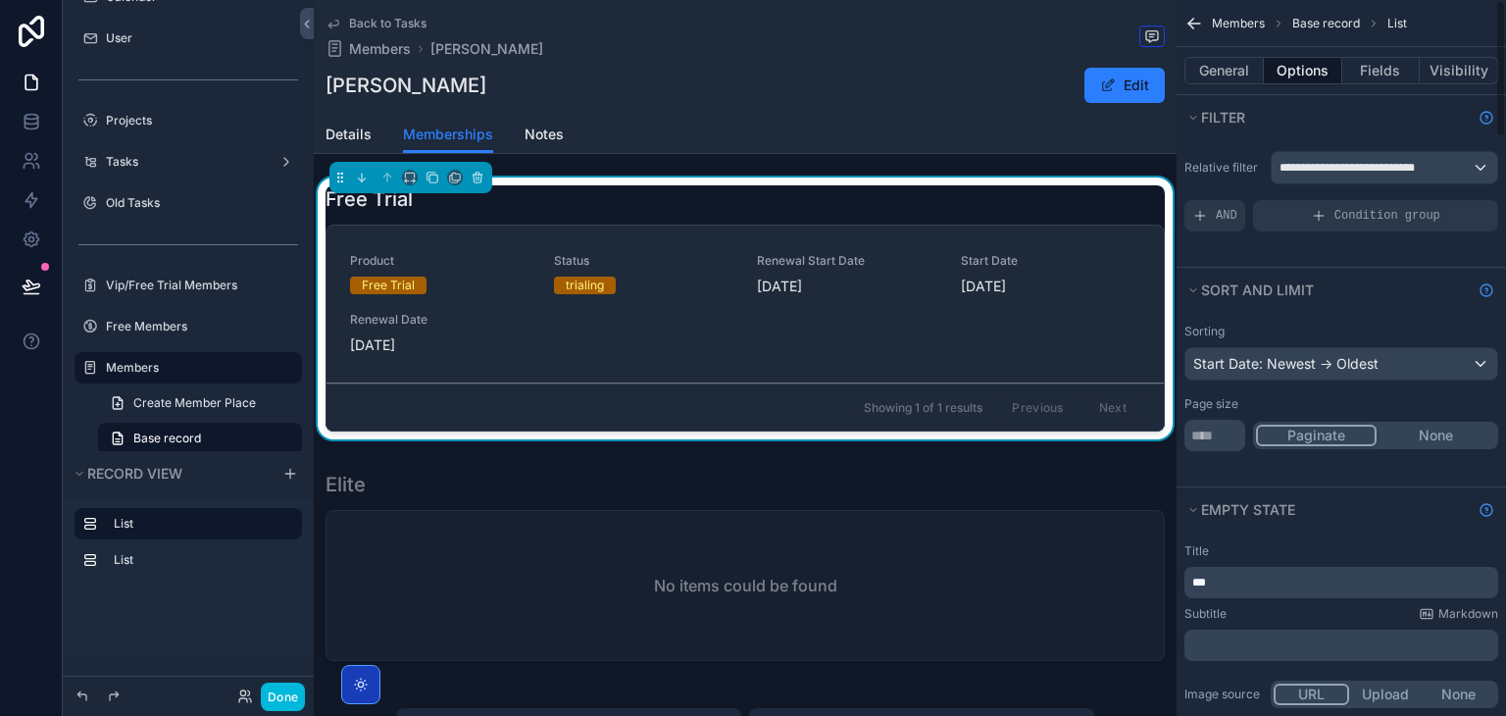
click at [1266, 582] on p "***" at bounding box center [1343, 582] width 302 height 16
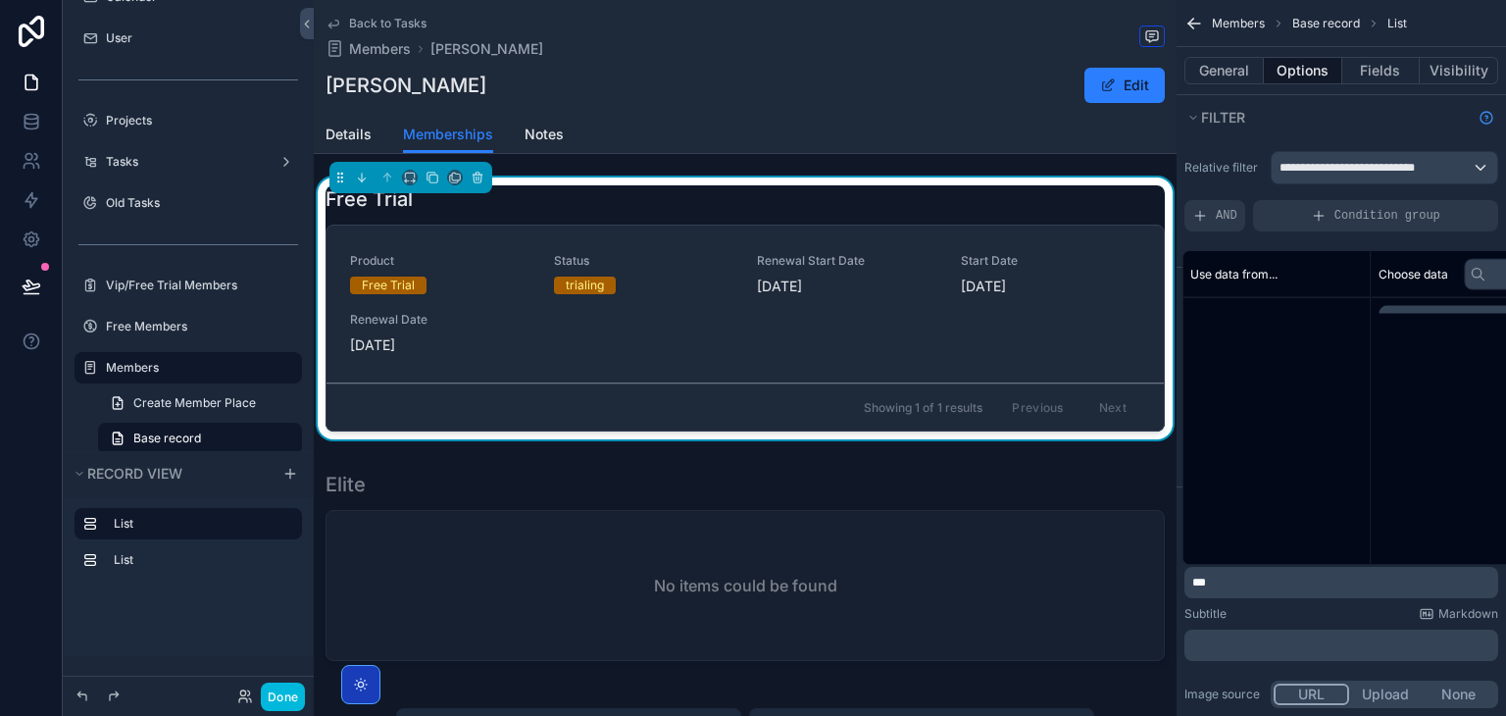
click at [1266, 582] on p "***" at bounding box center [1343, 582] width 302 height 16
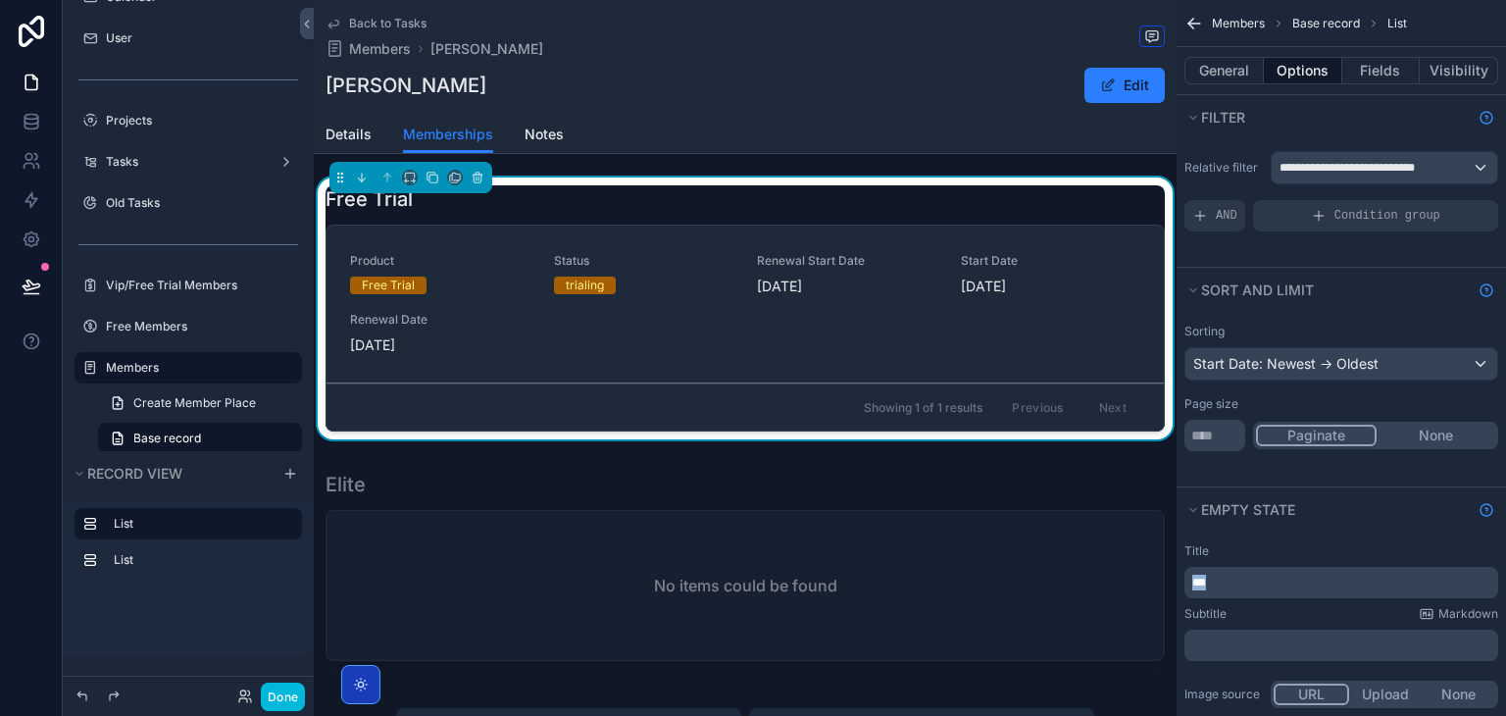
click at [1266, 582] on p "***" at bounding box center [1343, 582] width 302 height 16
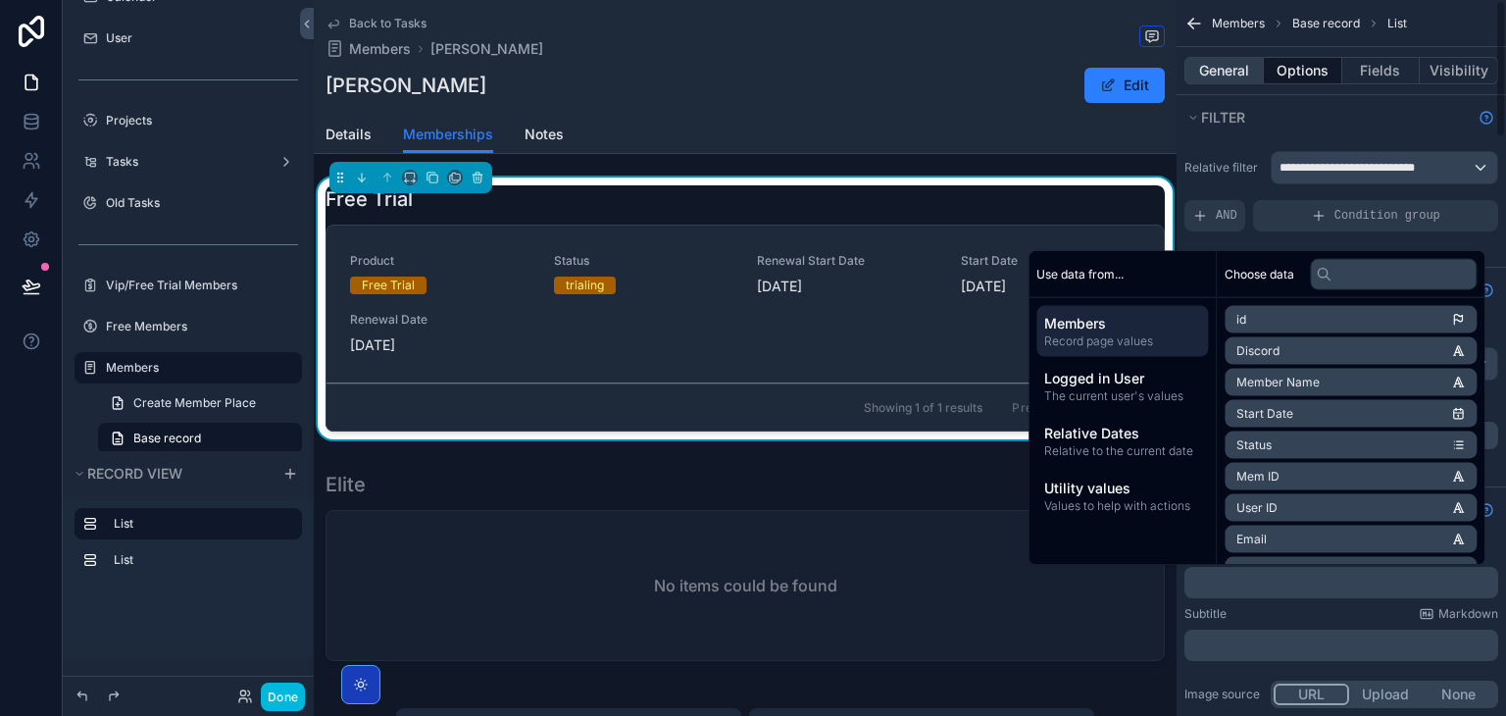
click at [1227, 82] on button "General" at bounding box center [1223, 70] width 79 height 27
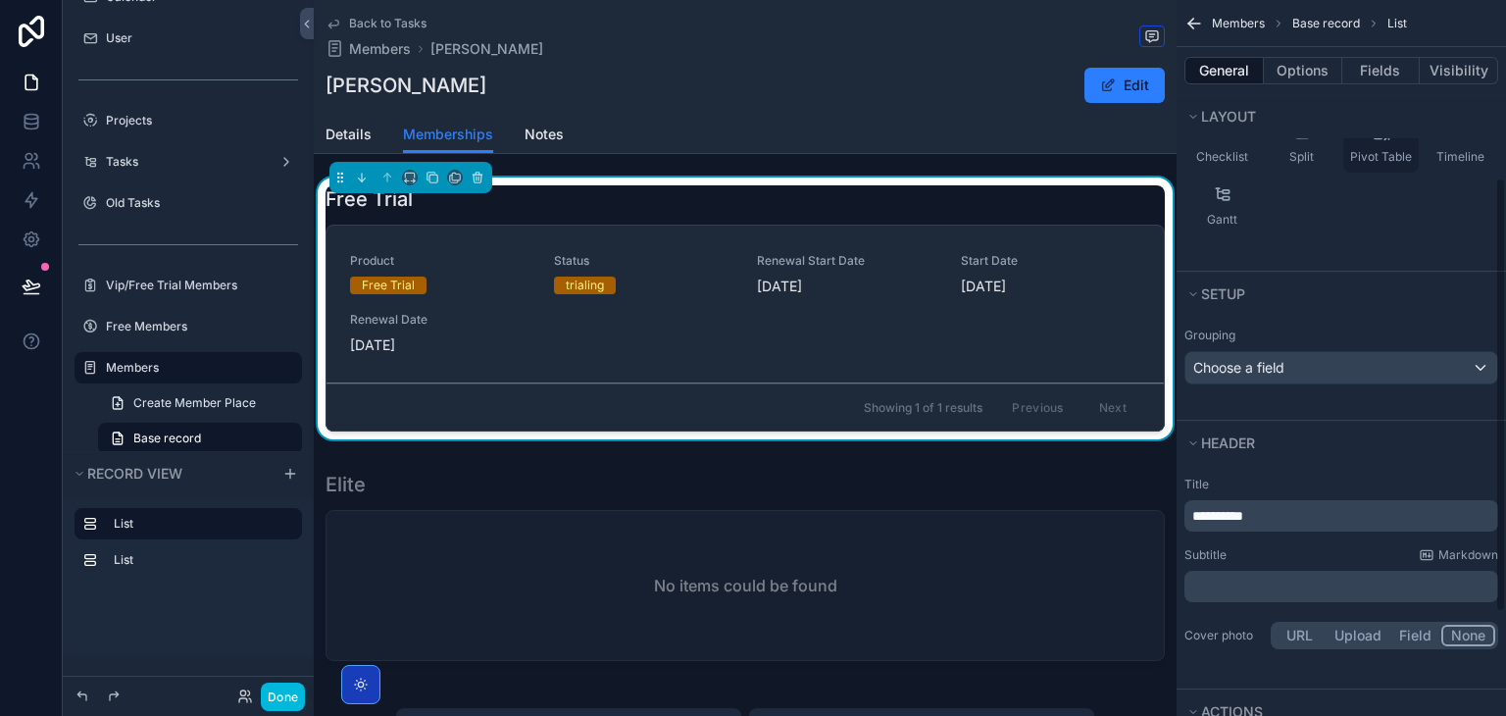
scroll to position [312, 0]
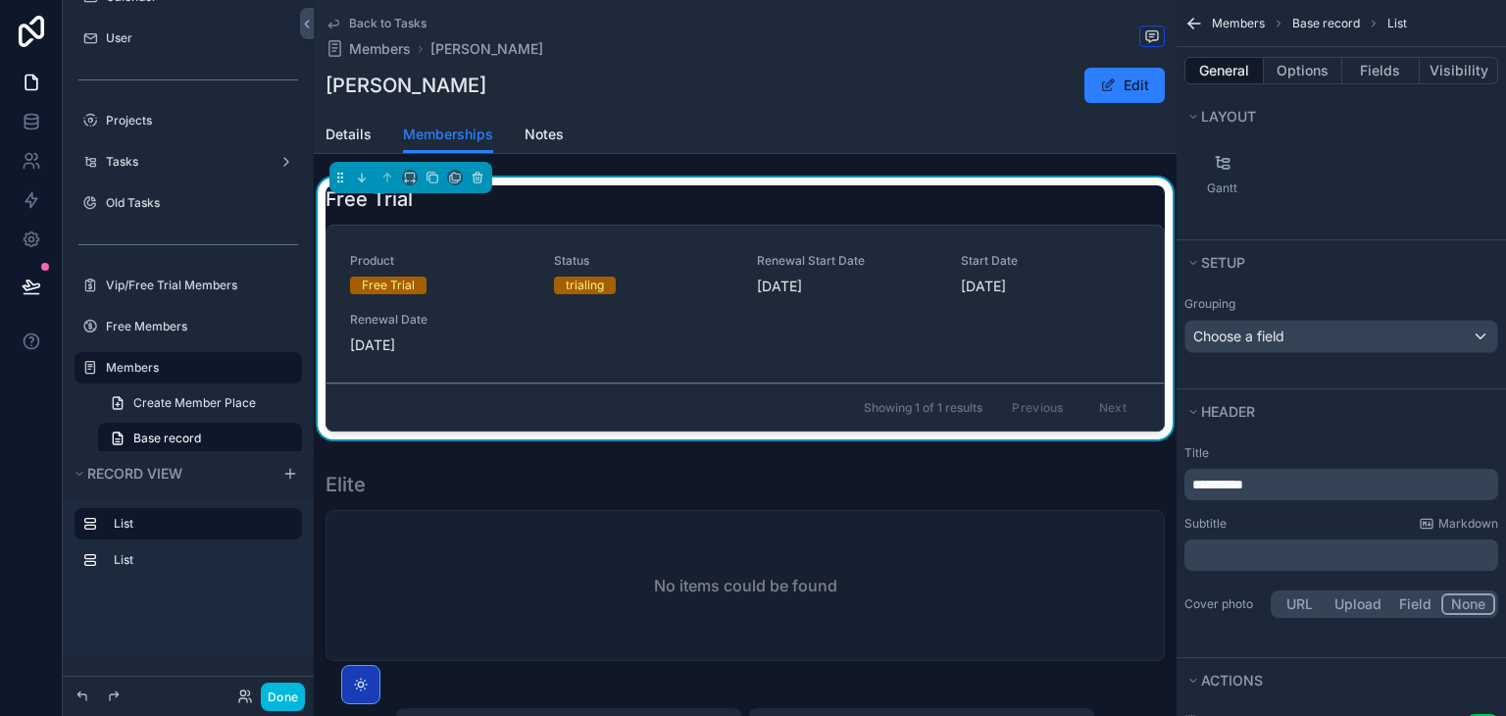
click at [1276, 545] on p "﻿" at bounding box center [1343, 555] width 302 height 20
click at [1349, 158] on div "Rows Columns Cards Table Board Calendar Charts Map Checklist Split Pivot Table …" at bounding box center [1340, 80] width 329 height 263
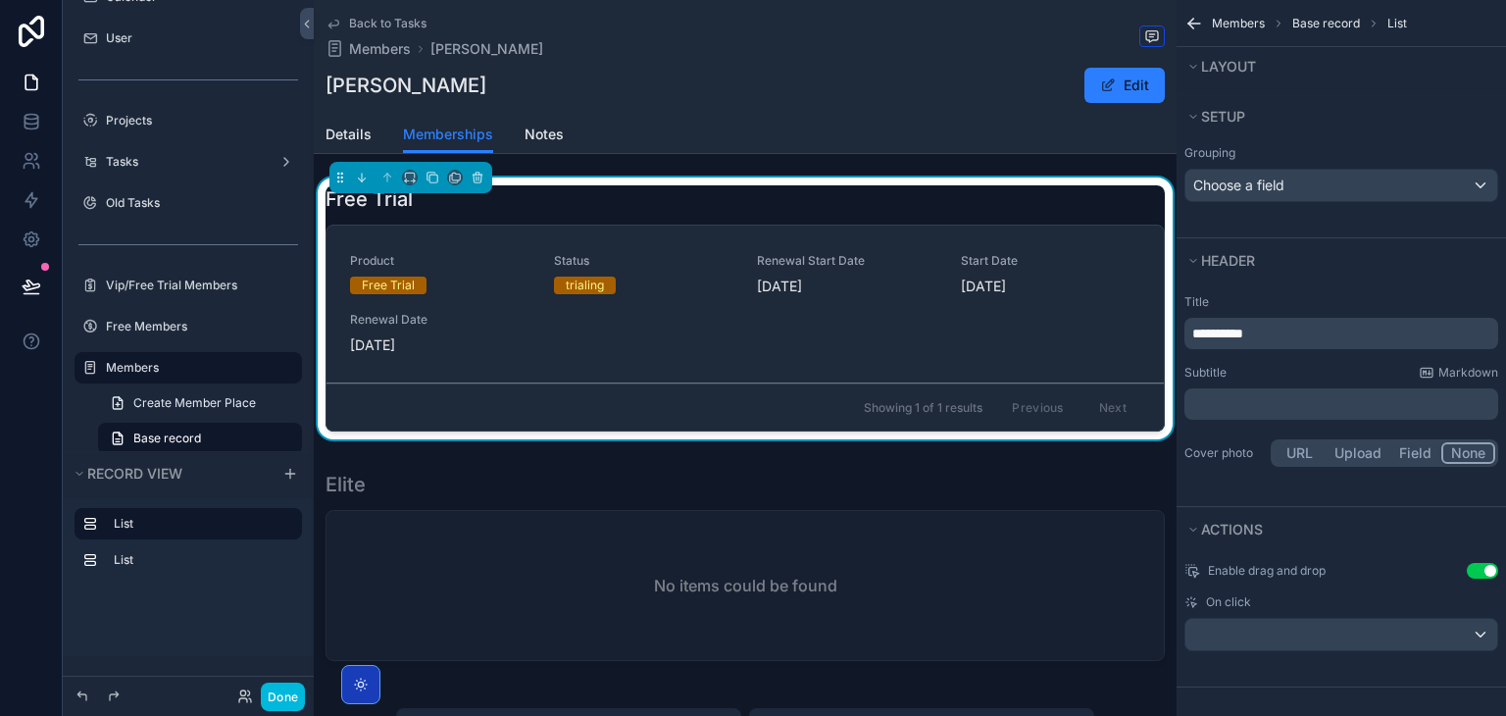
click at [1310, 383] on div "Subtitle Markdown ﻿" at bounding box center [1341, 392] width 314 height 55
click at [1307, 396] on p "﻿" at bounding box center [1343, 404] width 302 height 20
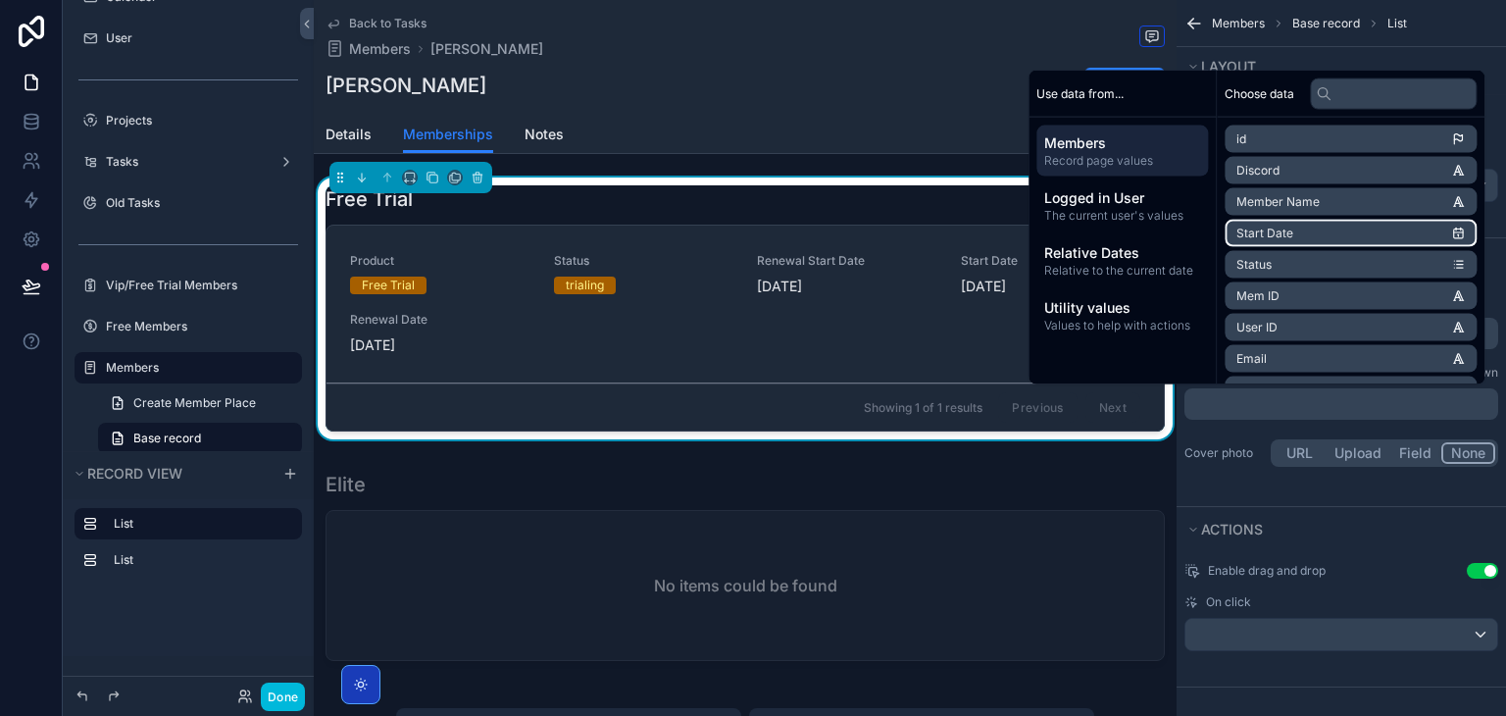
click at [1287, 220] on li "Start Date" at bounding box center [1350, 233] width 252 height 27
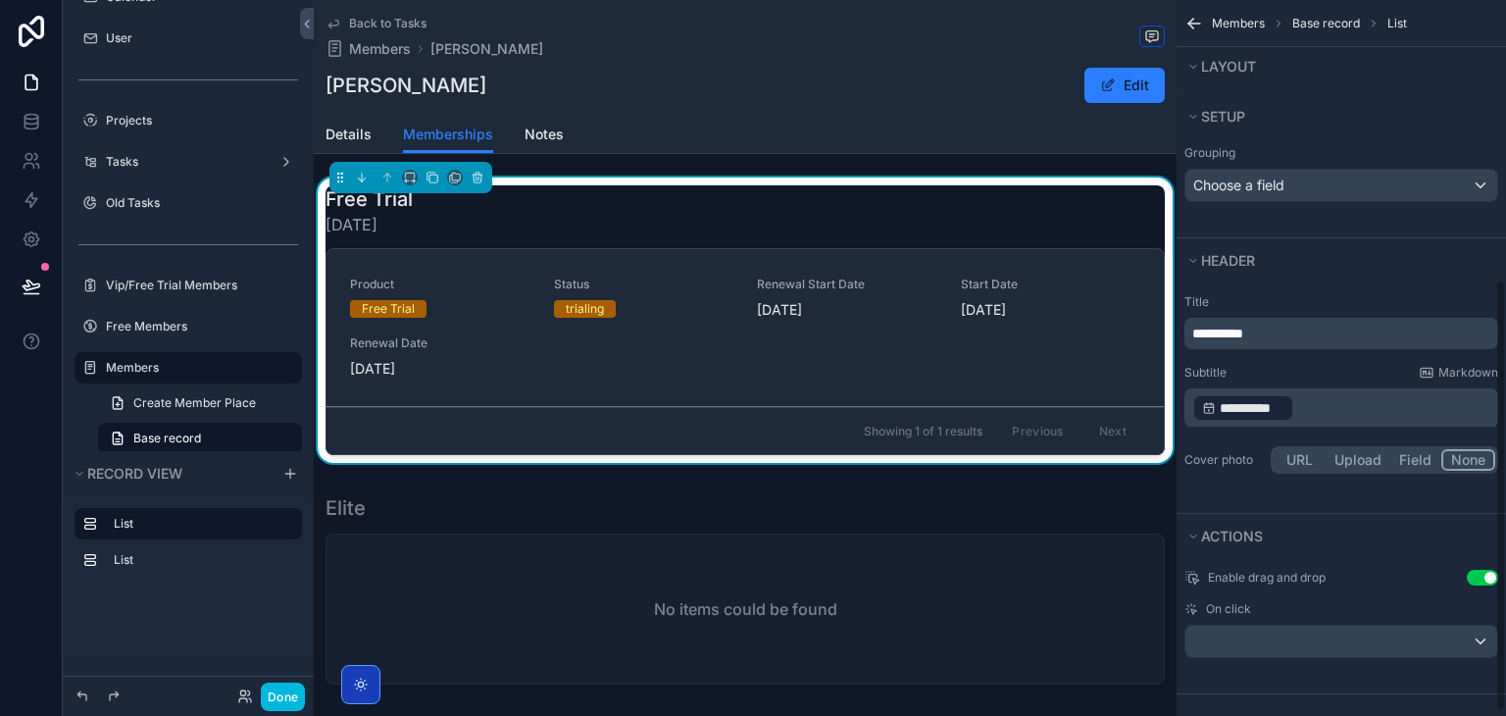
click at [1215, 452] on label "Cover photo" at bounding box center [1223, 460] width 78 height 16
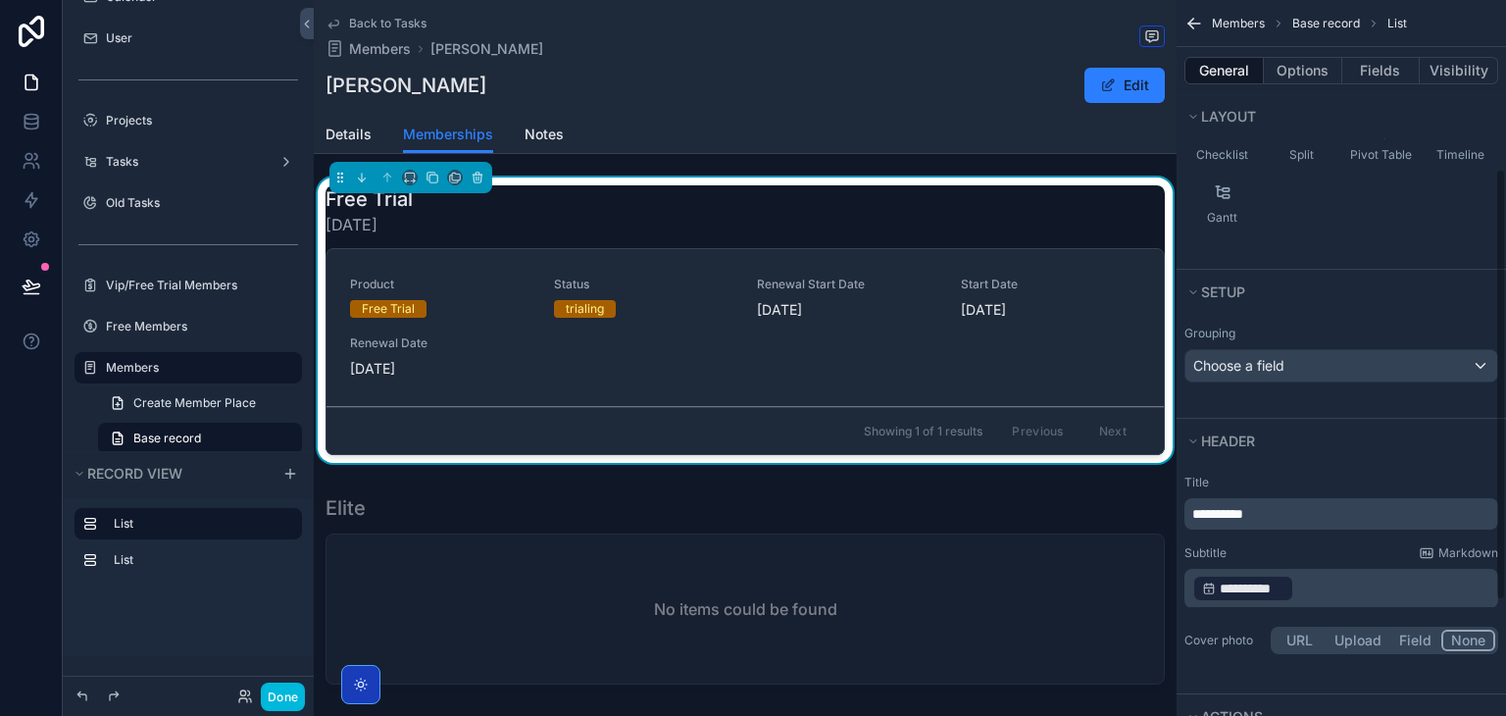
scroll to position [278, 0]
click at [1265, 379] on div "Choose a field" at bounding box center [1341, 369] width 312 height 31
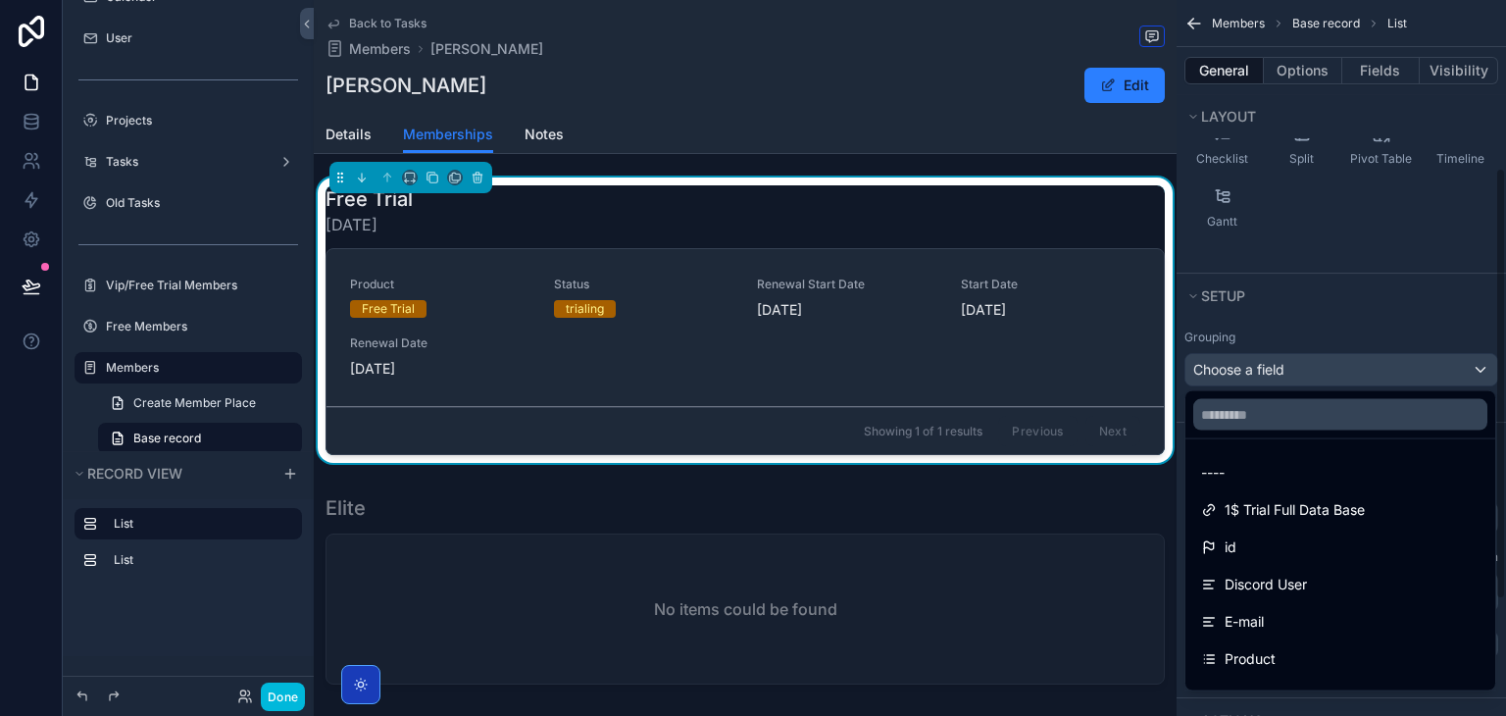
click at [1317, 308] on div "scrollable content" at bounding box center [753, 358] width 1506 height 716
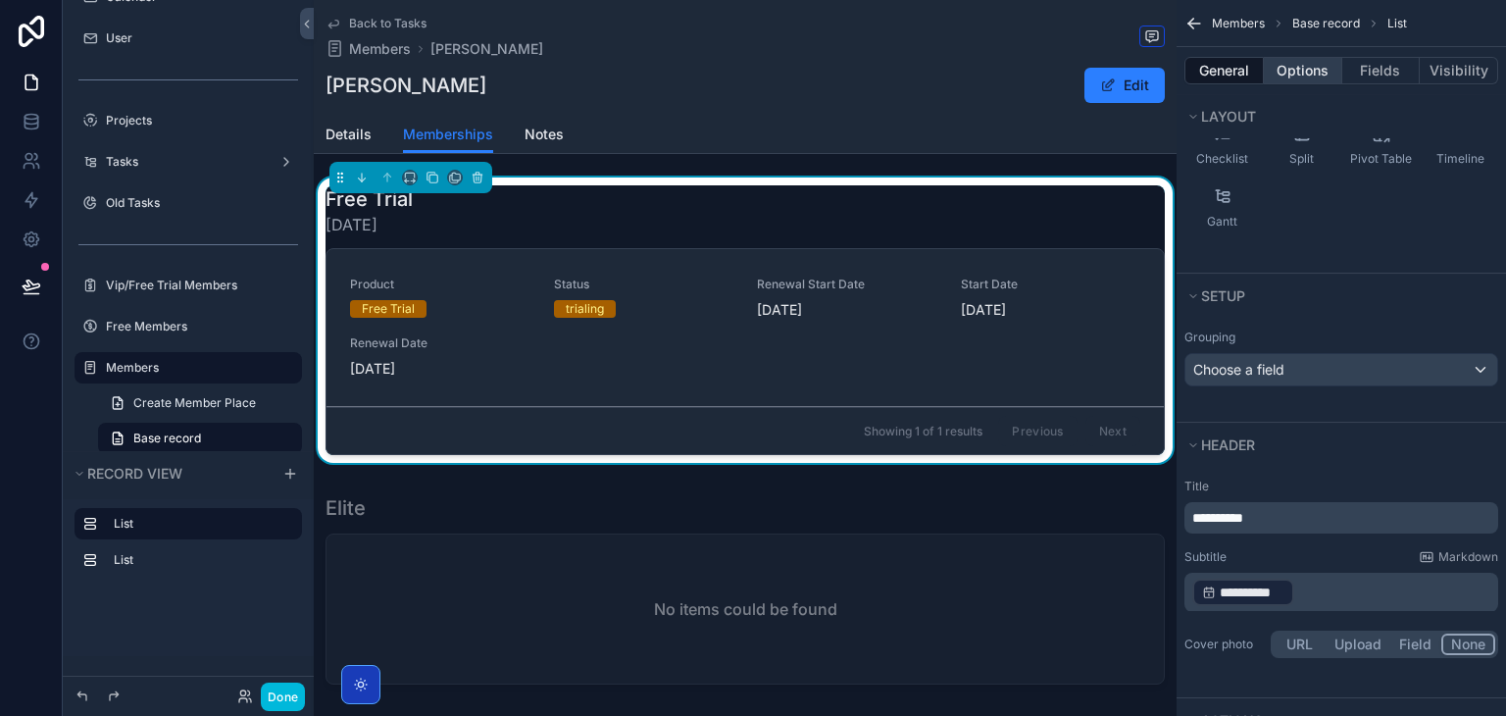
click at [1333, 79] on button "Options" at bounding box center [1303, 70] width 78 height 27
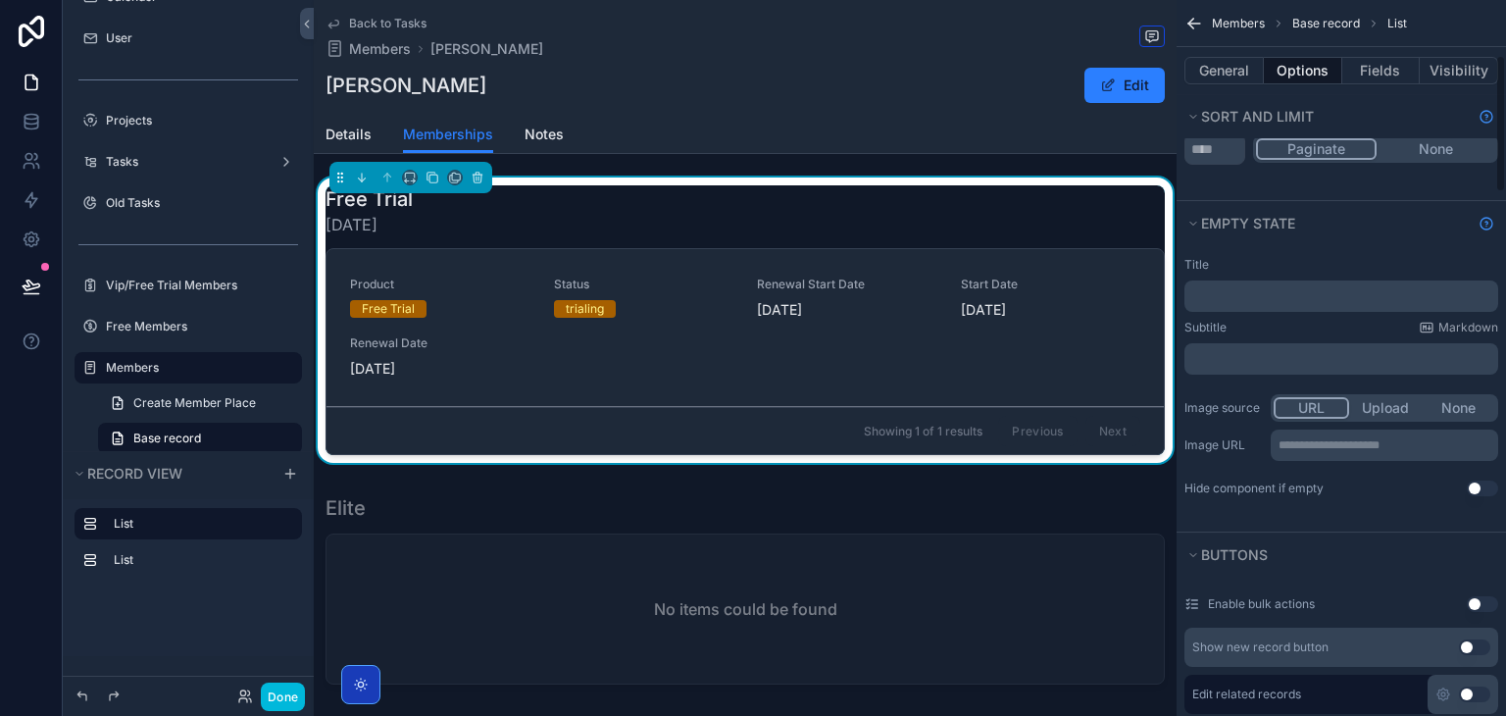
scroll to position [289, 0]
click at [1485, 219] on icon "Show help information" at bounding box center [1486, 220] width 2 height 3
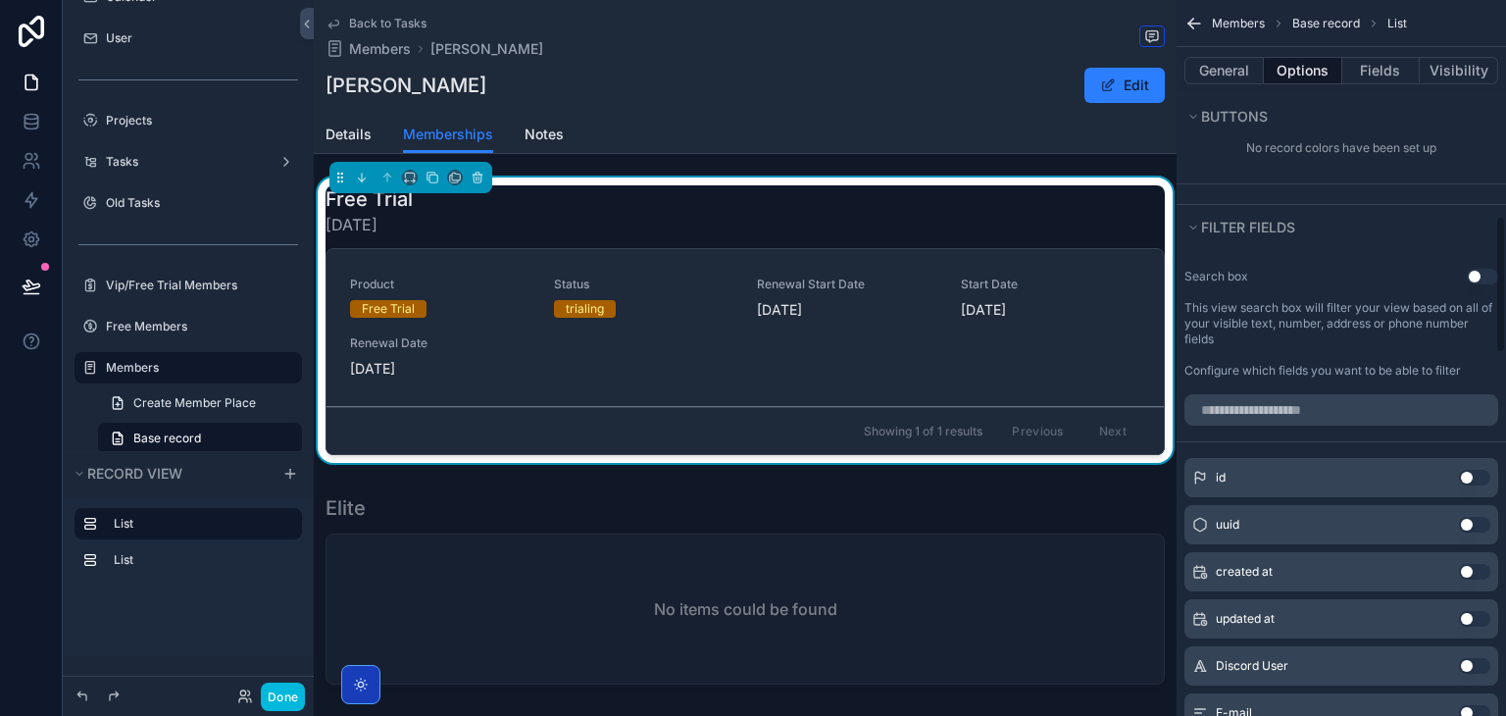
scroll to position [1129, 0]
click at [290, 701] on button "Done" at bounding box center [283, 696] width 44 height 28
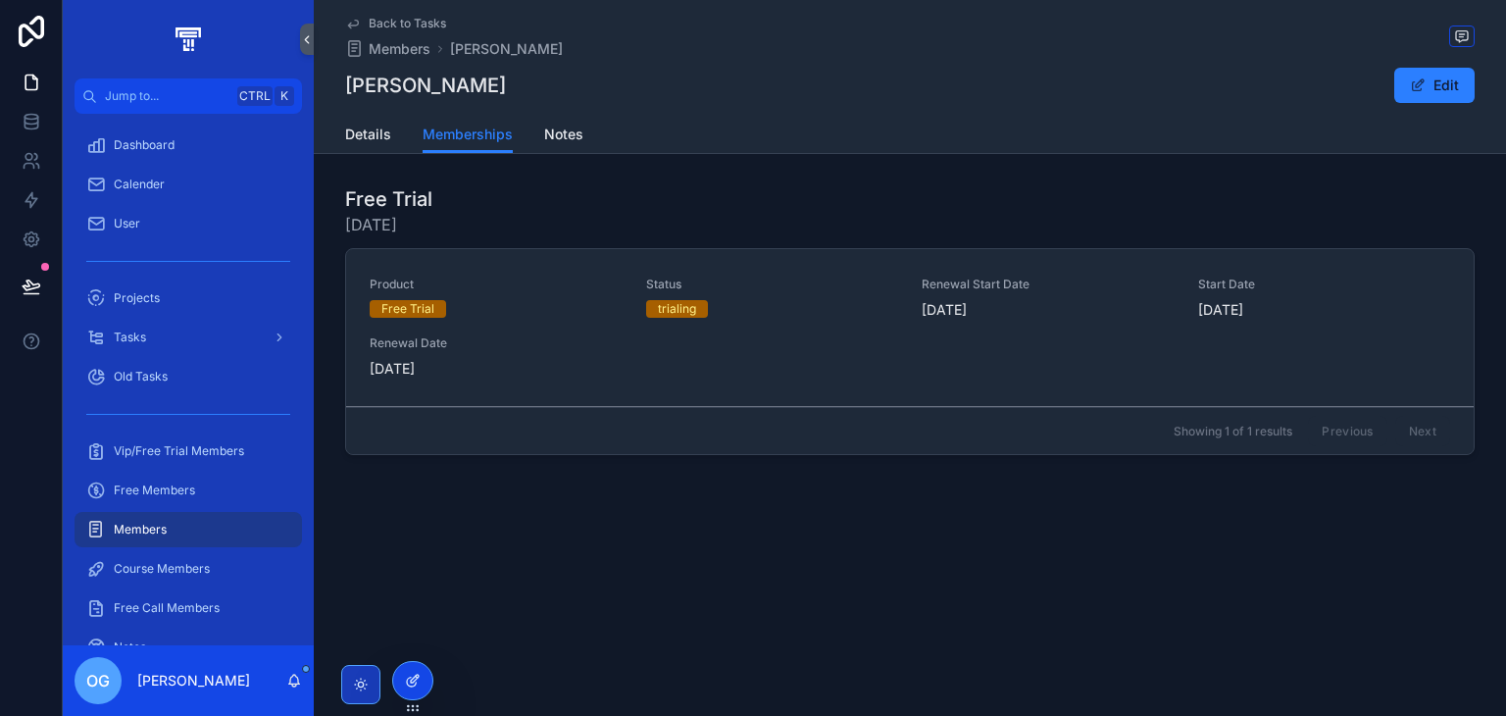
click at [405, 679] on icon at bounding box center [413, 680] width 16 height 16
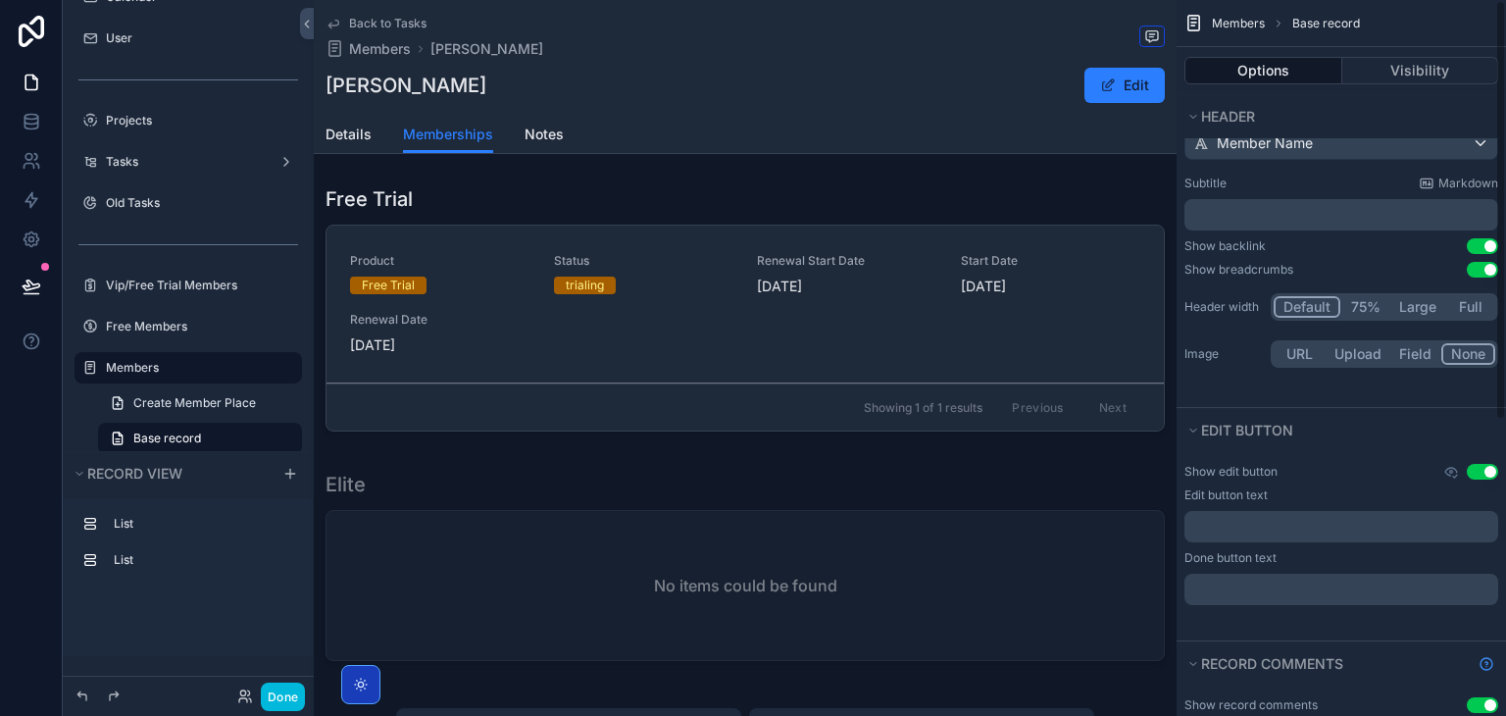
scroll to position [0, 0]
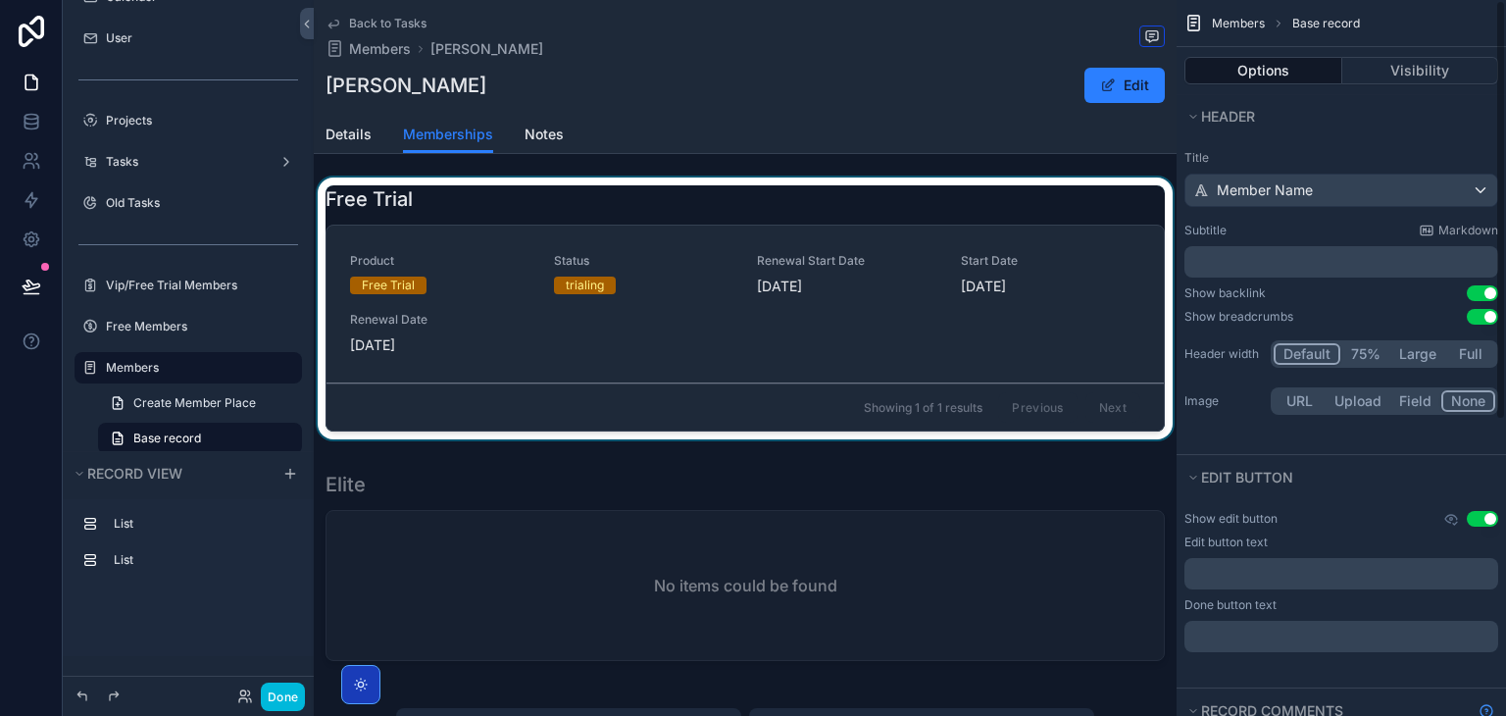
click at [966, 293] on div "scrollable content" at bounding box center [745, 312] width 863 height 270
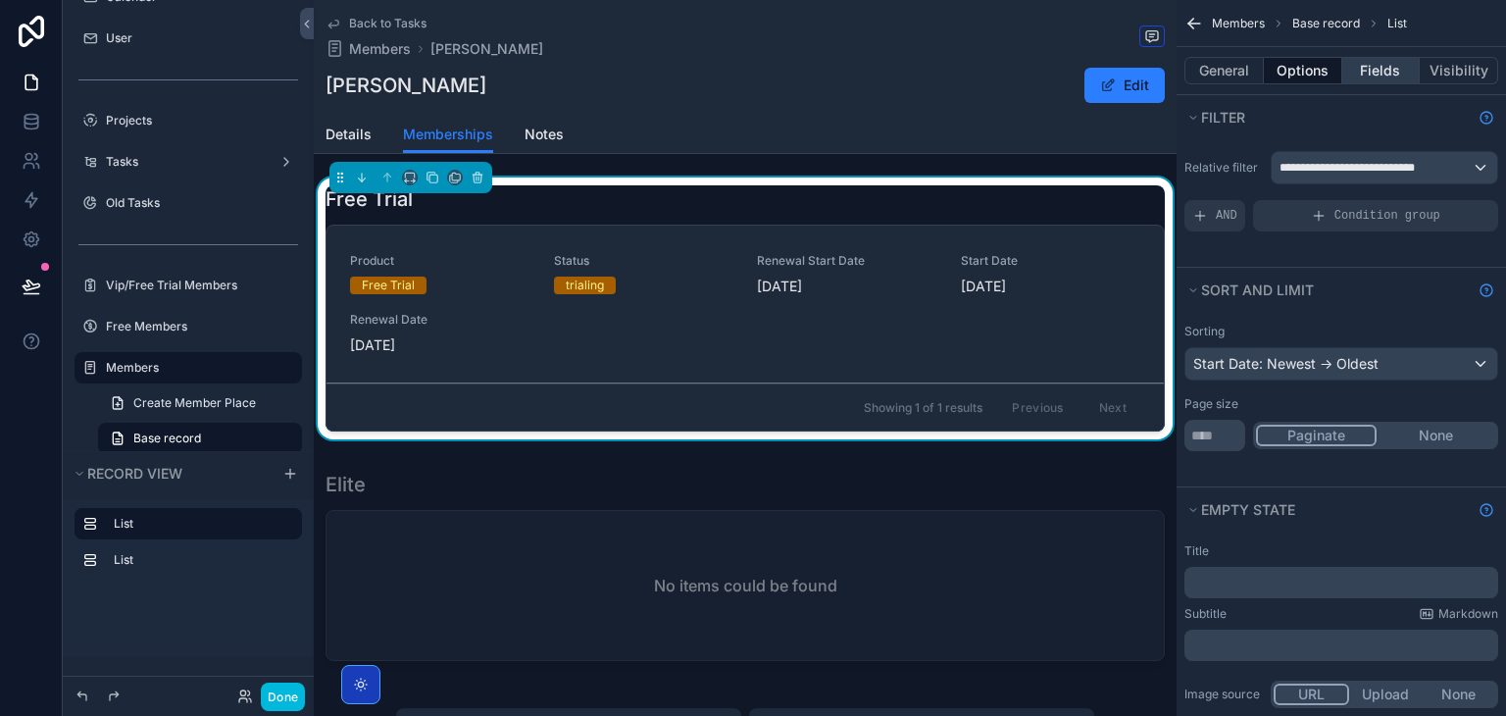
click at [1358, 75] on button "Fields" at bounding box center [1381, 70] width 78 height 27
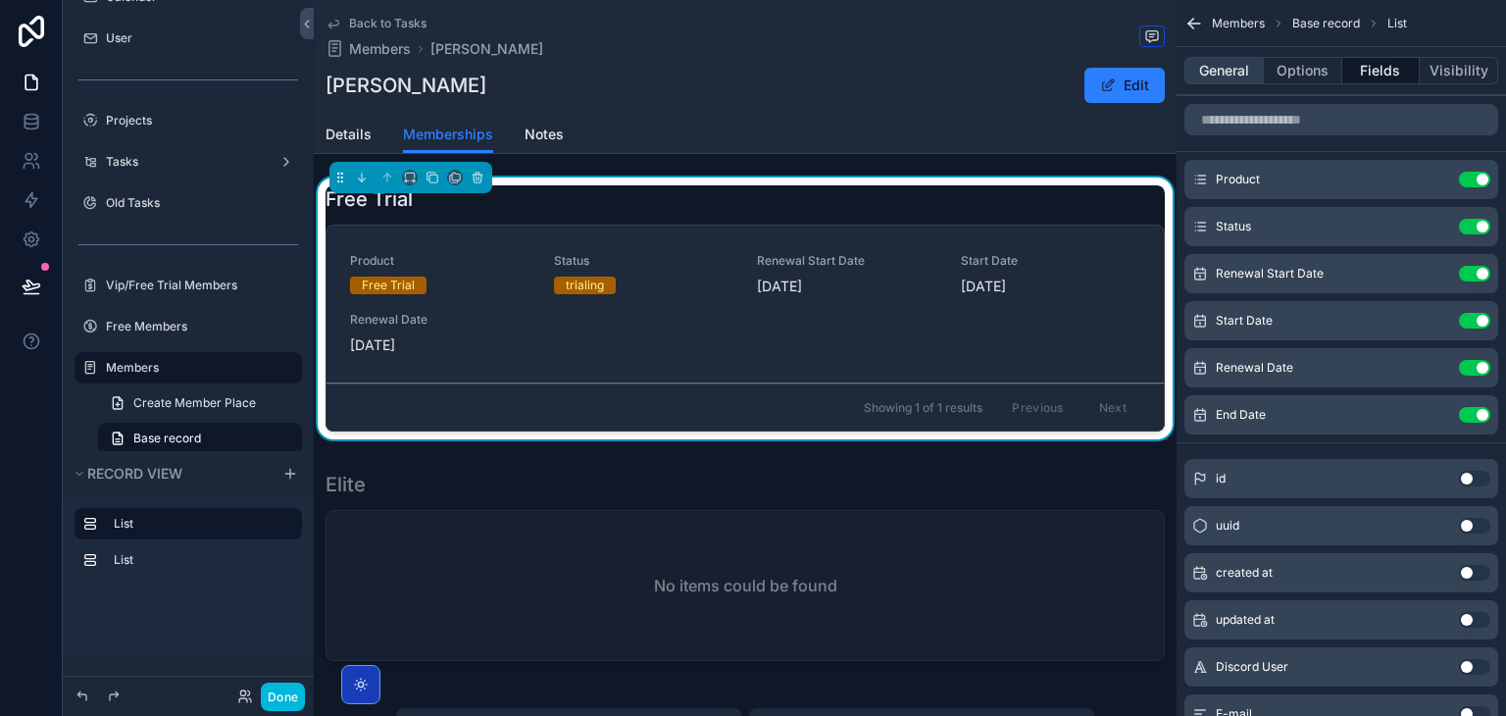
click at [1210, 80] on button "General" at bounding box center [1223, 70] width 79 height 27
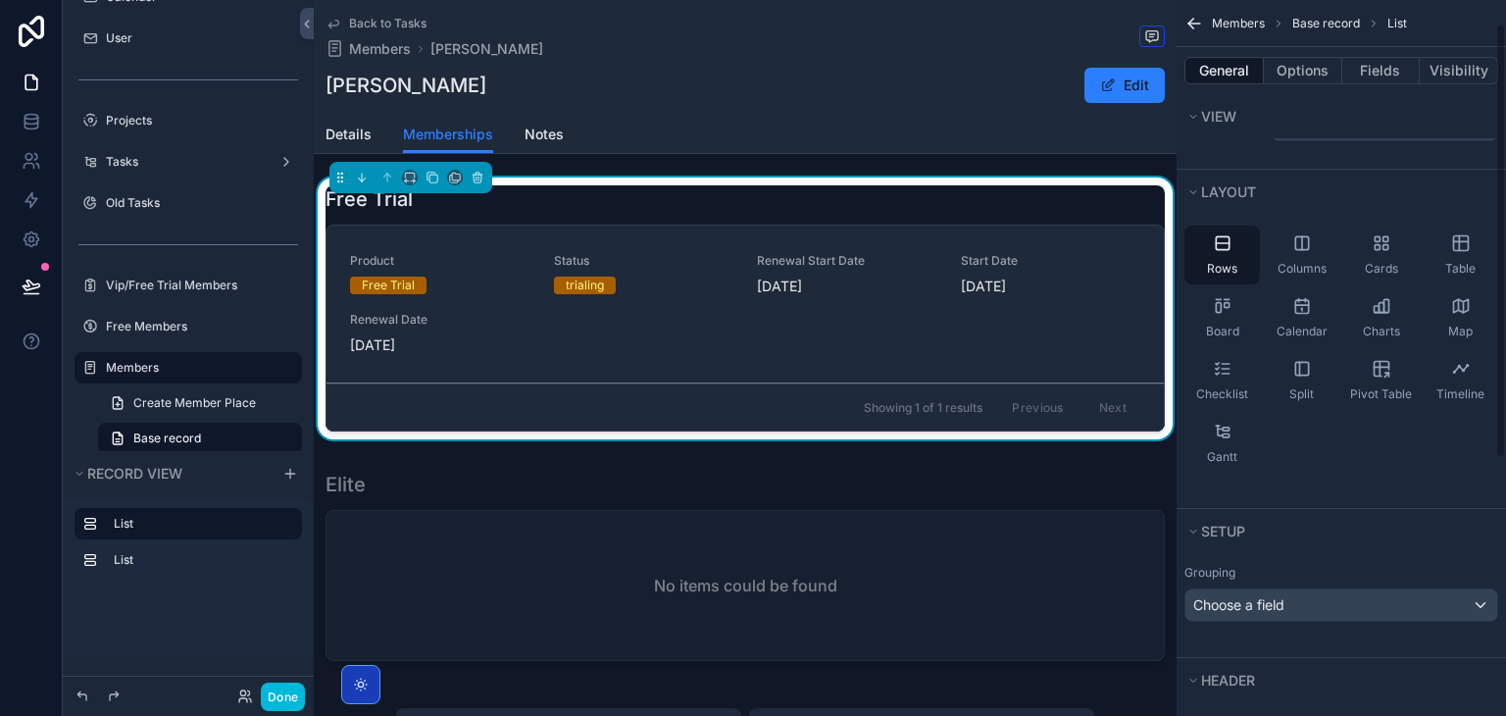
scroll to position [35, 0]
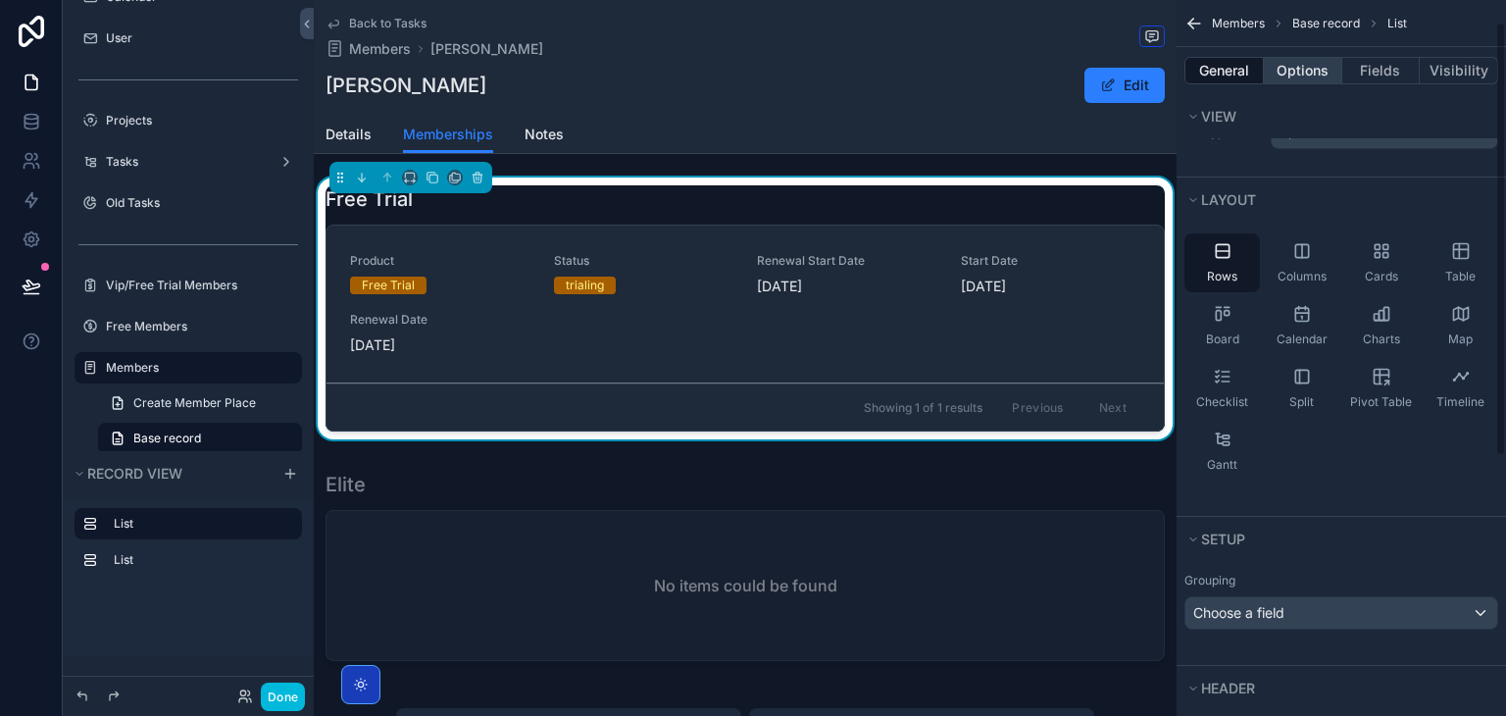
click at [1315, 74] on button "Options" at bounding box center [1303, 70] width 78 height 27
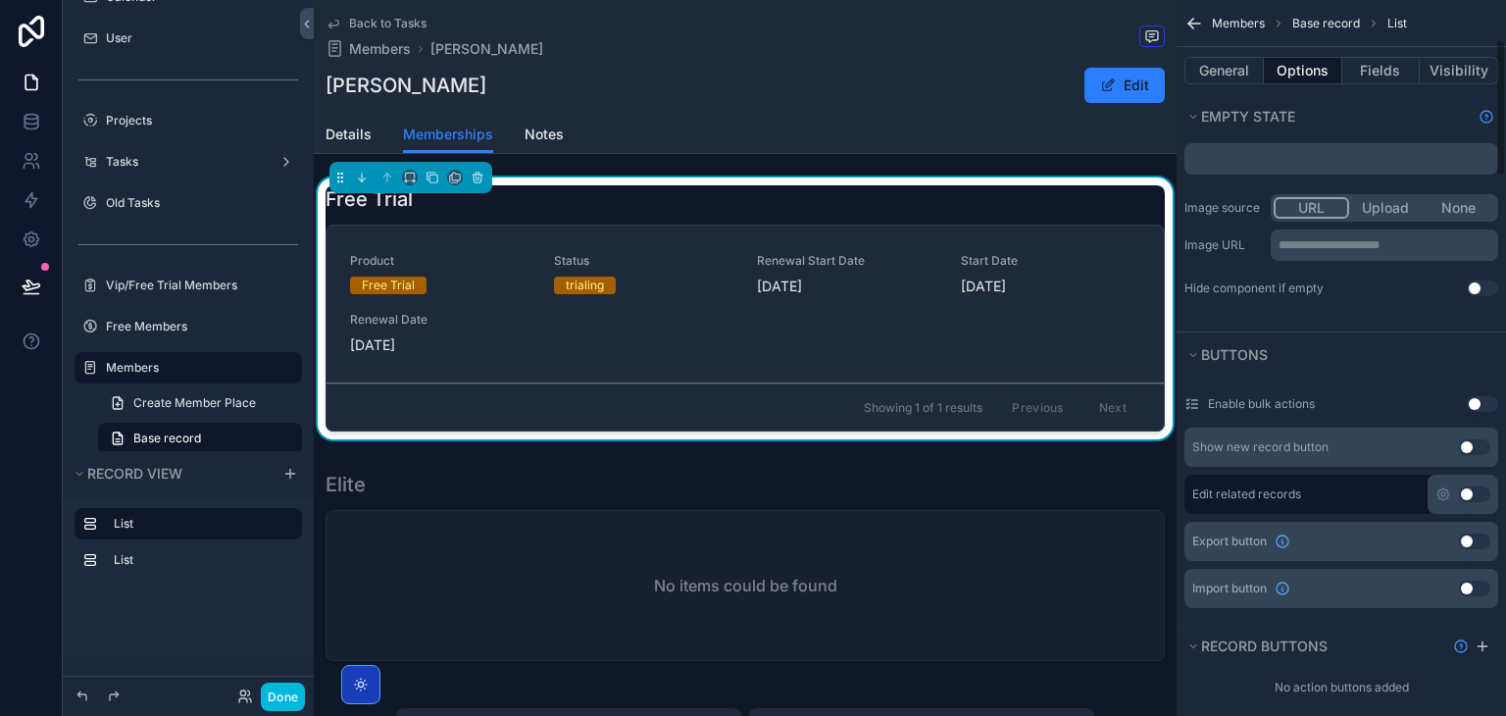
scroll to position [0, 0]
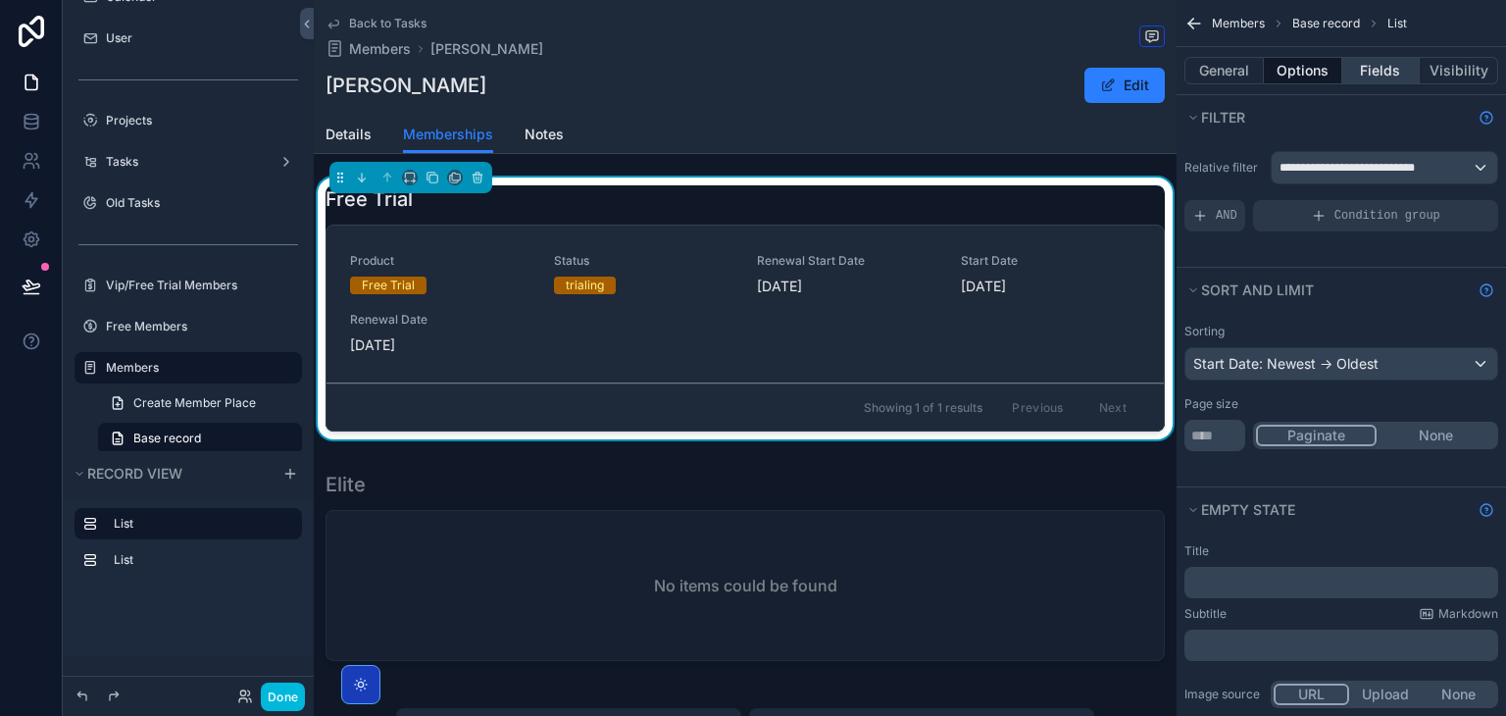
click at [1383, 65] on button "Fields" at bounding box center [1381, 70] width 78 height 27
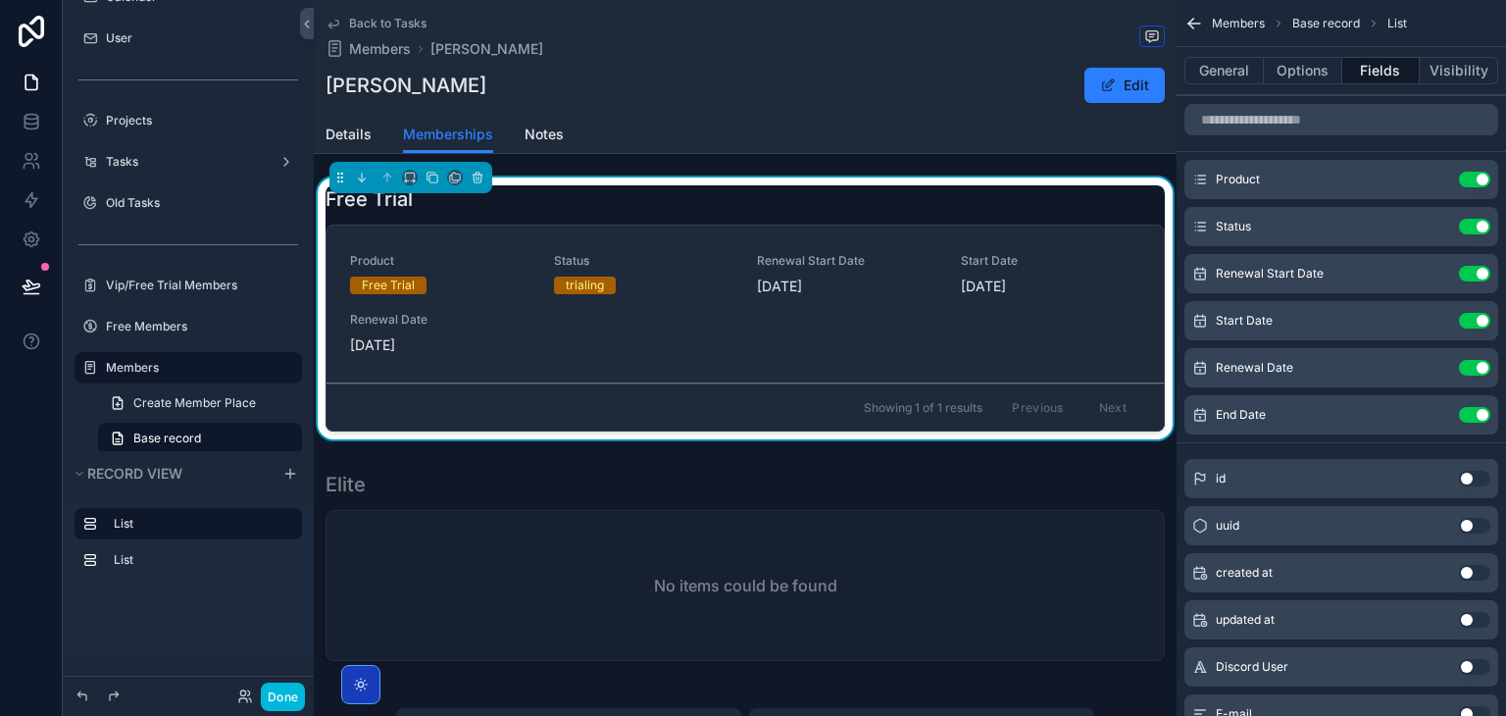
click at [1063, 194] on div "Free Trial" at bounding box center [744, 198] width 839 height 27
click at [1321, 58] on button "Options" at bounding box center [1303, 70] width 78 height 27
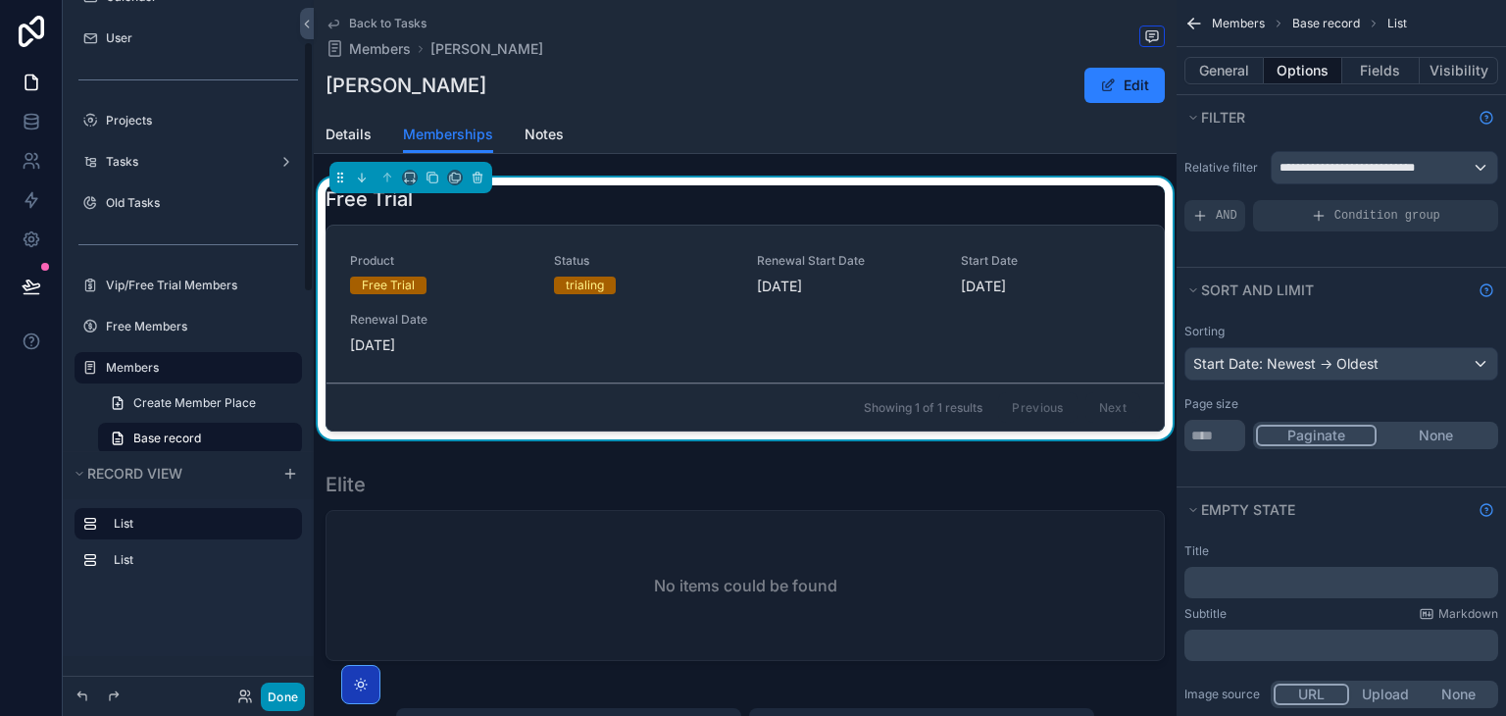
click at [286, 707] on button "Done" at bounding box center [283, 696] width 44 height 28
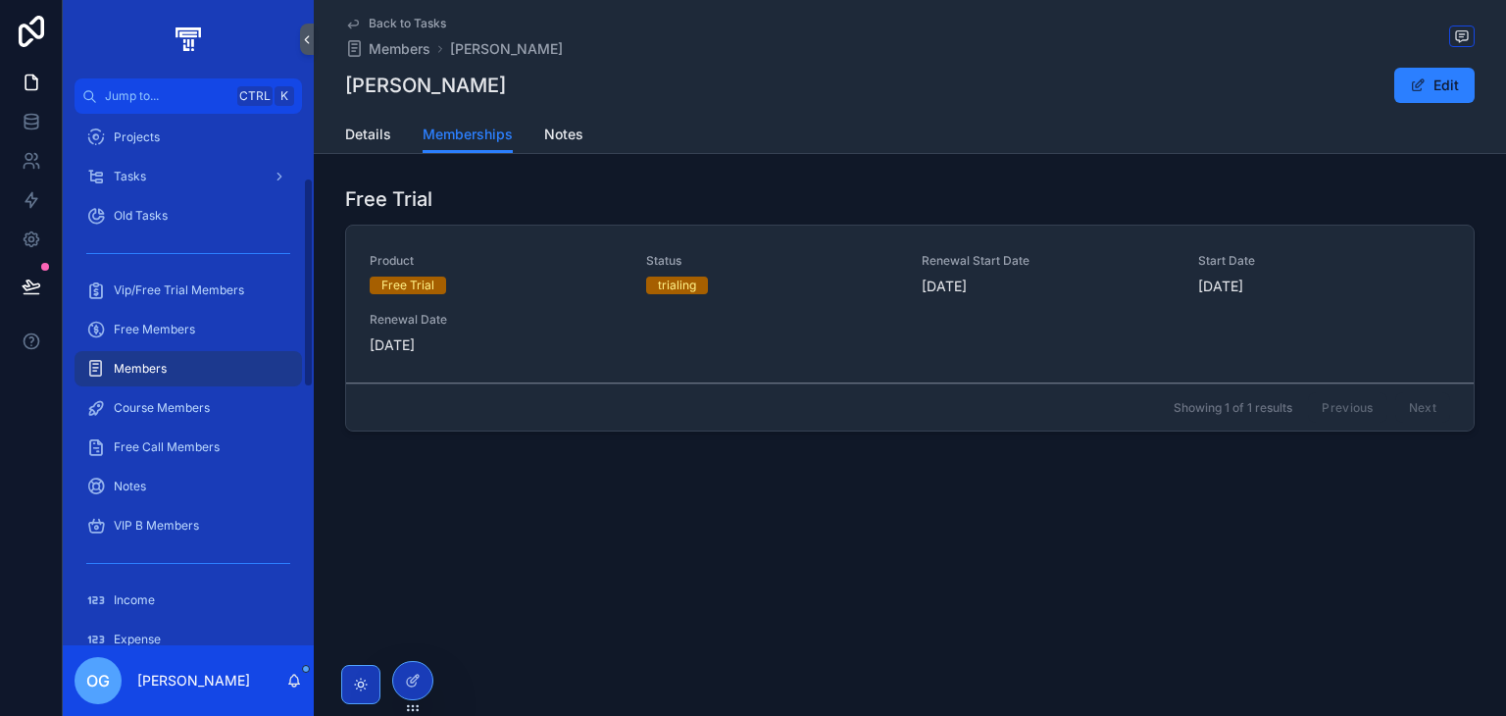
scroll to position [165, 0]
click at [400, 670] on div at bounding box center [412, 680] width 39 height 37
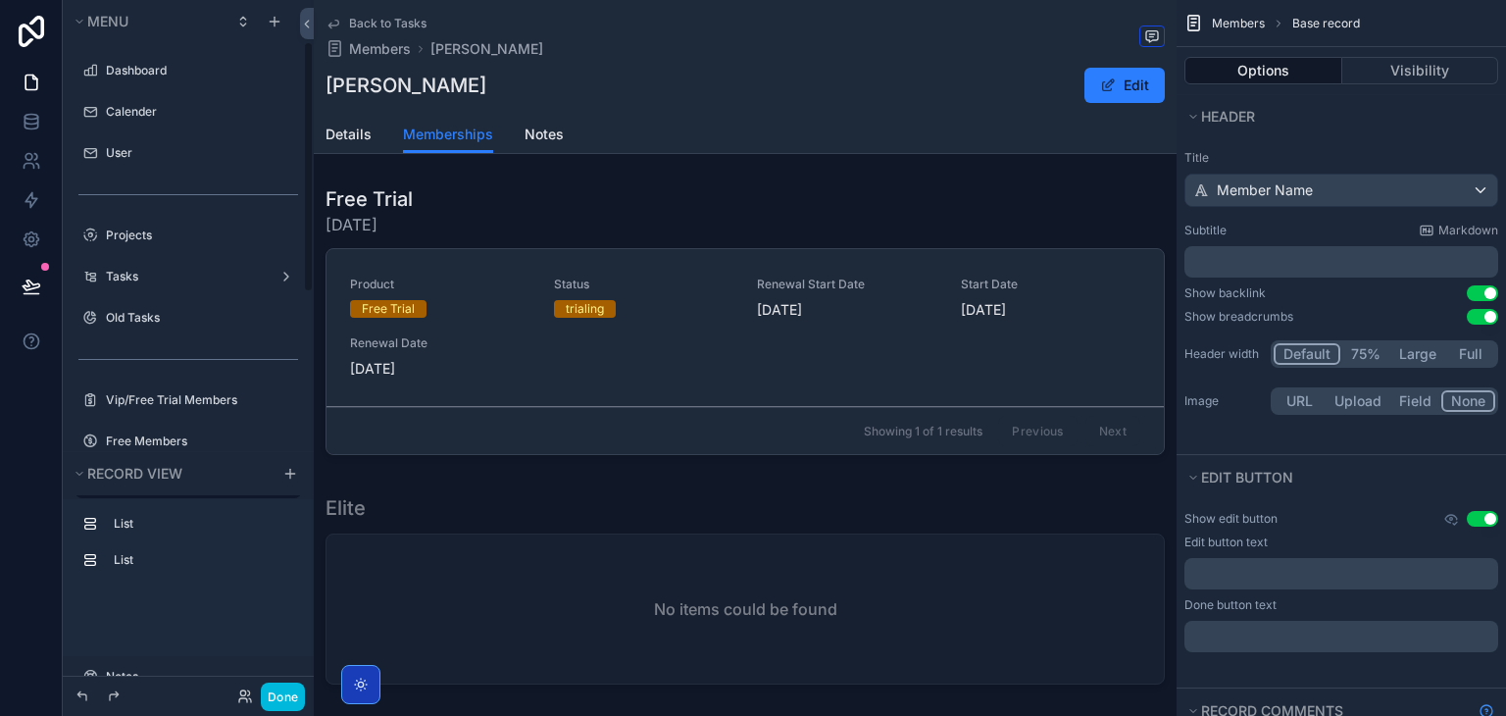
scroll to position [115, 0]
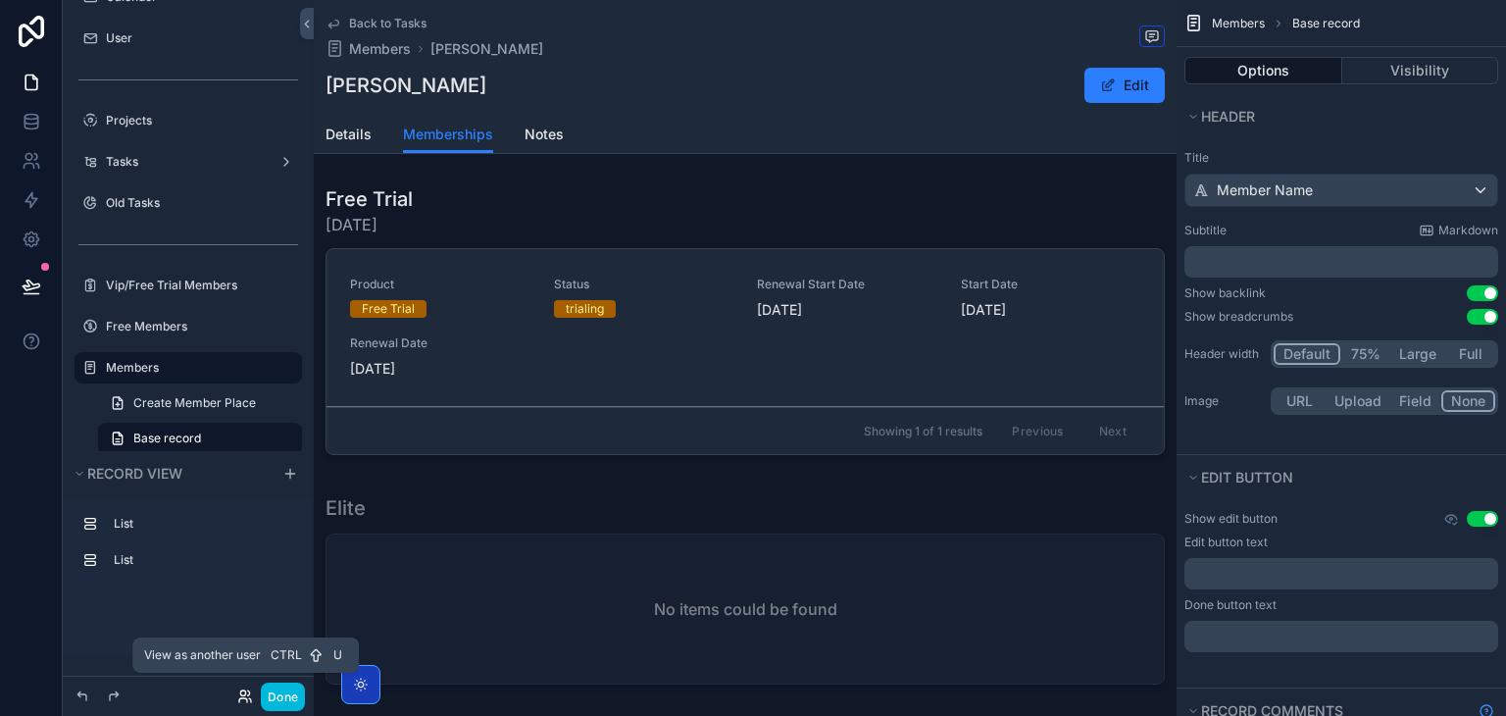
click at [238, 694] on icon at bounding box center [245, 696] width 16 height 16
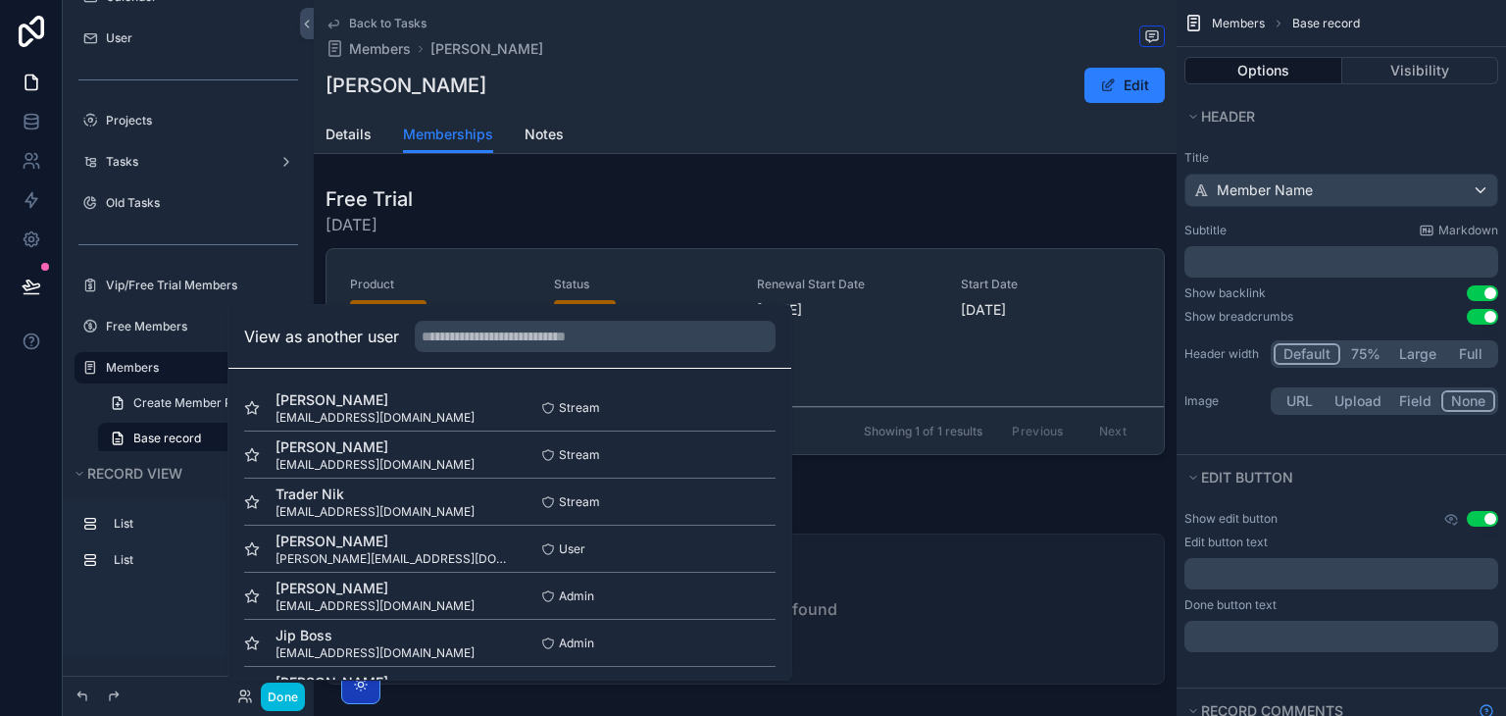
click at [0, 0] on button "Select" at bounding box center [0, 0] width 0 height 0
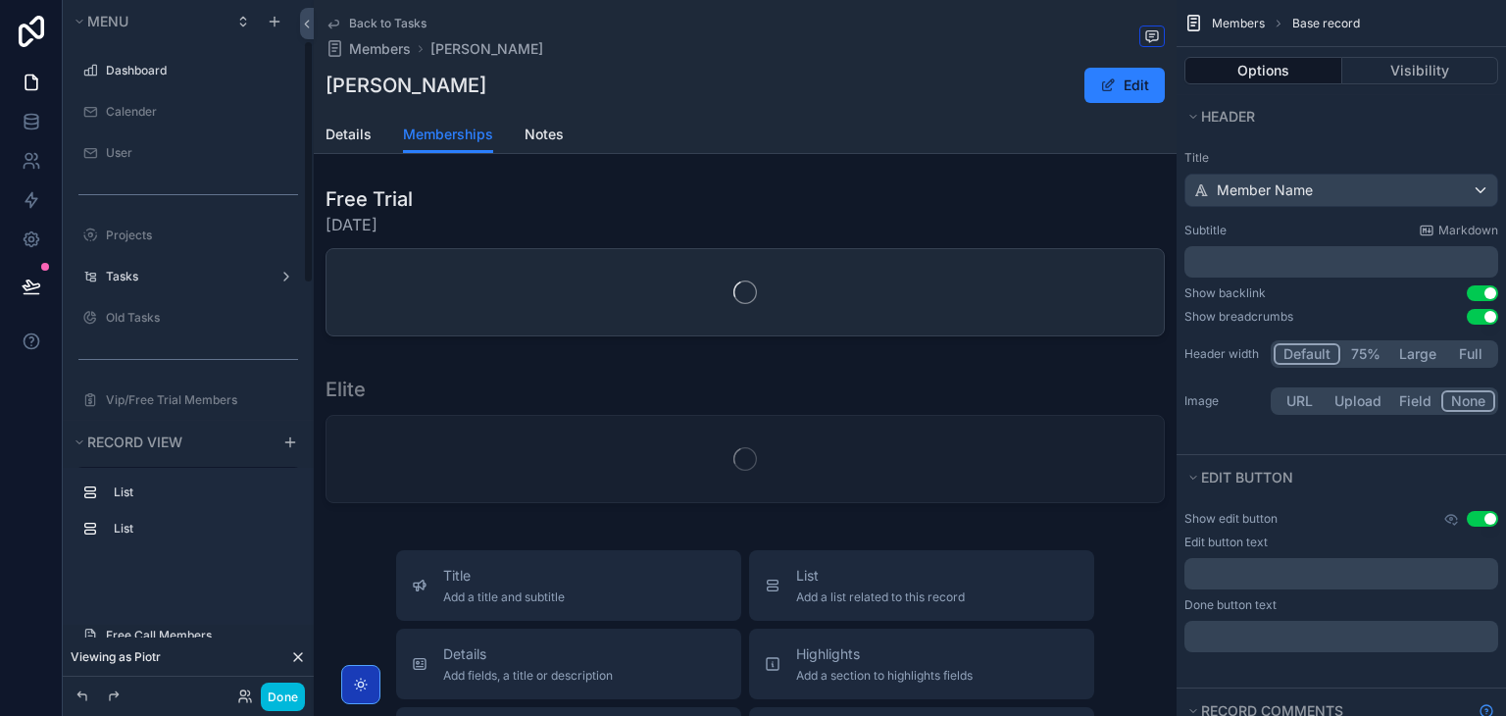
scroll to position [115, 0]
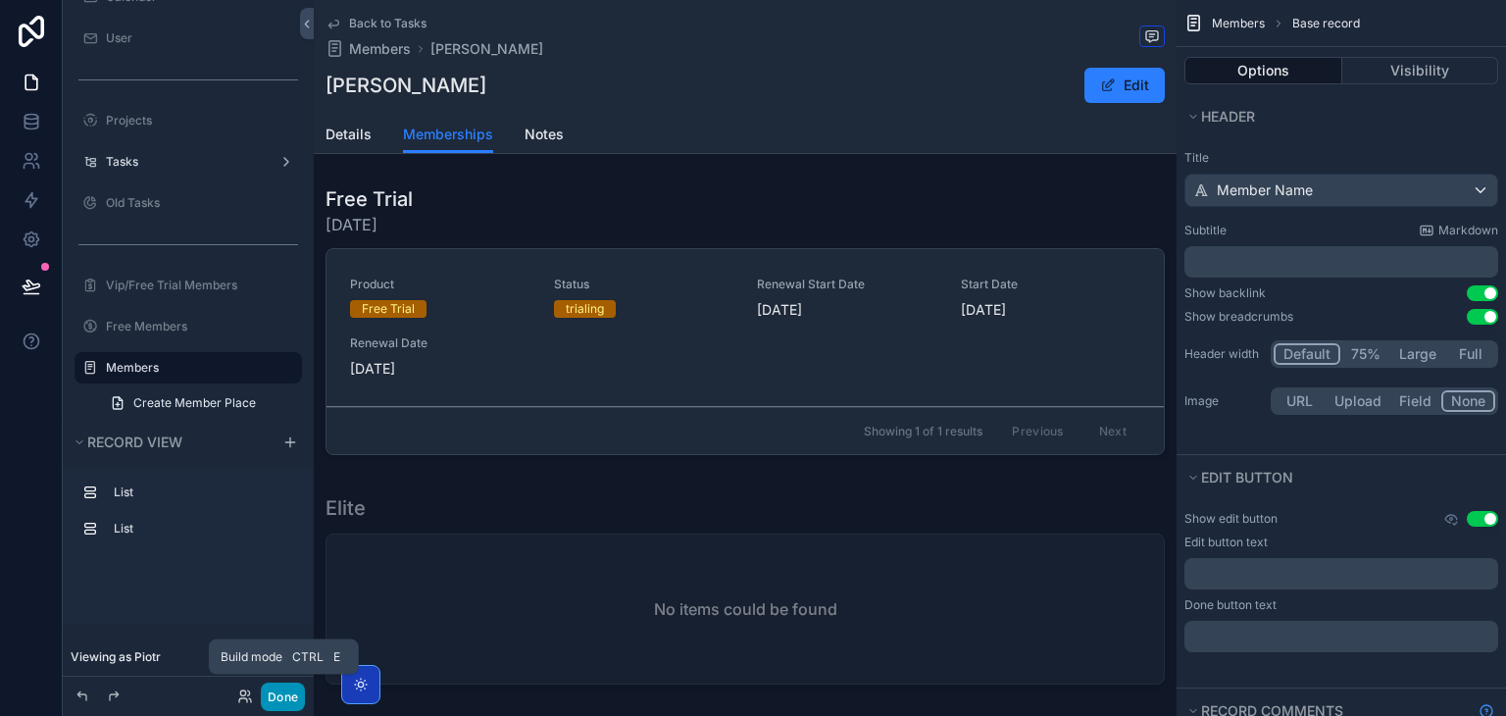
click at [281, 698] on button "Done" at bounding box center [283, 696] width 44 height 28
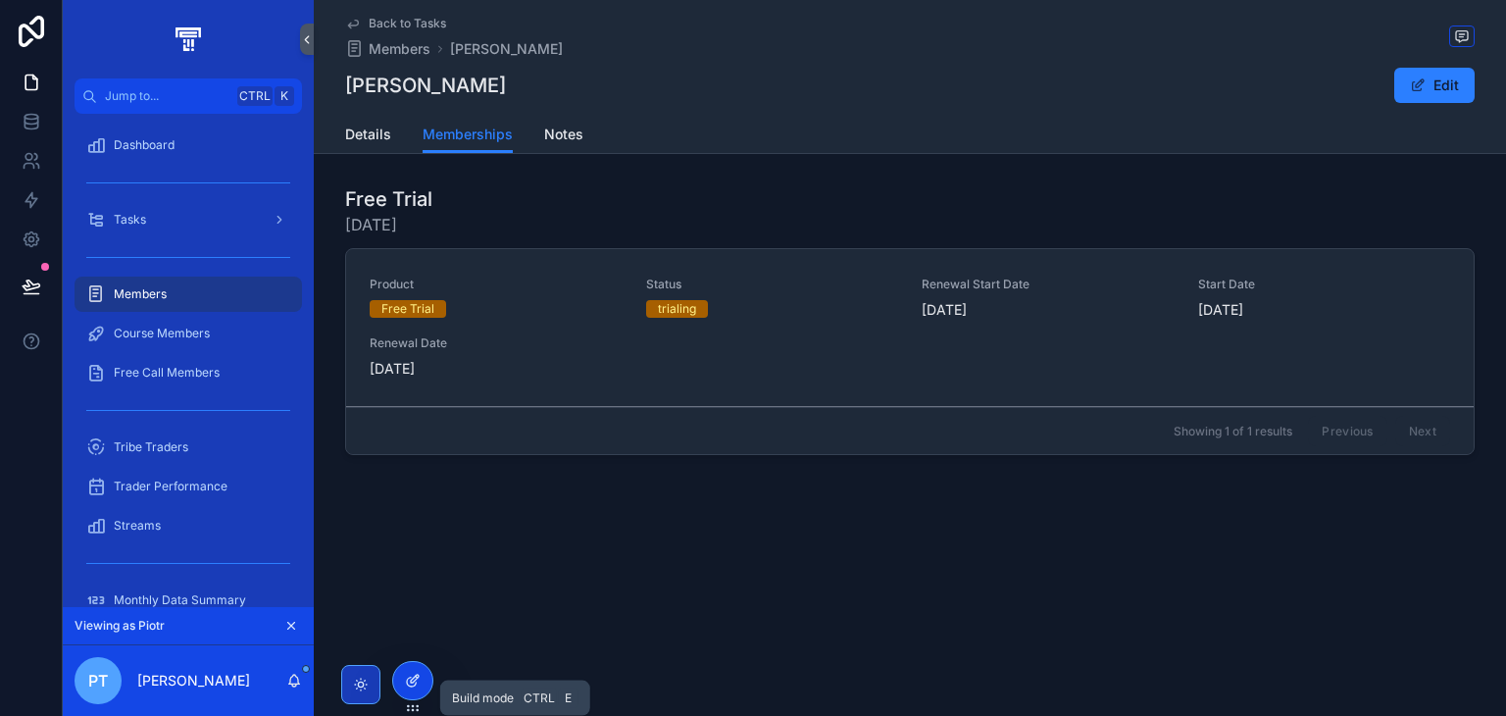
click at [408, 667] on div at bounding box center [412, 680] width 39 height 37
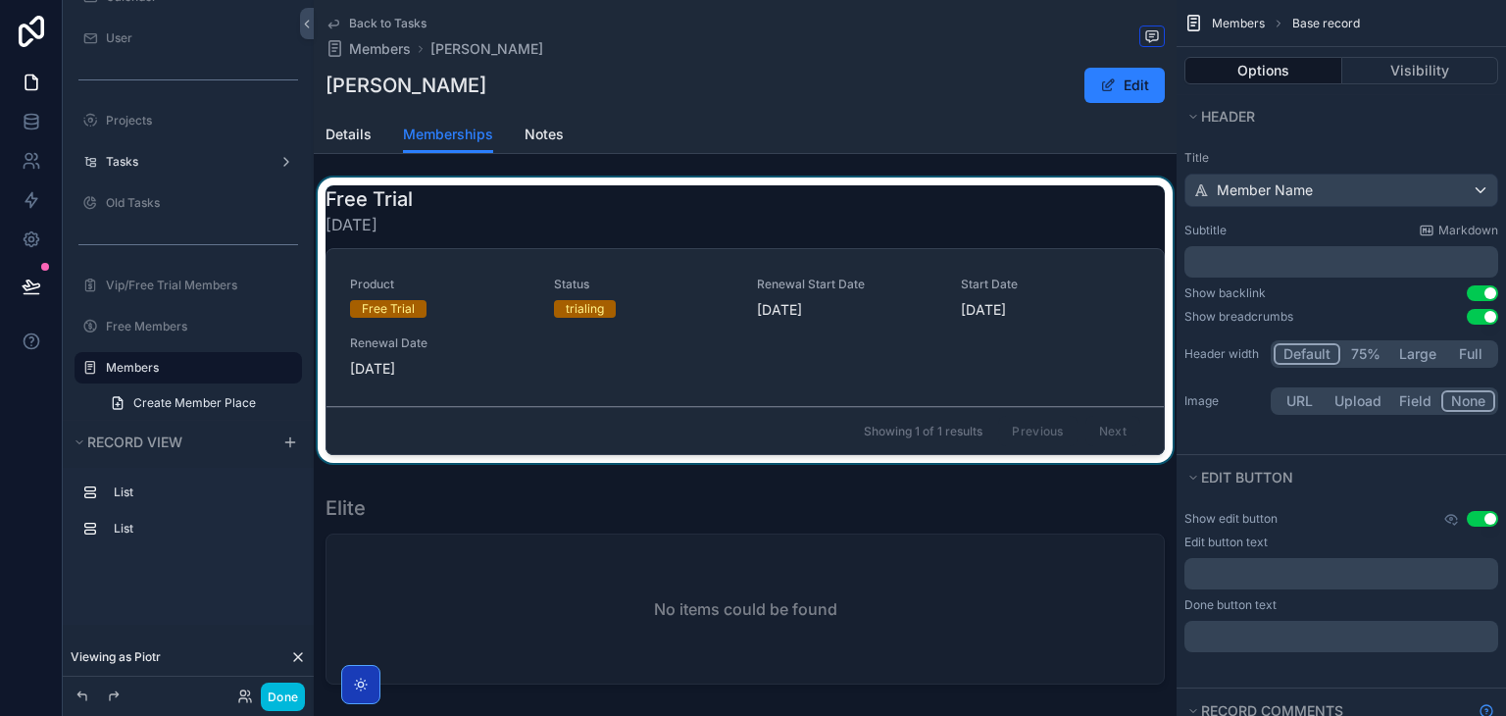
click at [454, 266] on div "scrollable content" at bounding box center [745, 323] width 863 height 293
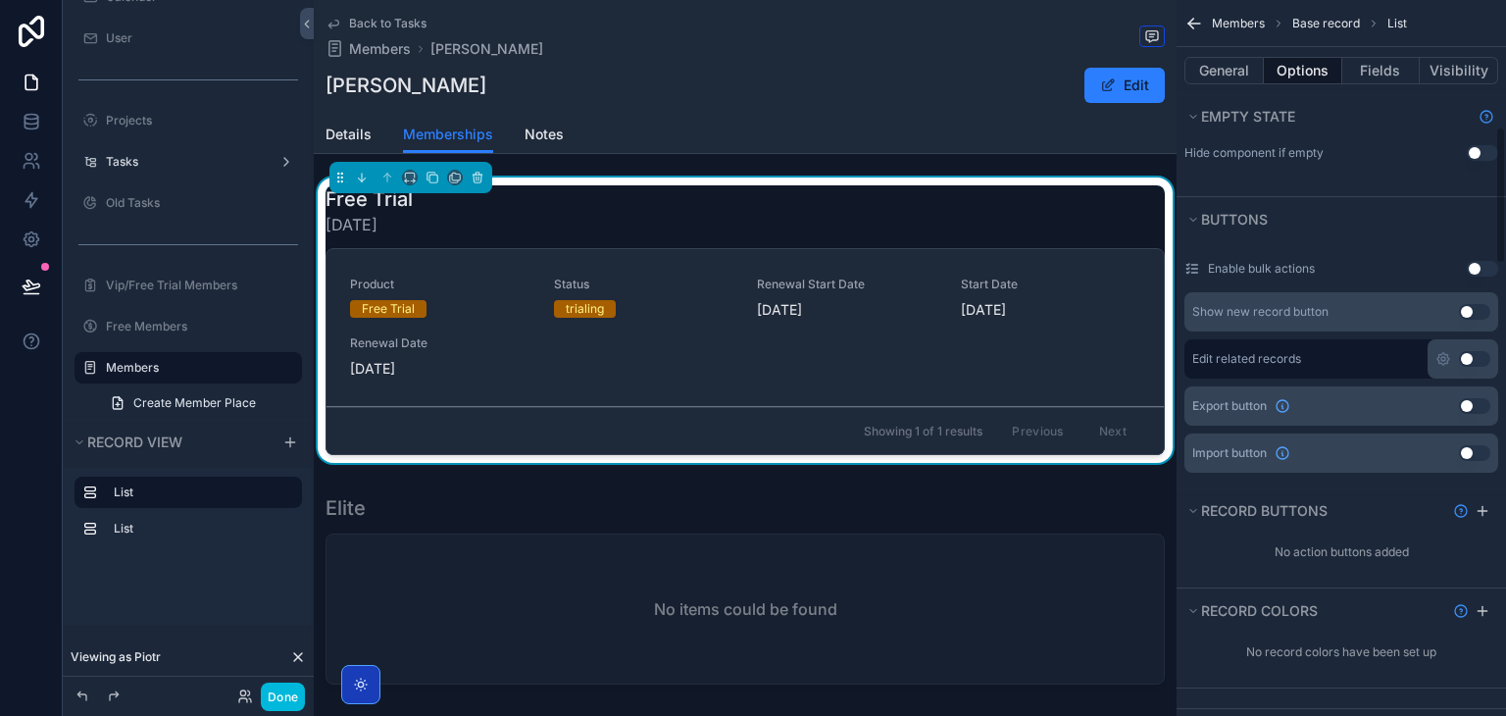
scroll to position [661, 0]
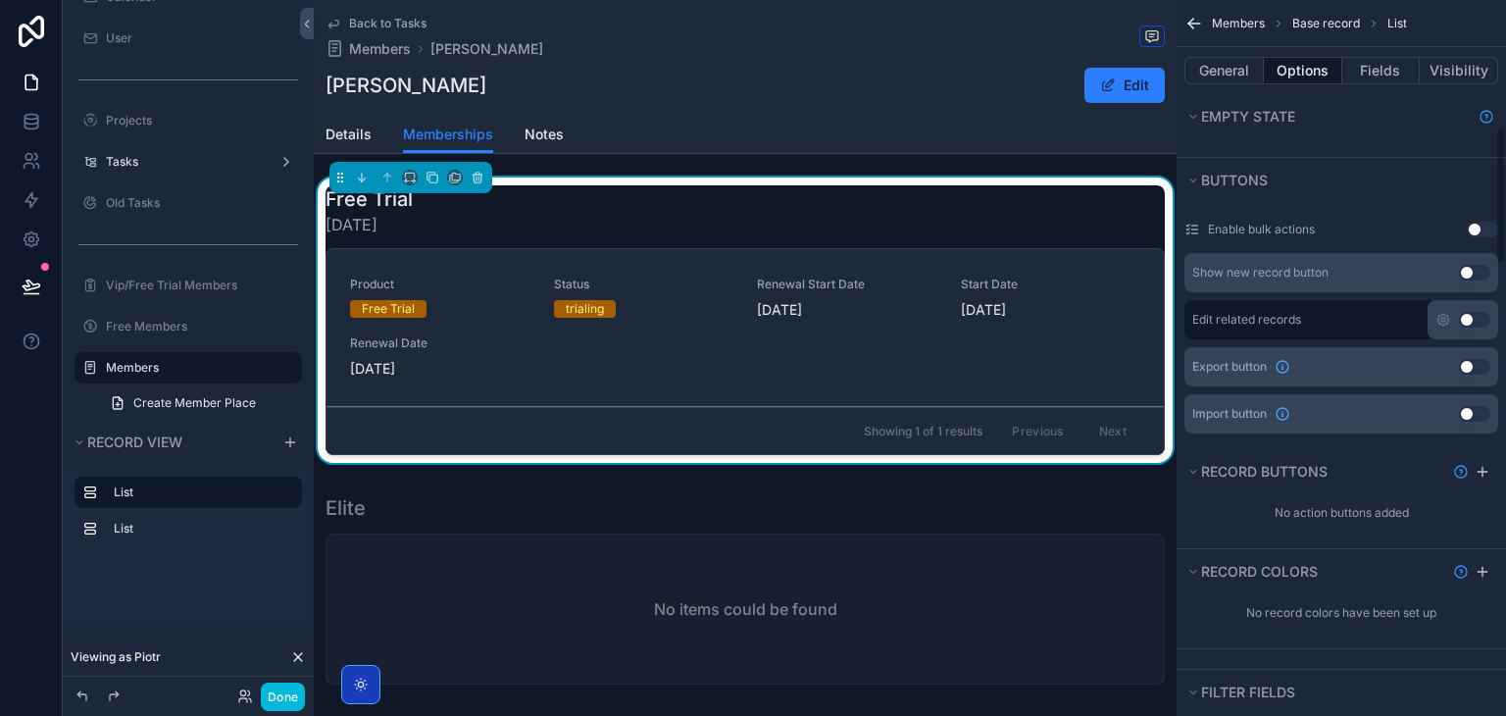
click at [973, 264] on div "Product Free Trial Status trialing Renewal Start Date 28/09/2025 Start Date 28/…" at bounding box center [744, 328] width 837 height 158
click at [1228, 79] on button "General" at bounding box center [1223, 70] width 79 height 27
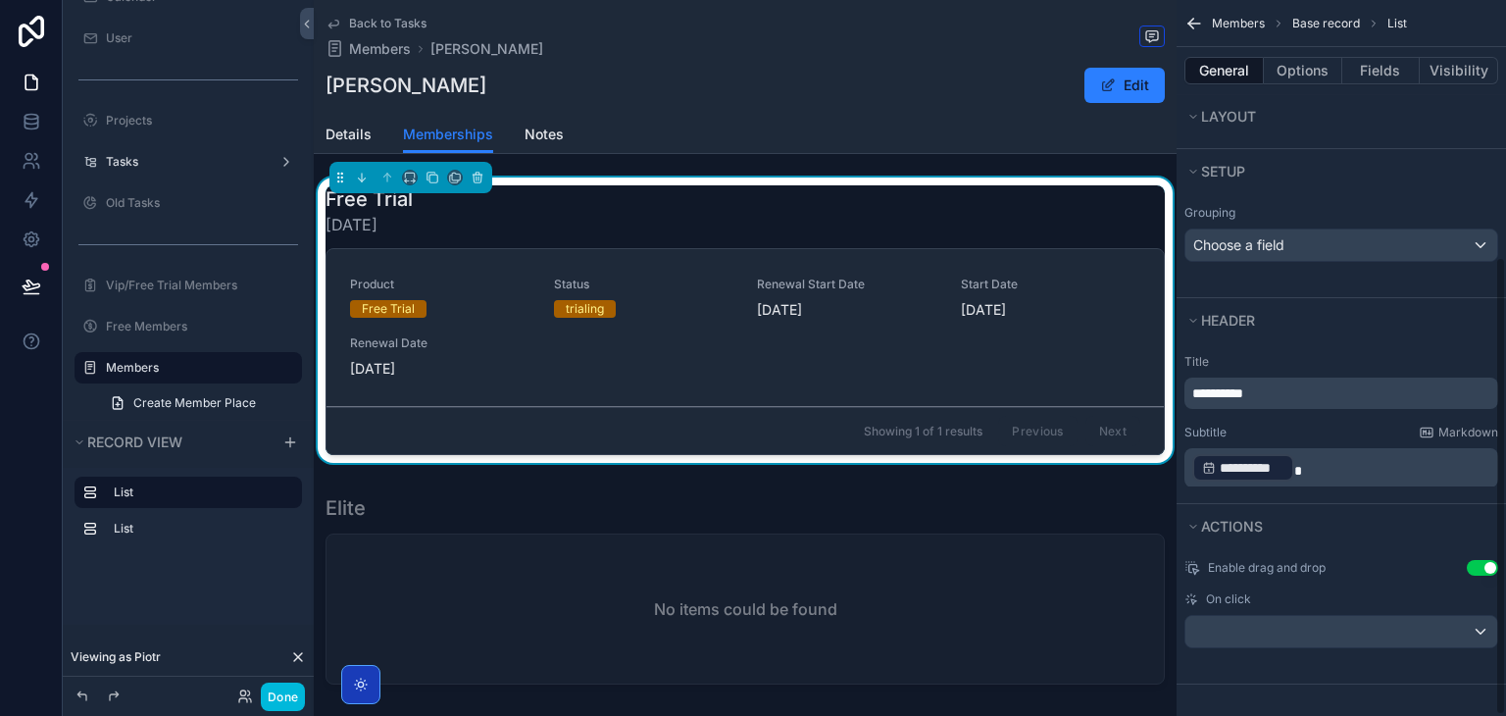
scroll to position [470, 0]
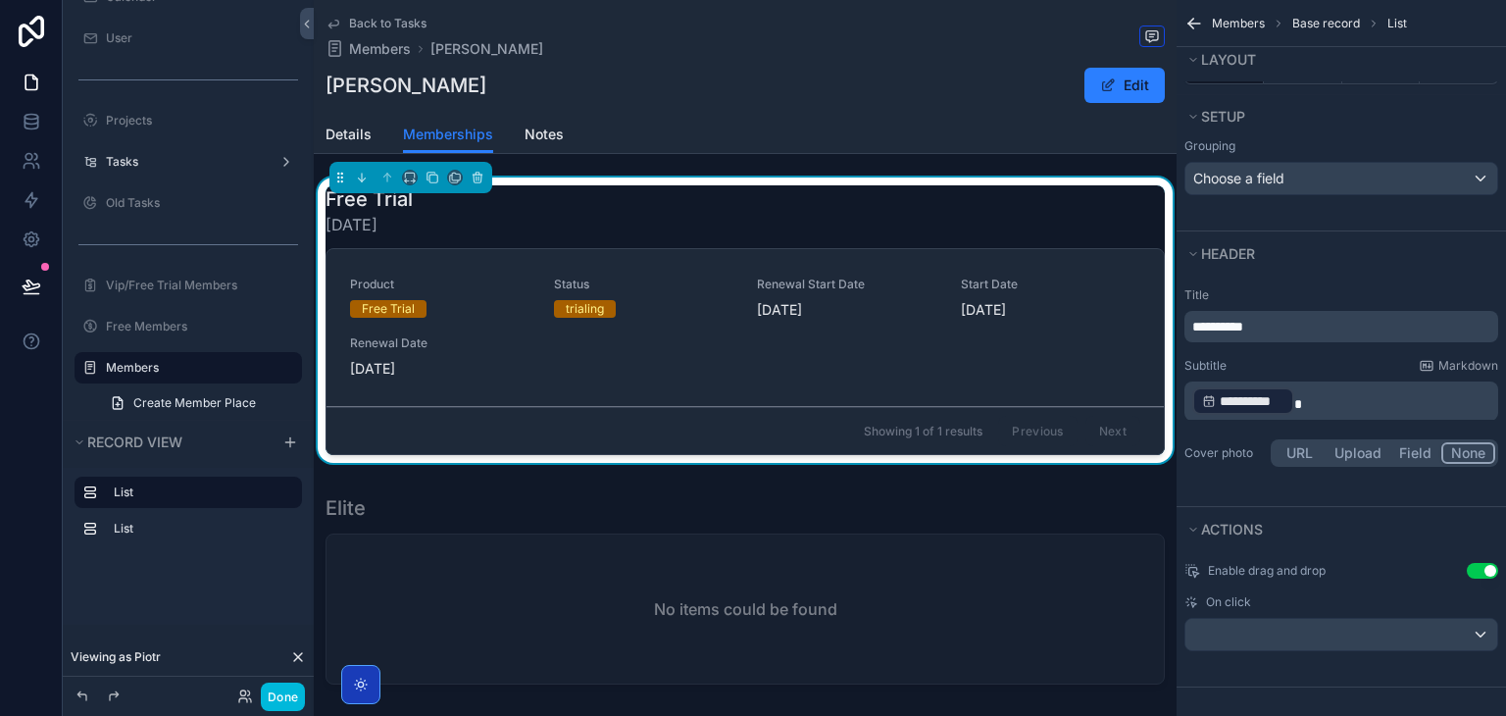
click at [1298, 397] on p "**********" at bounding box center [1343, 400] width 302 height 31
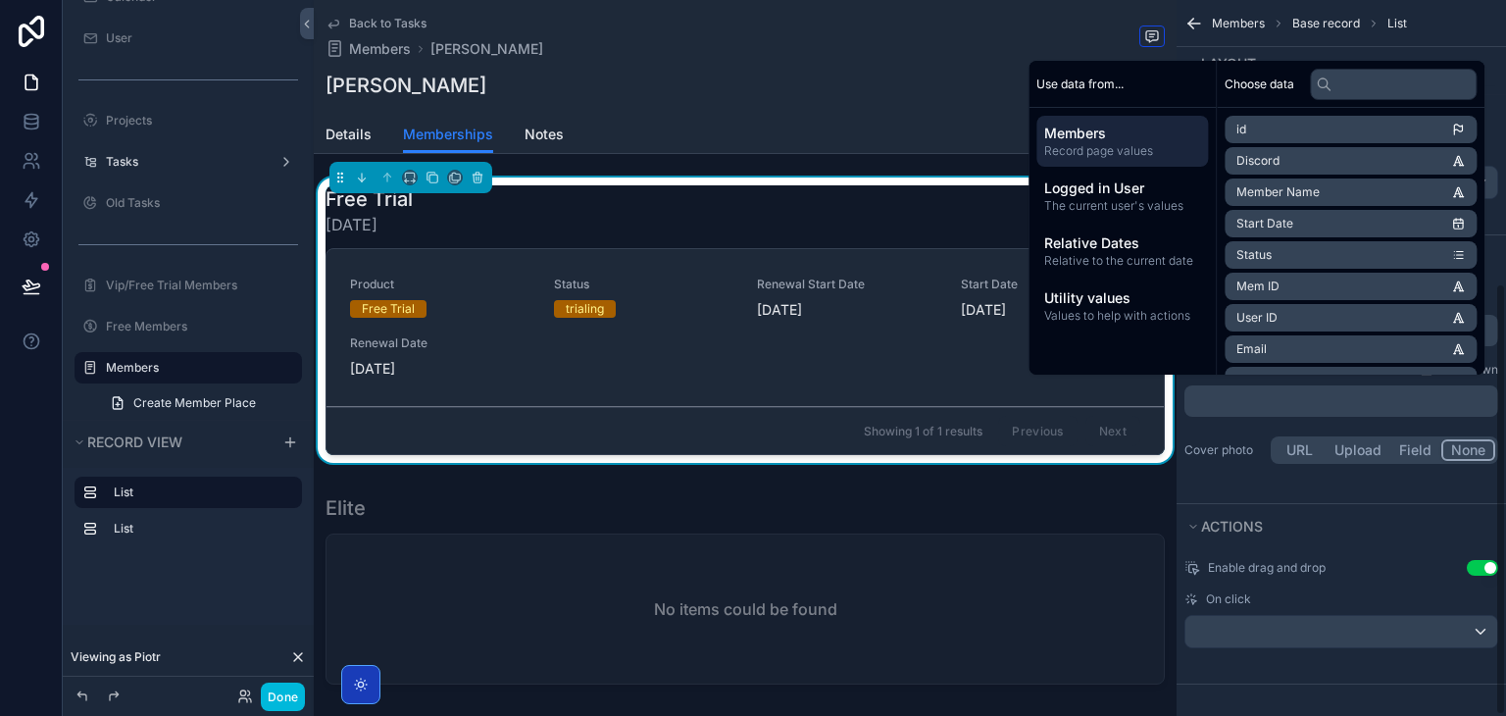
scroll to position [463, 0]
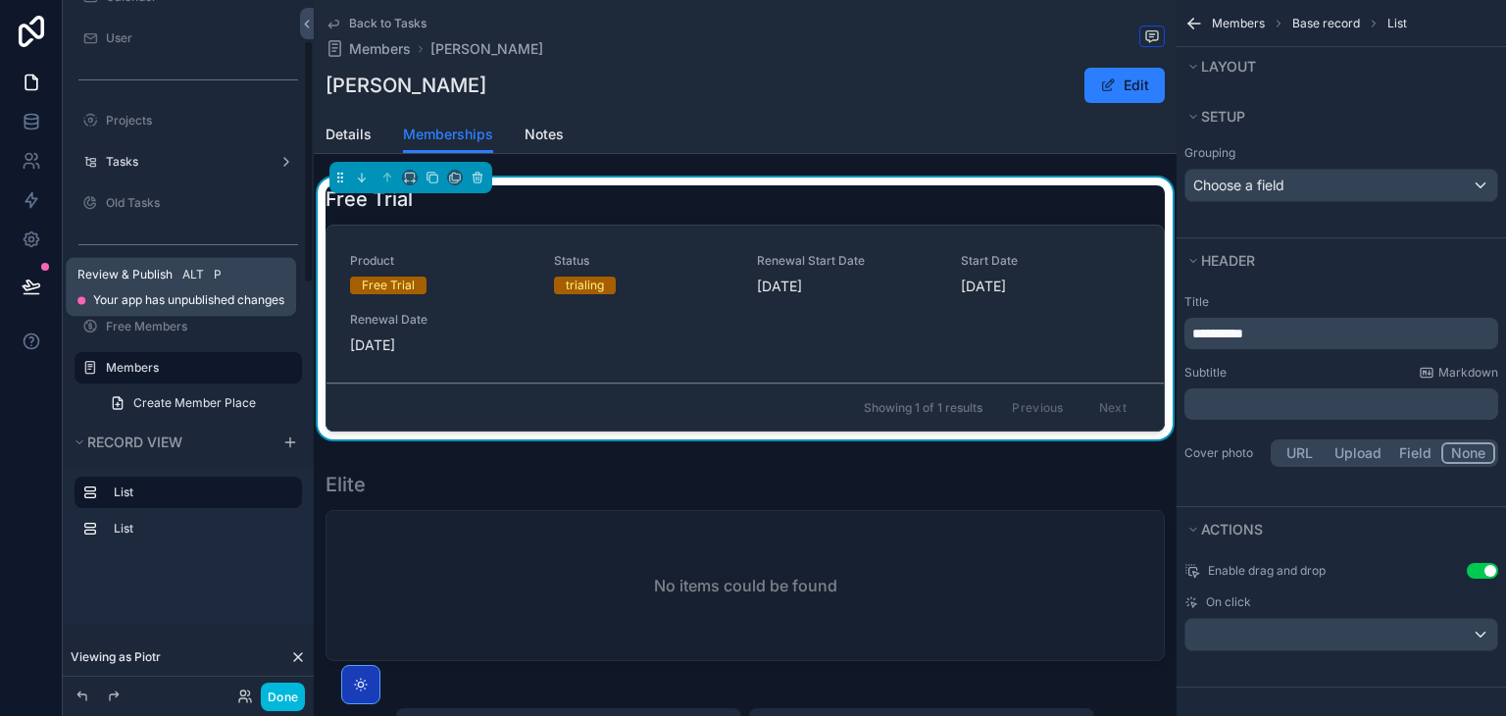
click at [43, 285] on button at bounding box center [31, 286] width 43 height 55
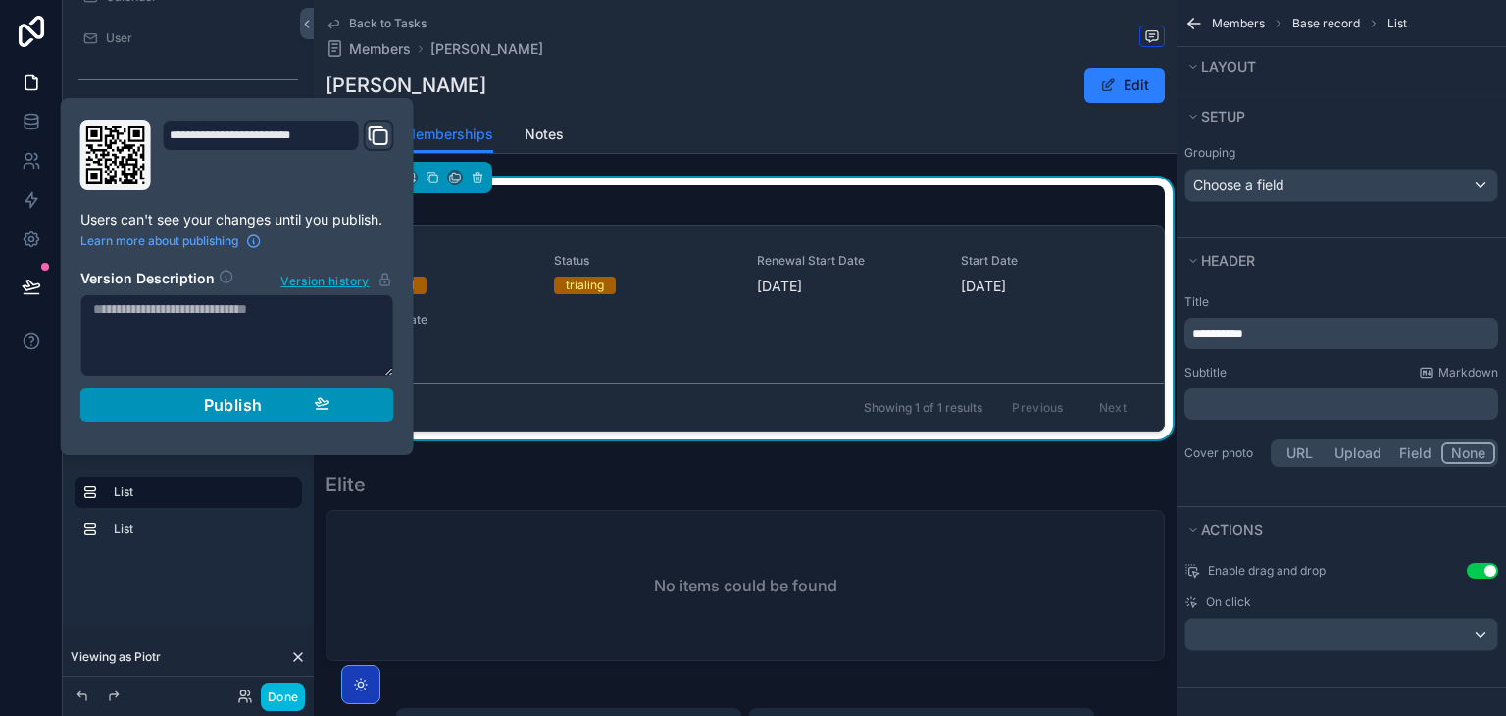
click at [273, 400] on div "Publish" at bounding box center [237, 405] width 186 height 20
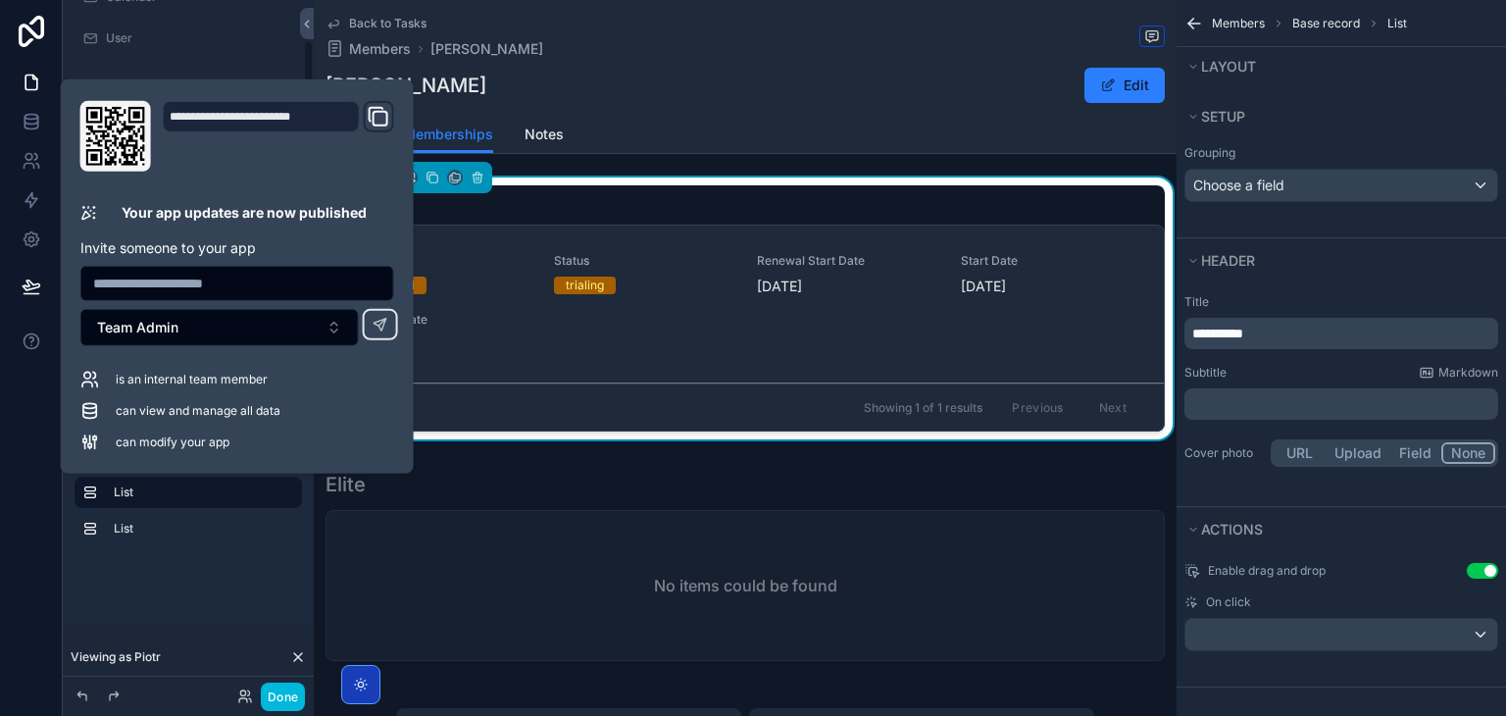
click at [40, 599] on div at bounding box center [31, 358] width 63 height 716
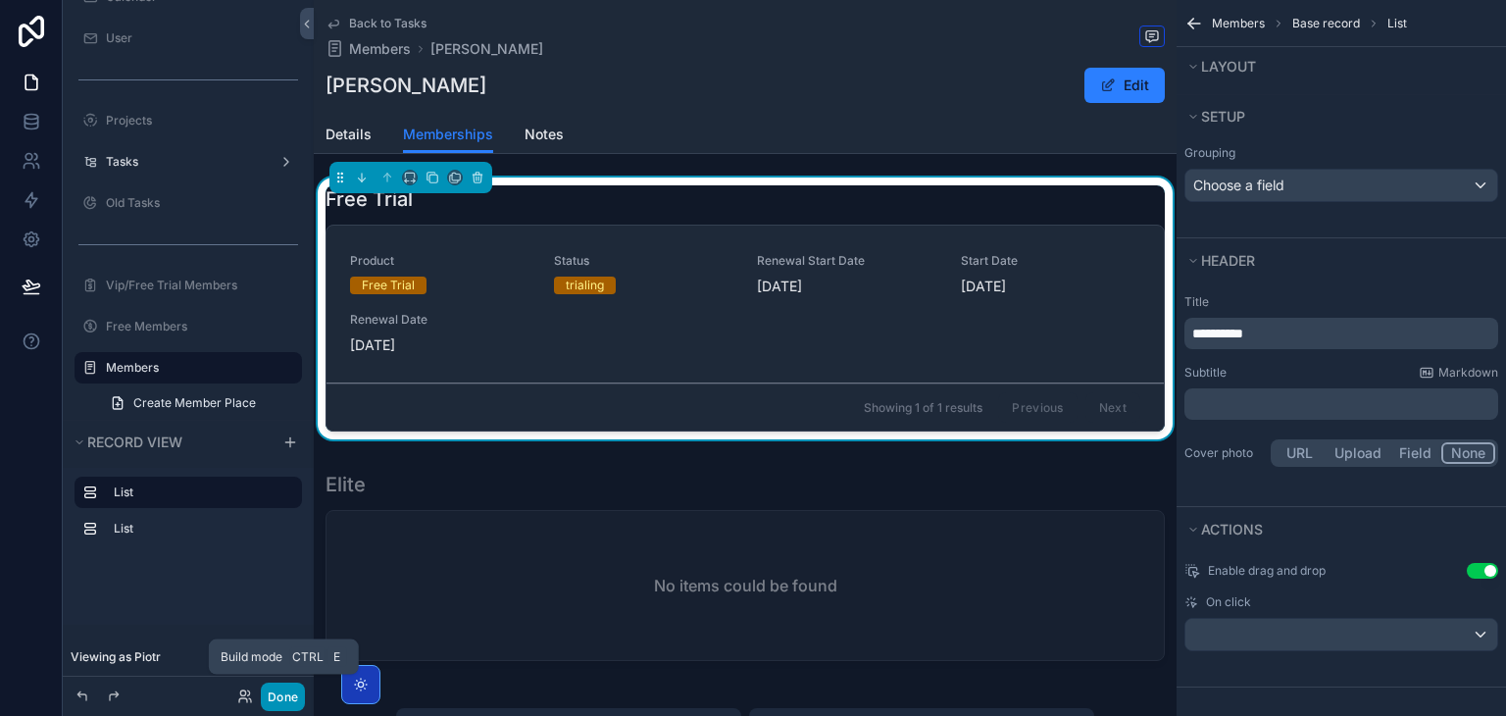
click at [282, 699] on button "Done" at bounding box center [283, 696] width 44 height 28
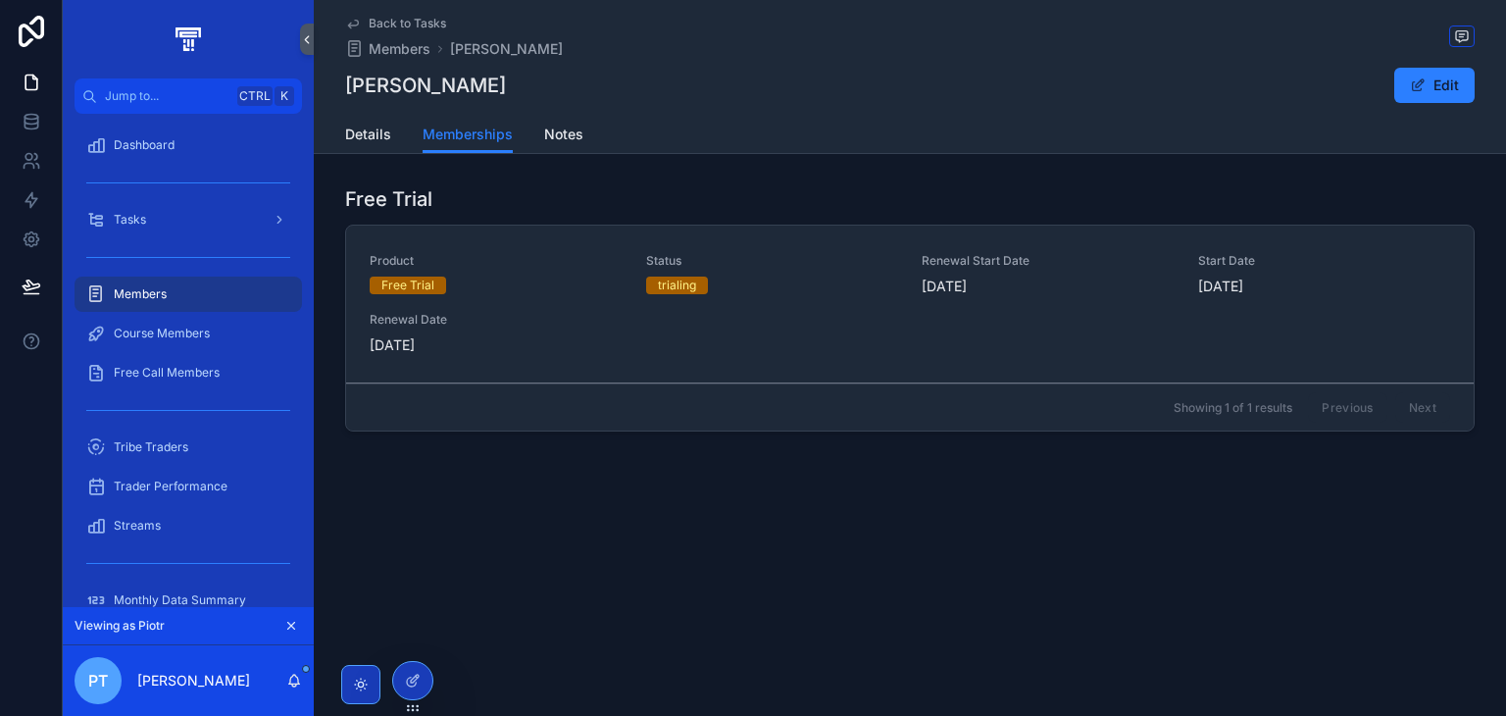
click at [1451, 185] on div "Free Trial" at bounding box center [909, 198] width 1129 height 27
